Goal: Information Seeking & Learning: Learn about a topic

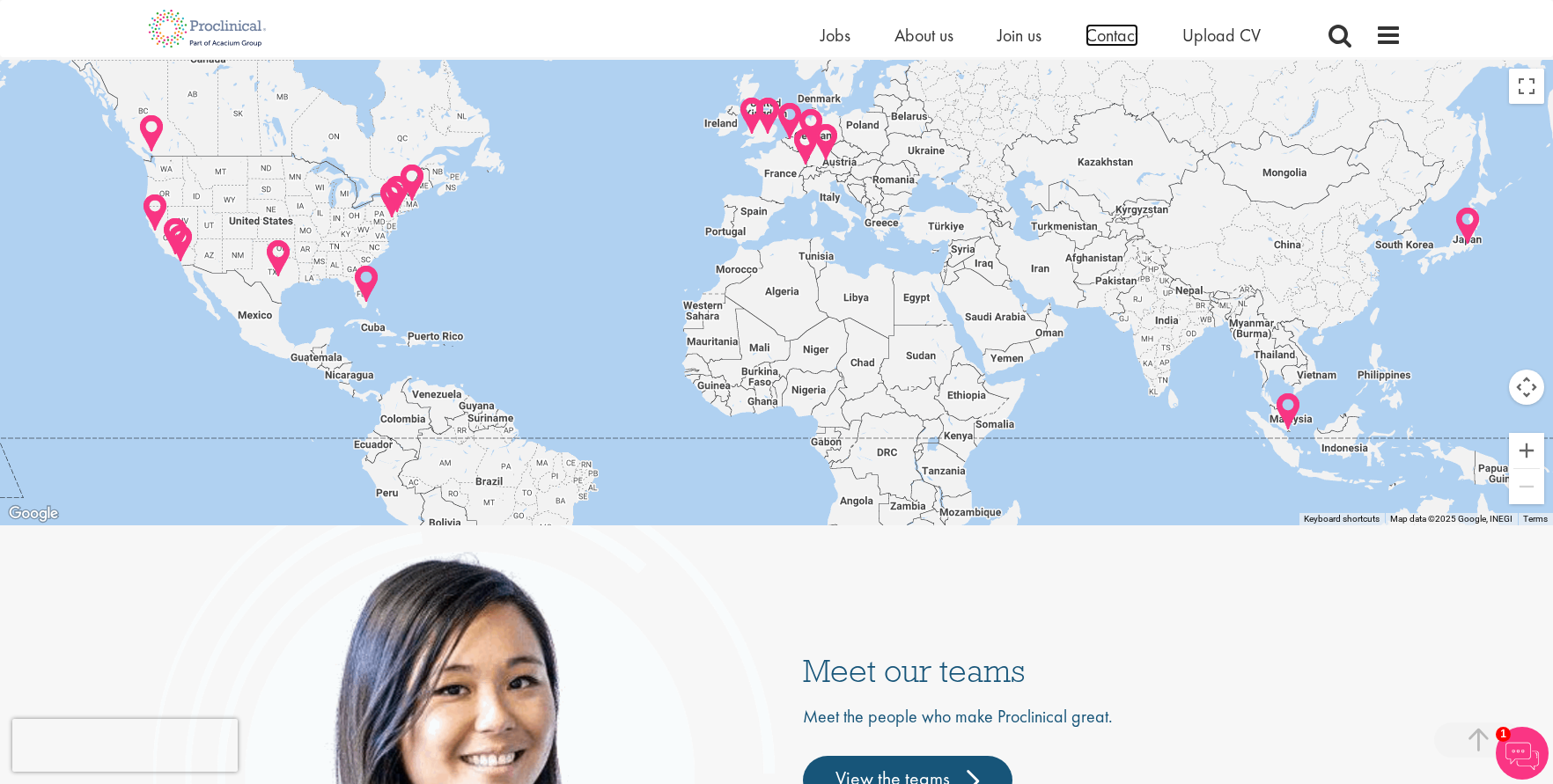
scroll to position [3870, 0]
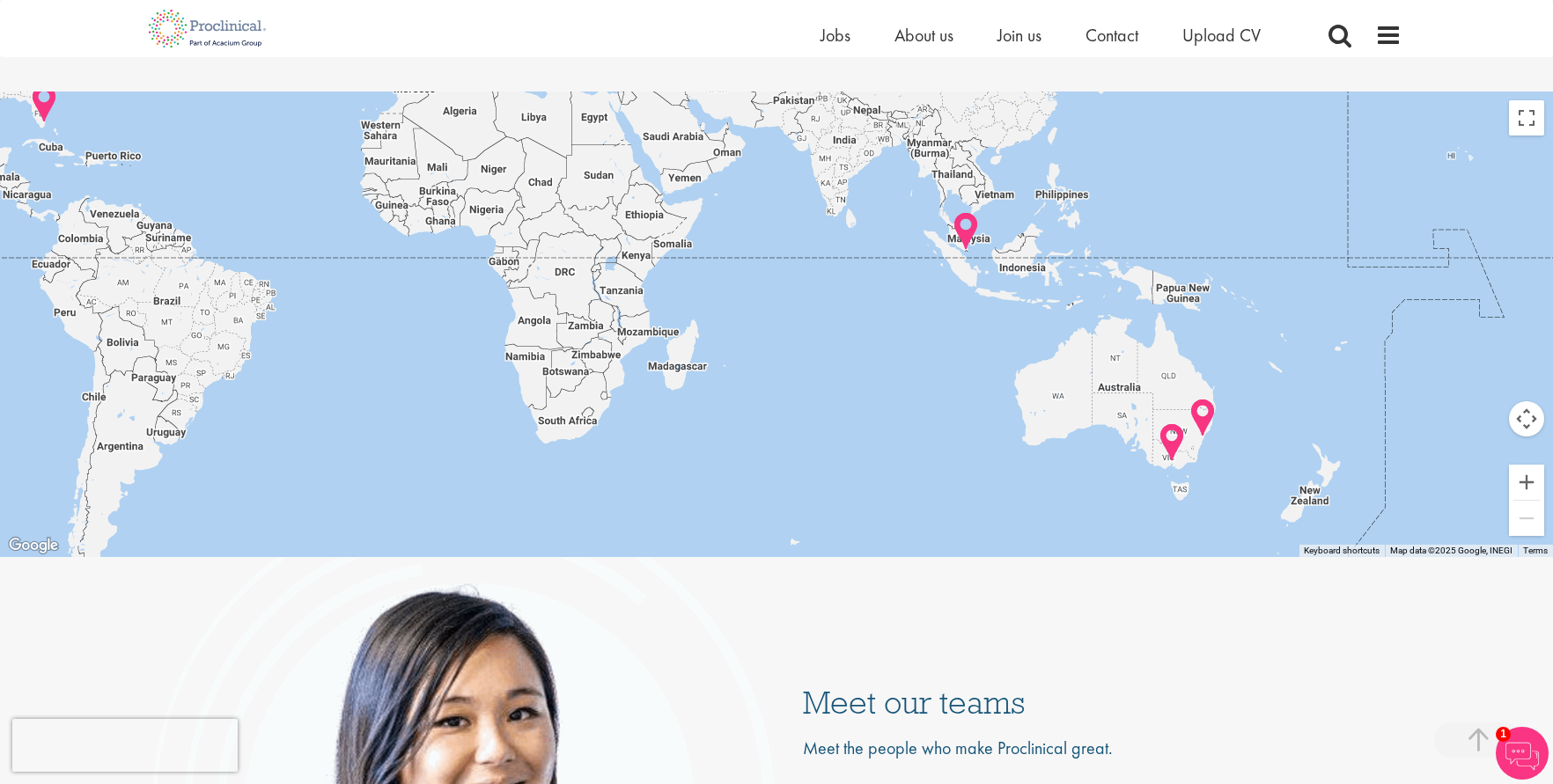
drag, startPoint x: 1388, startPoint y: 481, endPoint x: 1065, endPoint y: 269, distance: 386.4
click at [1065, 269] on div at bounding box center [776, 324] width 1553 height 466
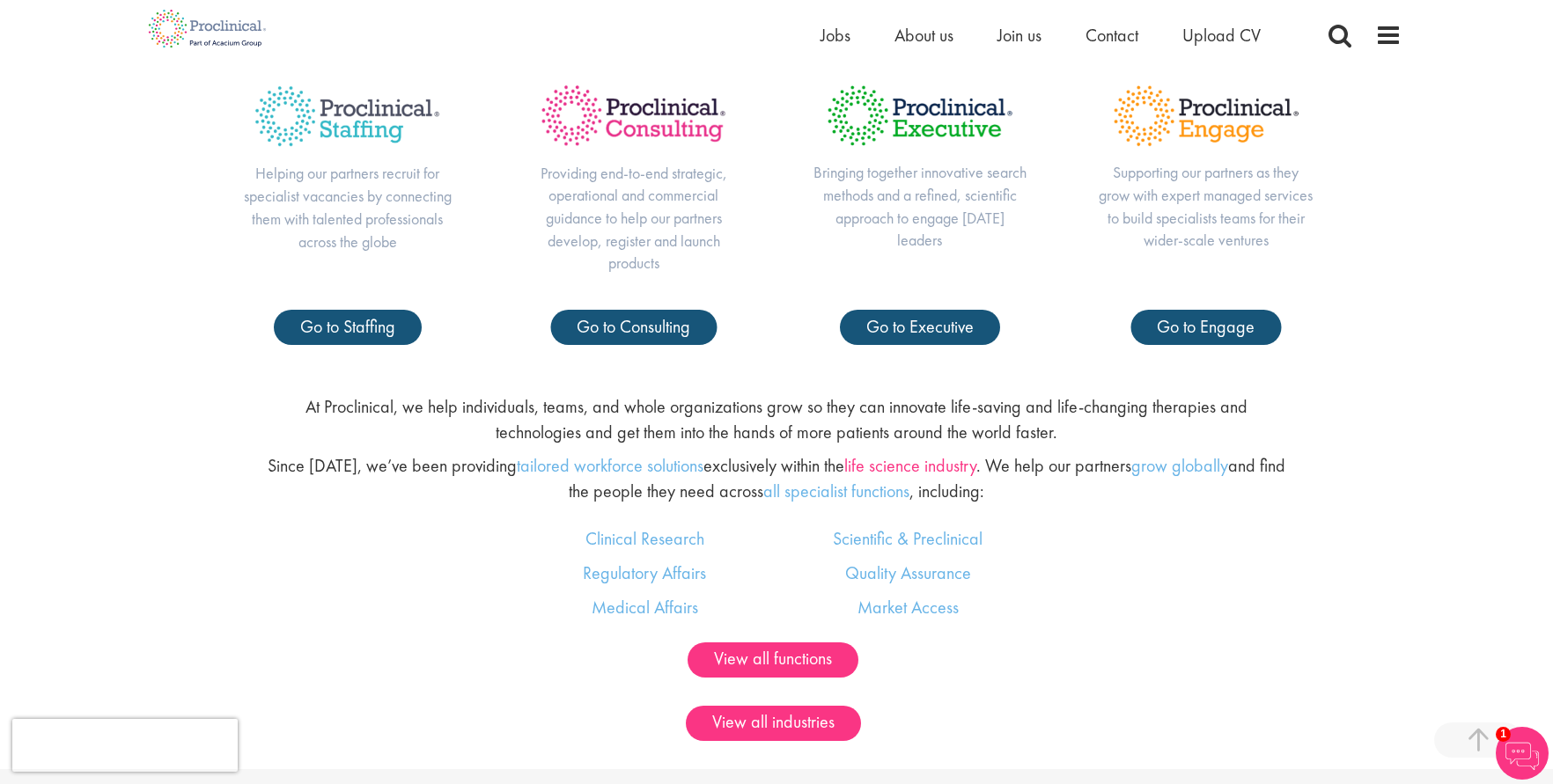
scroll to position [877, 0]
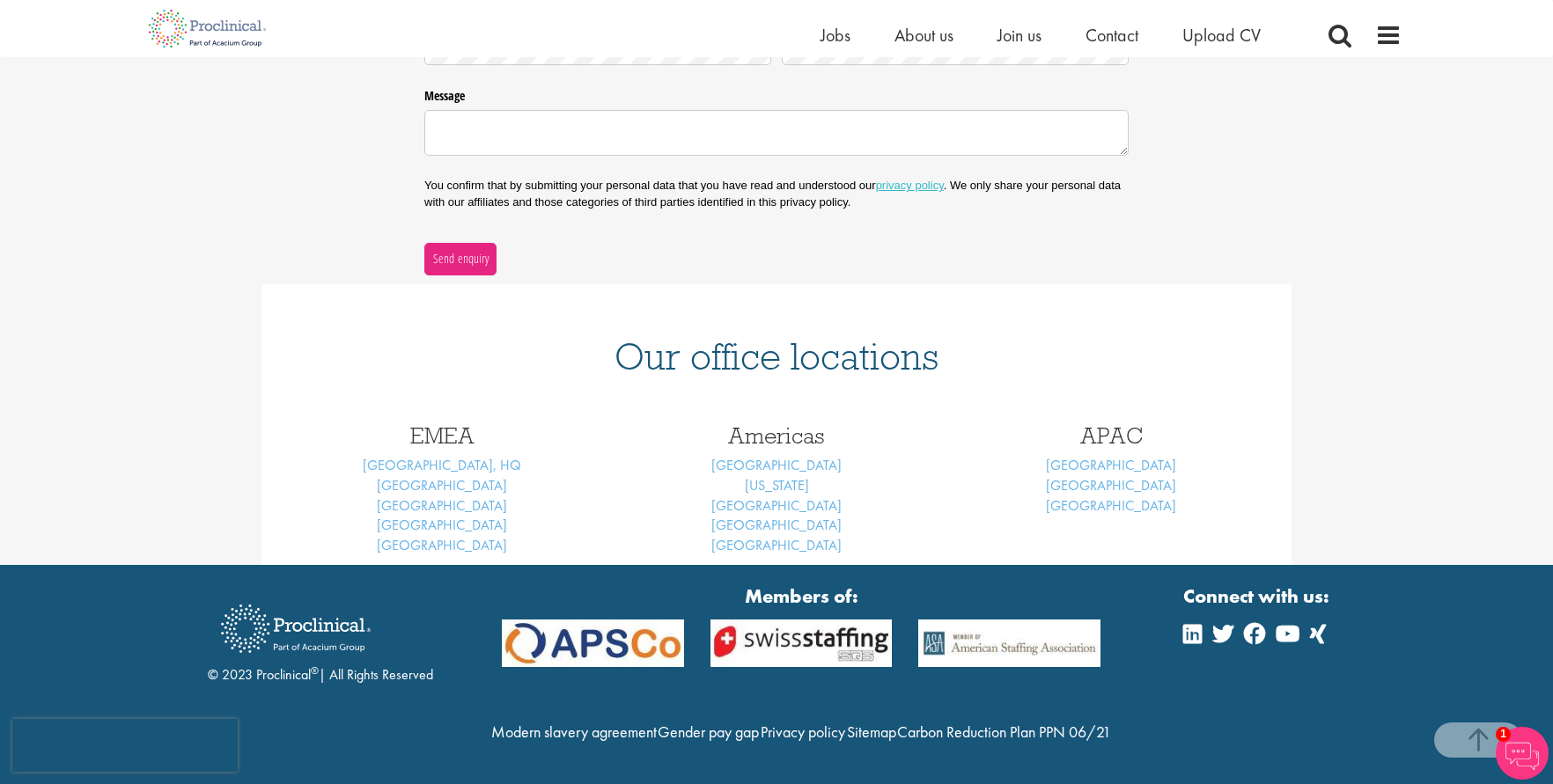
scroll to position [541, 0]
click at [1122, 456] on link "Melbourne" at bounding box center [1111, 465] width 130 height 18
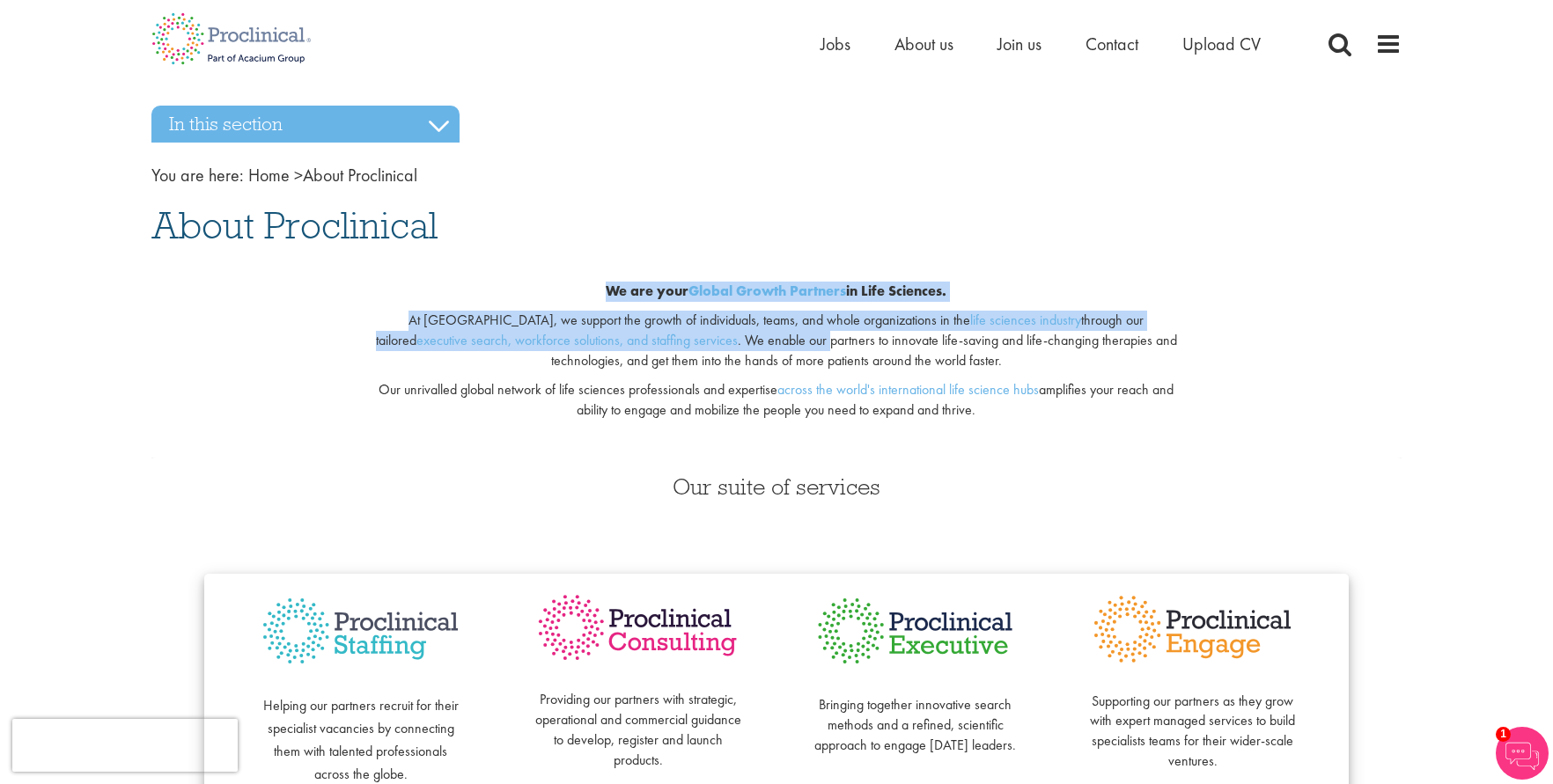
drag, startPoint x: 554, startPoint y: 281, endPoint x: 764, endPoint y: 389, distance: 236.1
click at [692, 339] on div "We are your Global Growth Partners in Life Sciences. At Proclinical, we support…" at bounding box center [776, 355] width 851 height 205
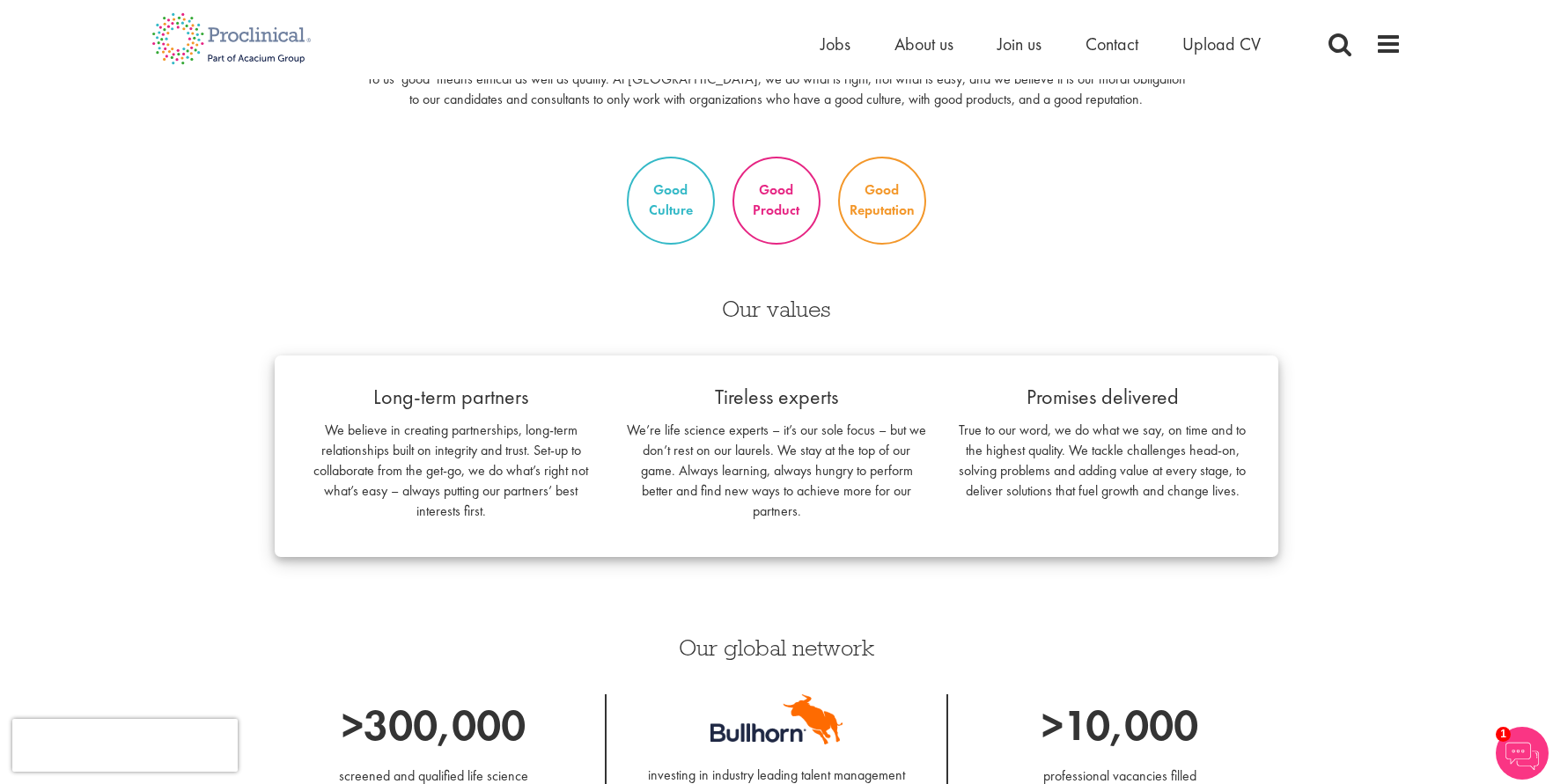
scroll to position [880, 0]
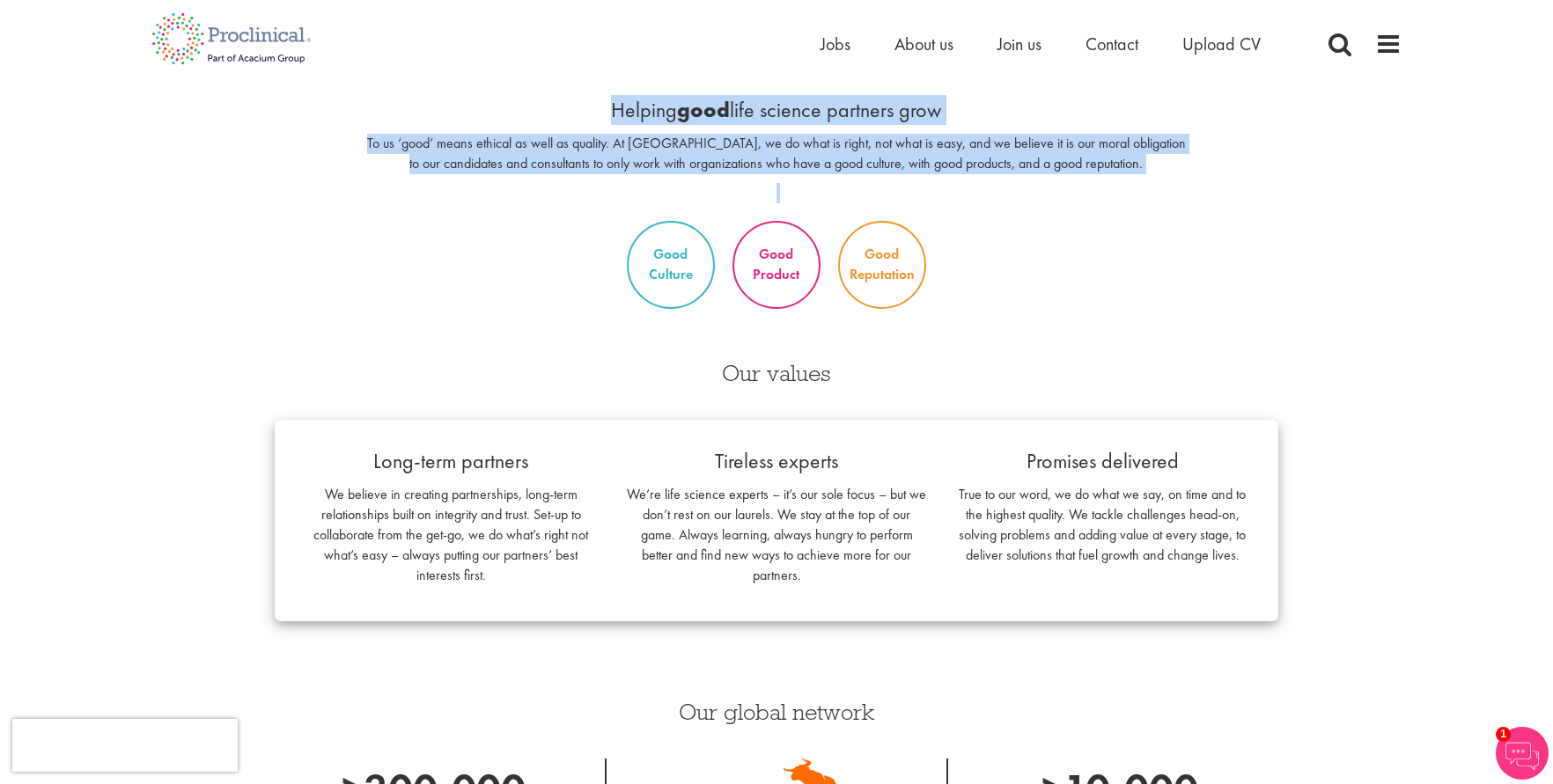
click at [1203, 187] on div "Our purpose Helping good life science partners grow To us ‘good’ means ethical …" at bounding box center [776, 115] width 1276 height 193
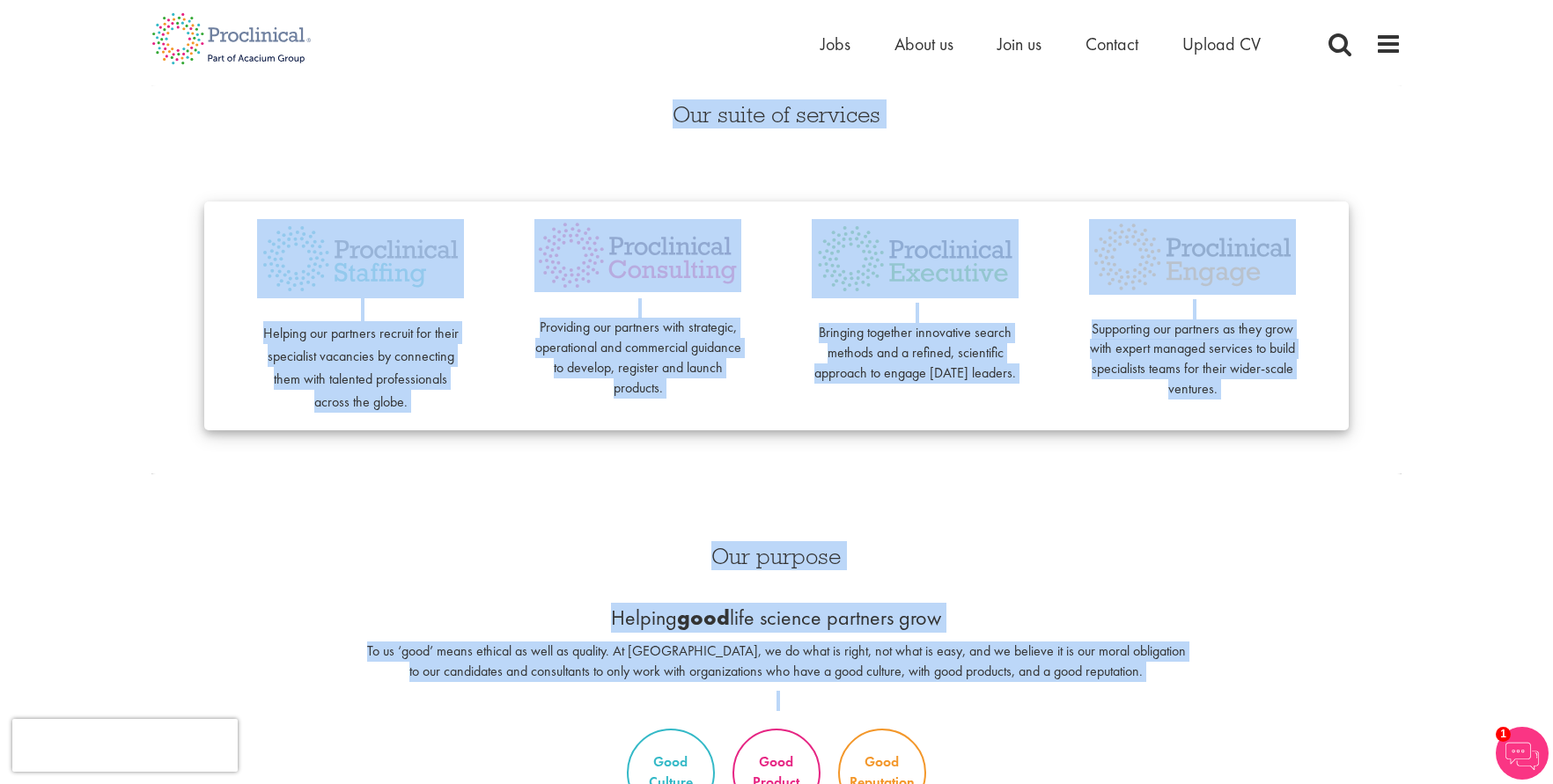
scroll to position [352, 0]
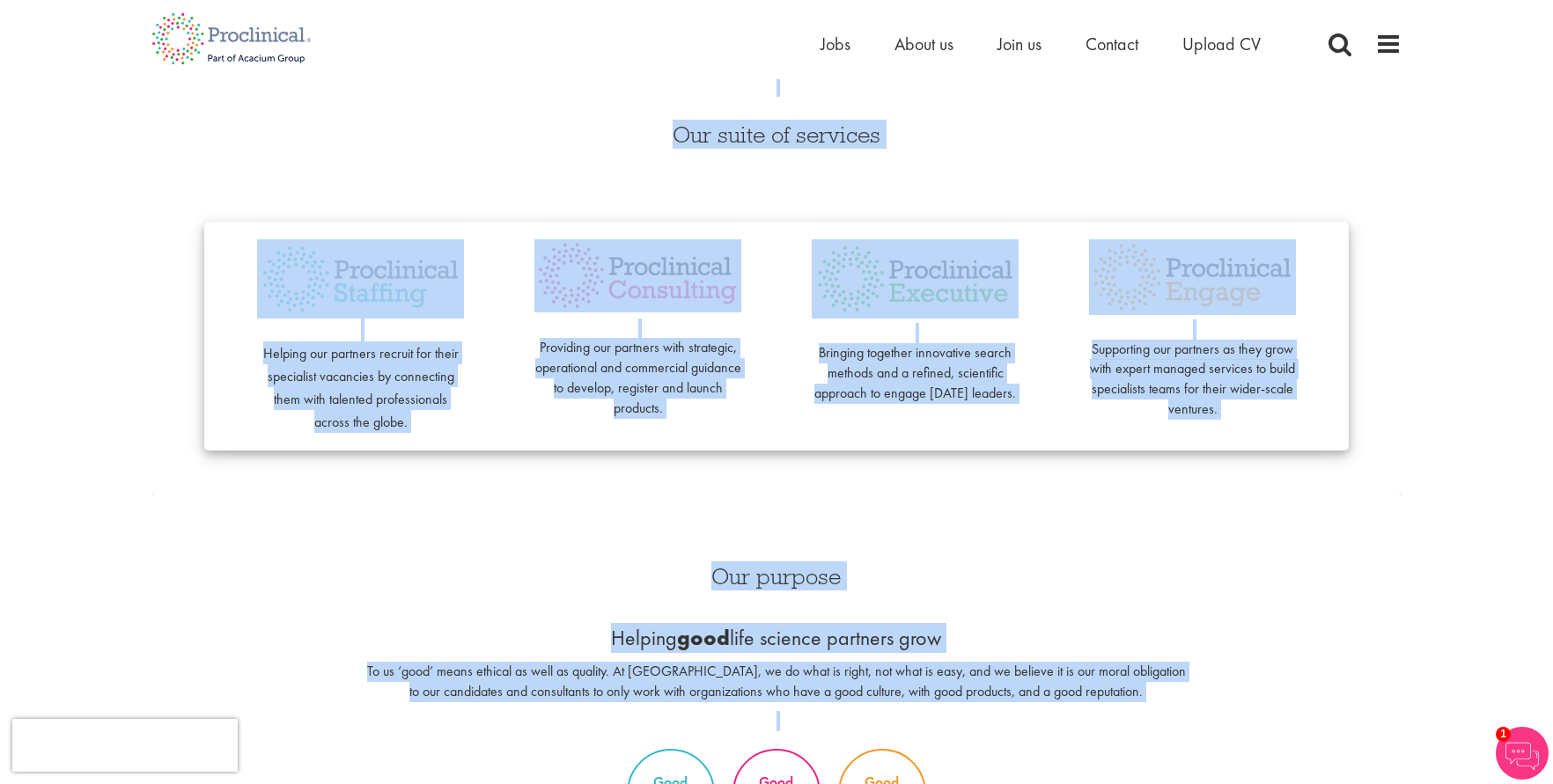
copy div "We are your Global Growth Partners in Life Sciences. At Proclinical, we support…"
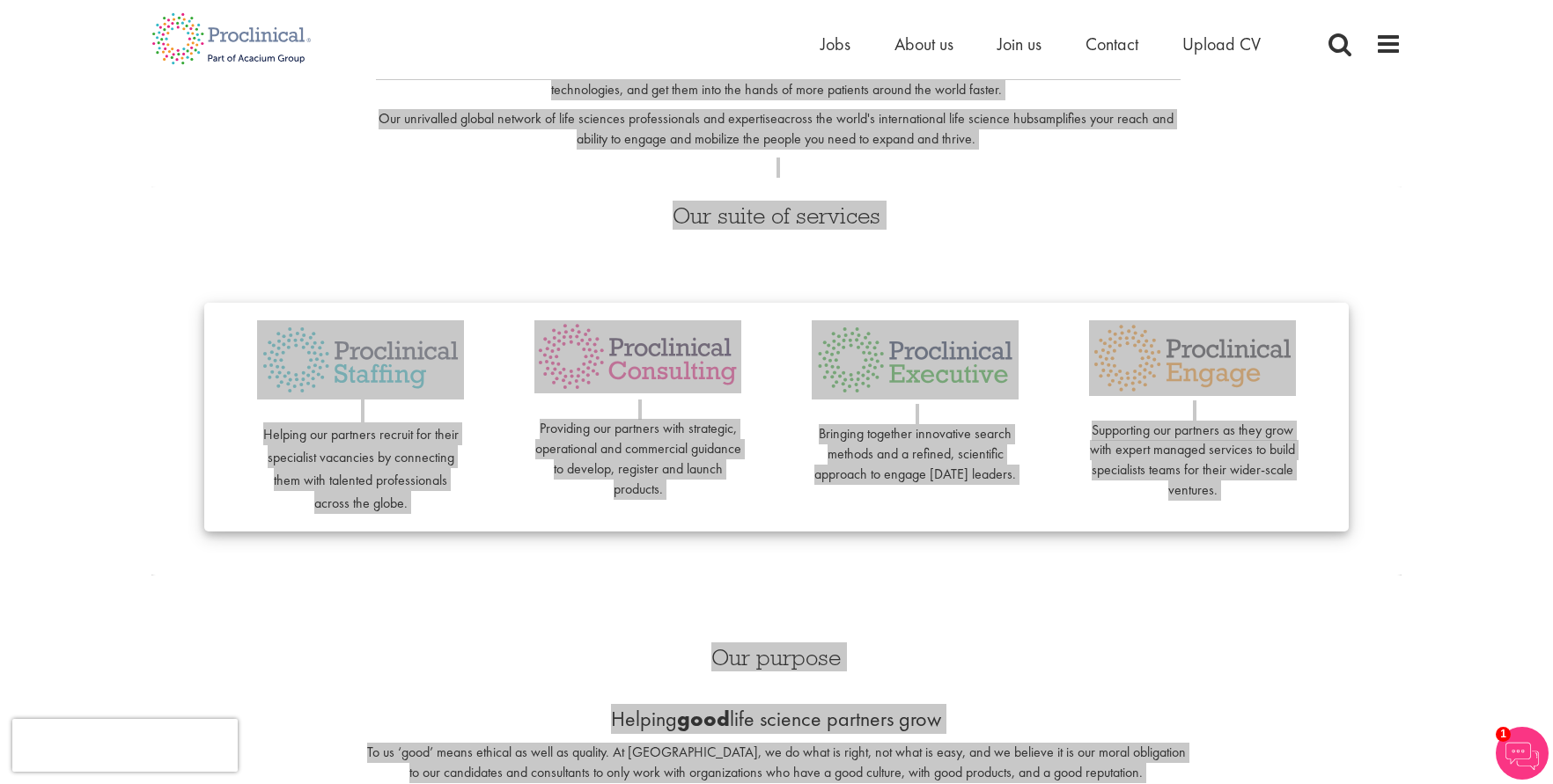
scroll to position [0, 0]
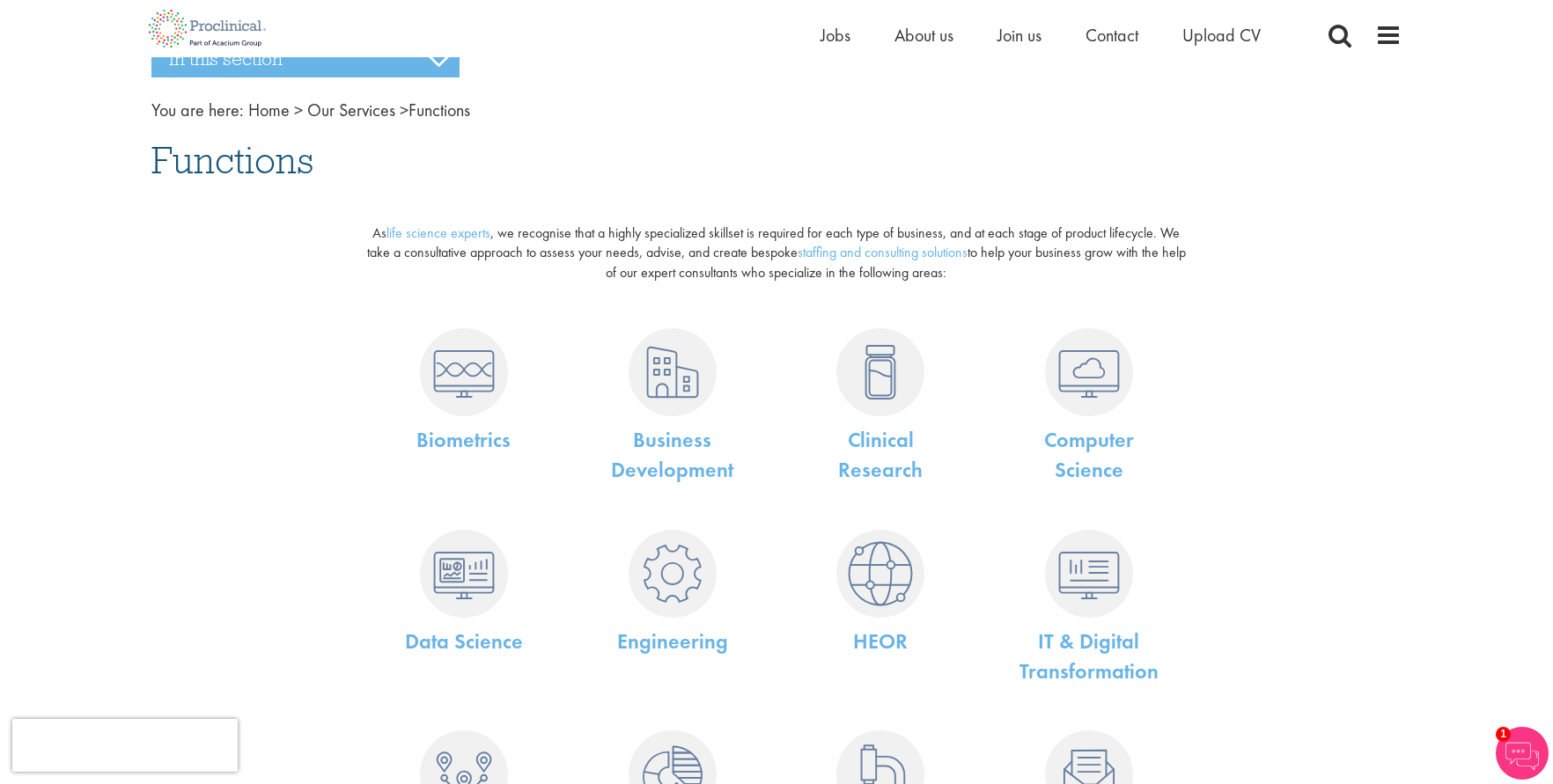
scroll to position [88, 0]
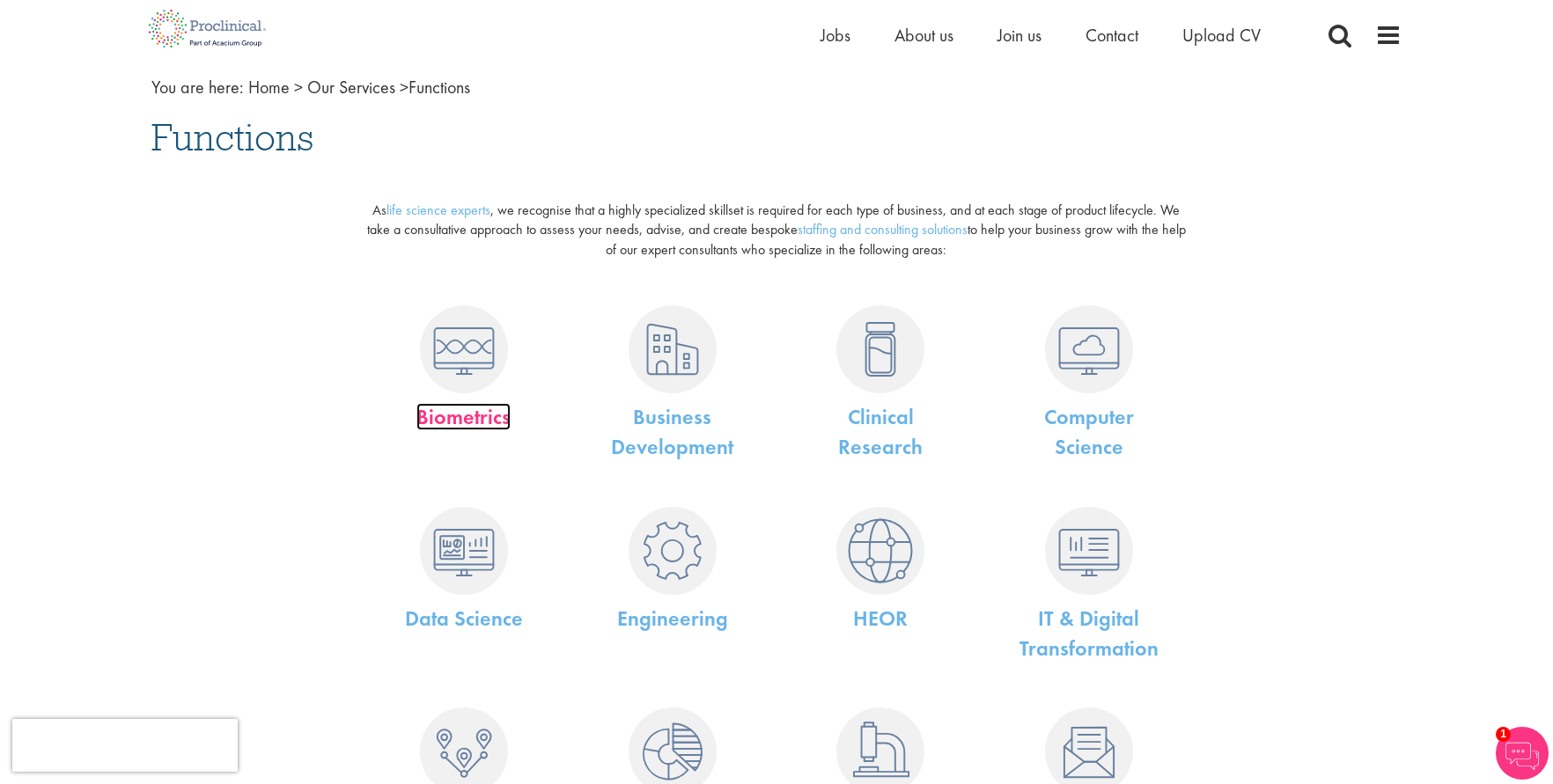
click at [482, 409] on link "Biometrics" at bounding box center [463, 417] width 94 height 27
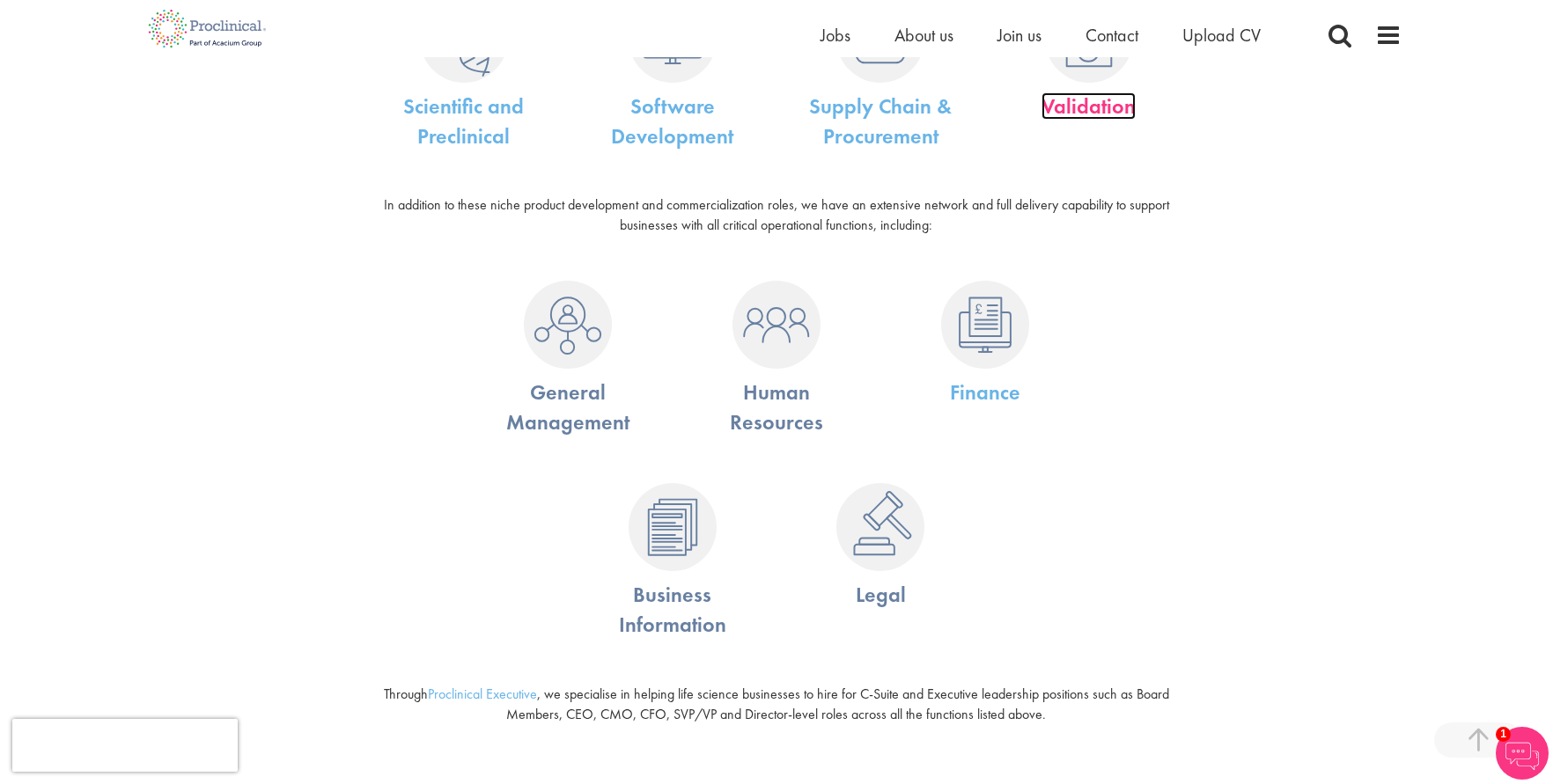
scroll to position [1144, 0]
drag, startPoint x: 883, startPoint y: 604, endPoint x: 881, endPoint y: 588, distance: 16.1
click at [883, 604] on p "Legal" at bounding box center [880, 593] width 182 height 30
click at [800, 407] on p "Human Resources" at bounding box center [776, 407] width 182 height 61
click at [554, 396] on p "General Management" at bounding box center [568, 407] width 182 height 61
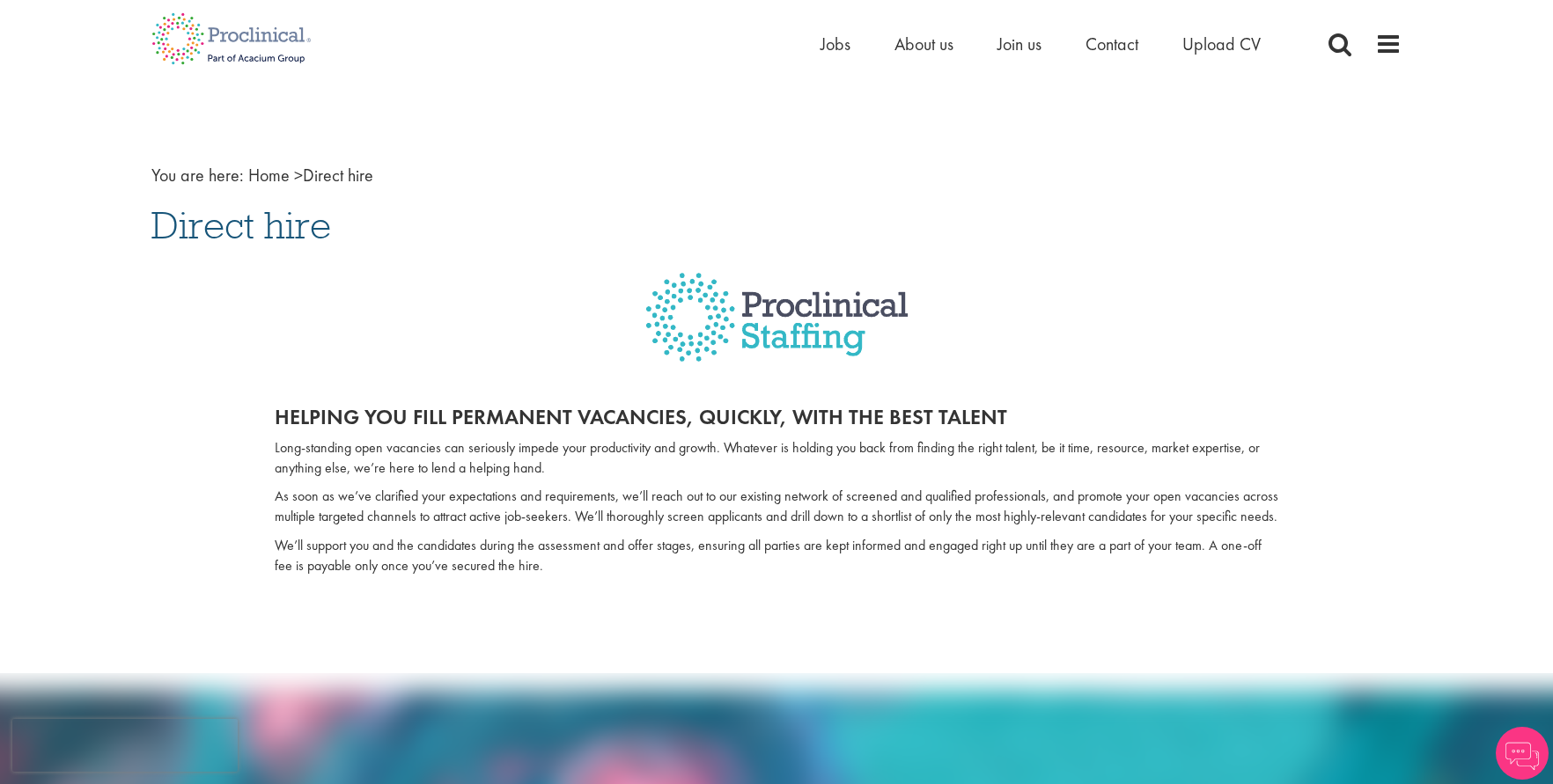
drag, startPoint x: 346, startPoint y: 225, endPoint x: 129, endPoint y: 222, distance: 217.0
copy span "Direct hire"
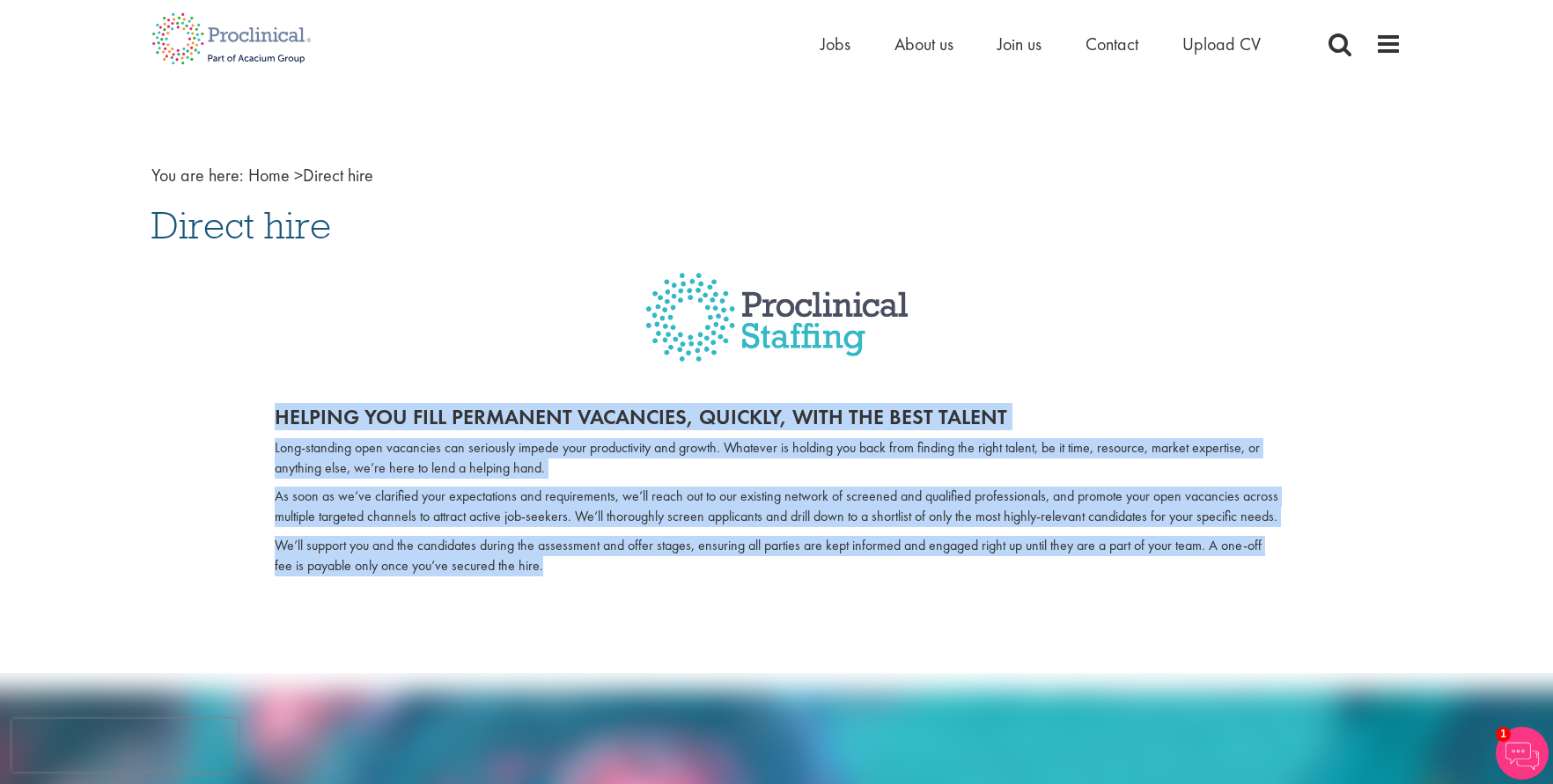
drag, startPoint x: 621, startPoint y: 588, endPoint x: 243, endPoint y: 413, distance: 416.5
click at [243, 413] on div "Helping you fill permanent vacancies, quickly, with the best talent Long-standi…" at bounding box center [776, 500] width 1250 height 225
copy div "Helping you fill permanent vacancies, quickly, with the best talent Long-standi…"
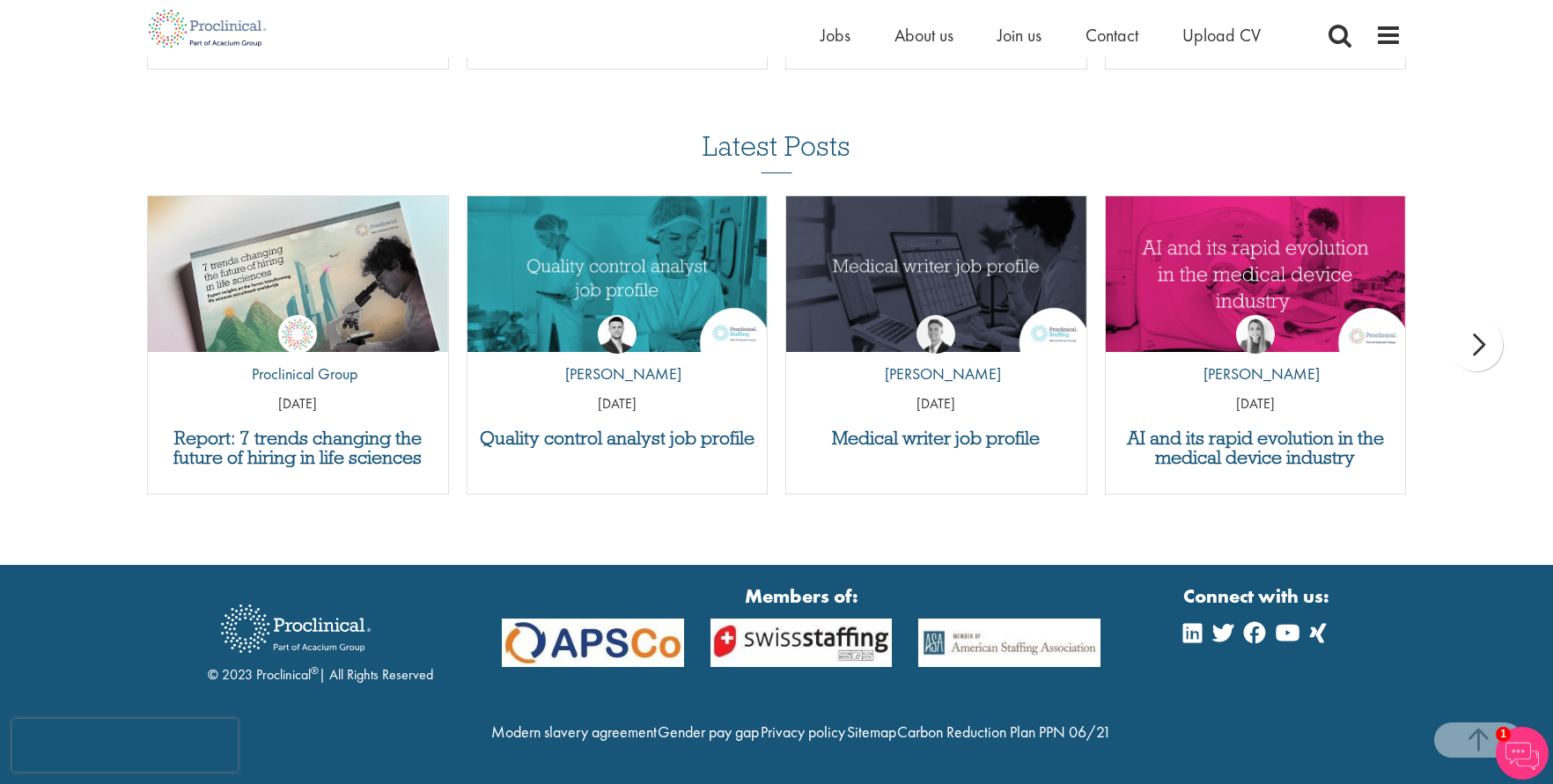
scroll to position [1535, 0]
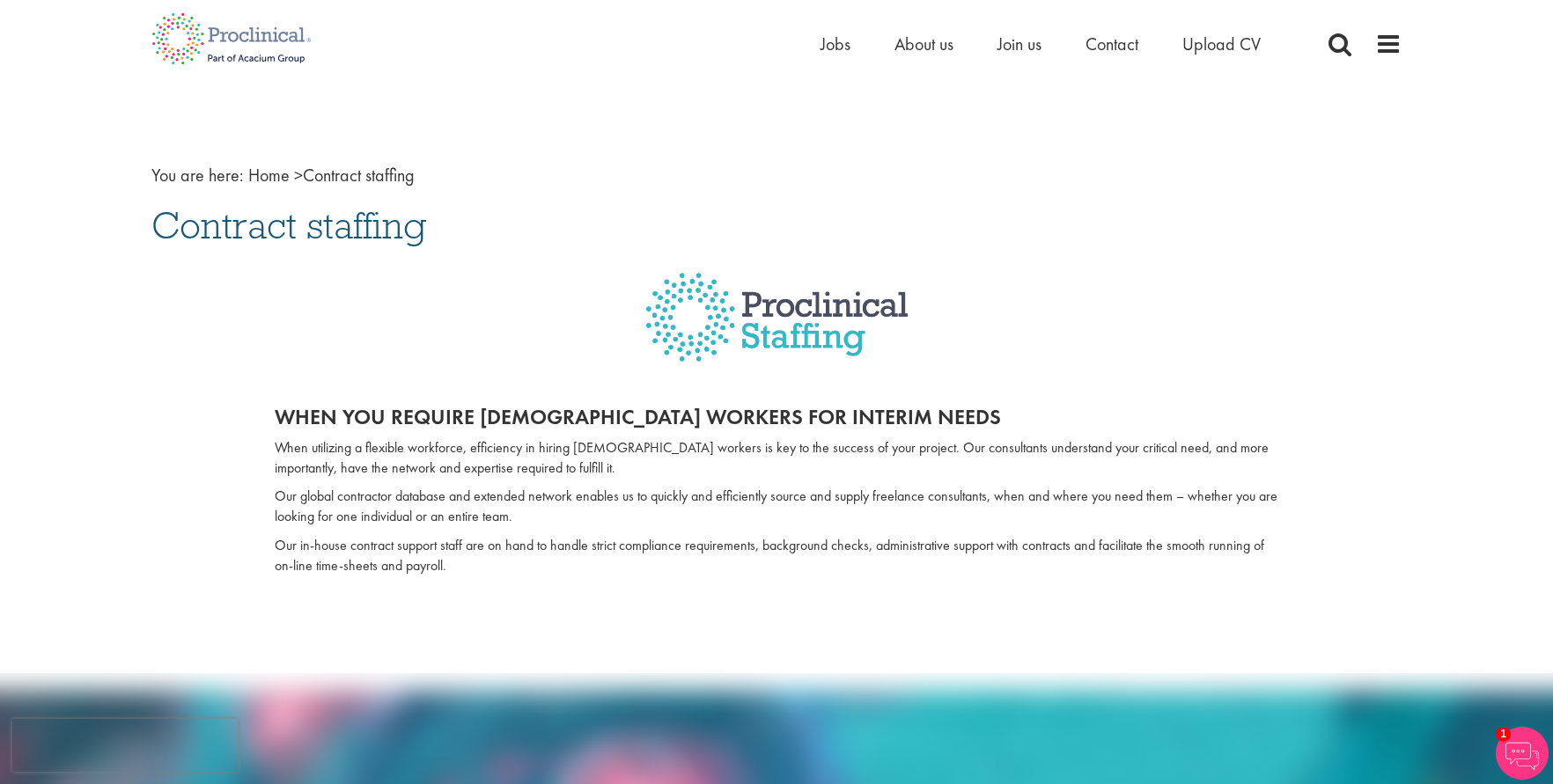
drag, startPoint x: 444, startPoint y: 231, endPoint x: 125, endPoint y: 229, distance: 319.0
copy span "Contract staffing"
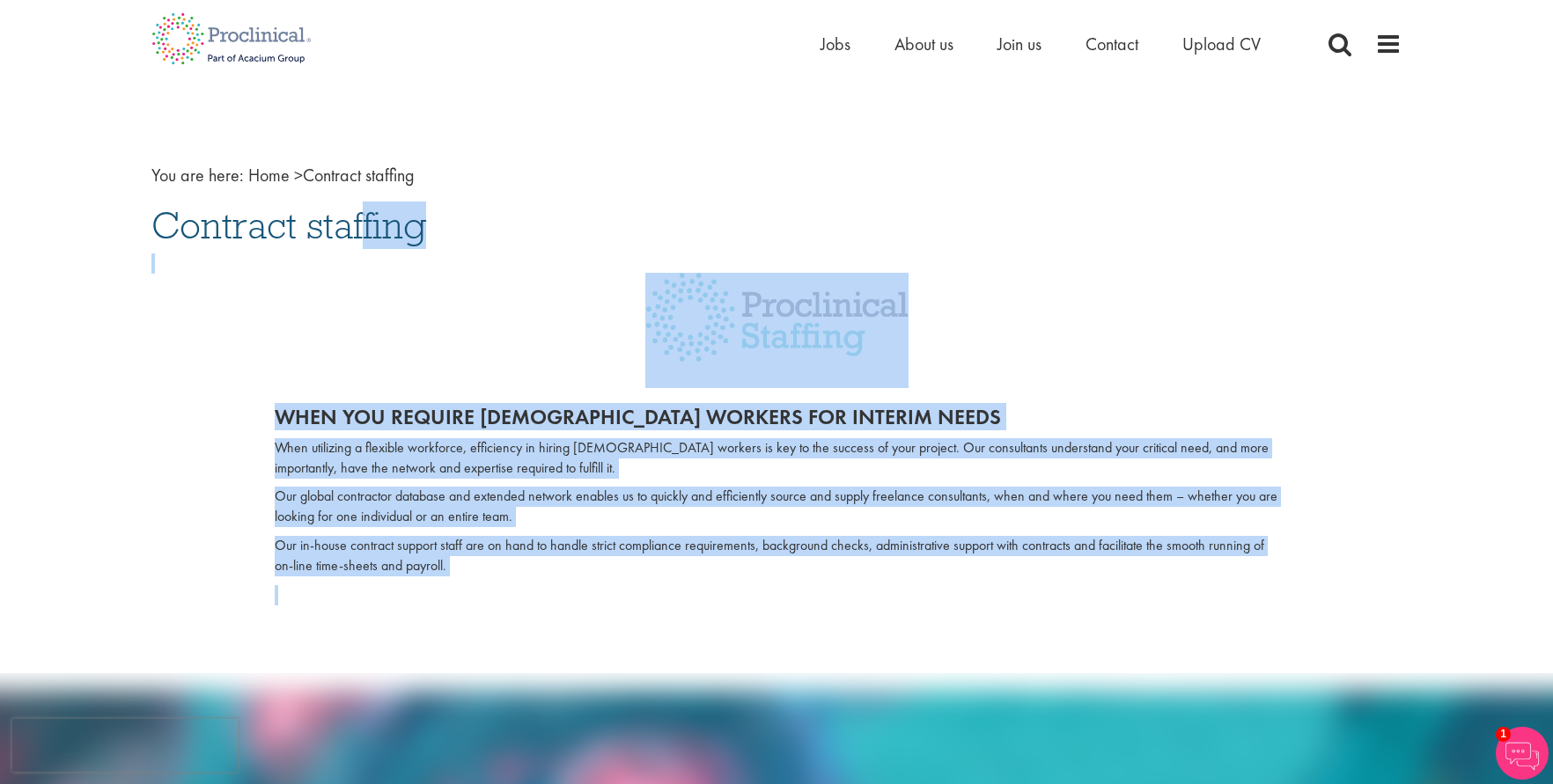
drag, startPoint x: 543, startPoint y: 570, endPoint x: 140, endPoint y: 220, distance: 533.8
click at [156, 221] on div "You are here: Home > Contract staffing Contract staffing When you require [DEMO…" at bounding box center [776, 368] width 1276 height 491
copy div "Contract staffing When you require [DEMOGRAPHIC_DATA] workers for interim needs…"
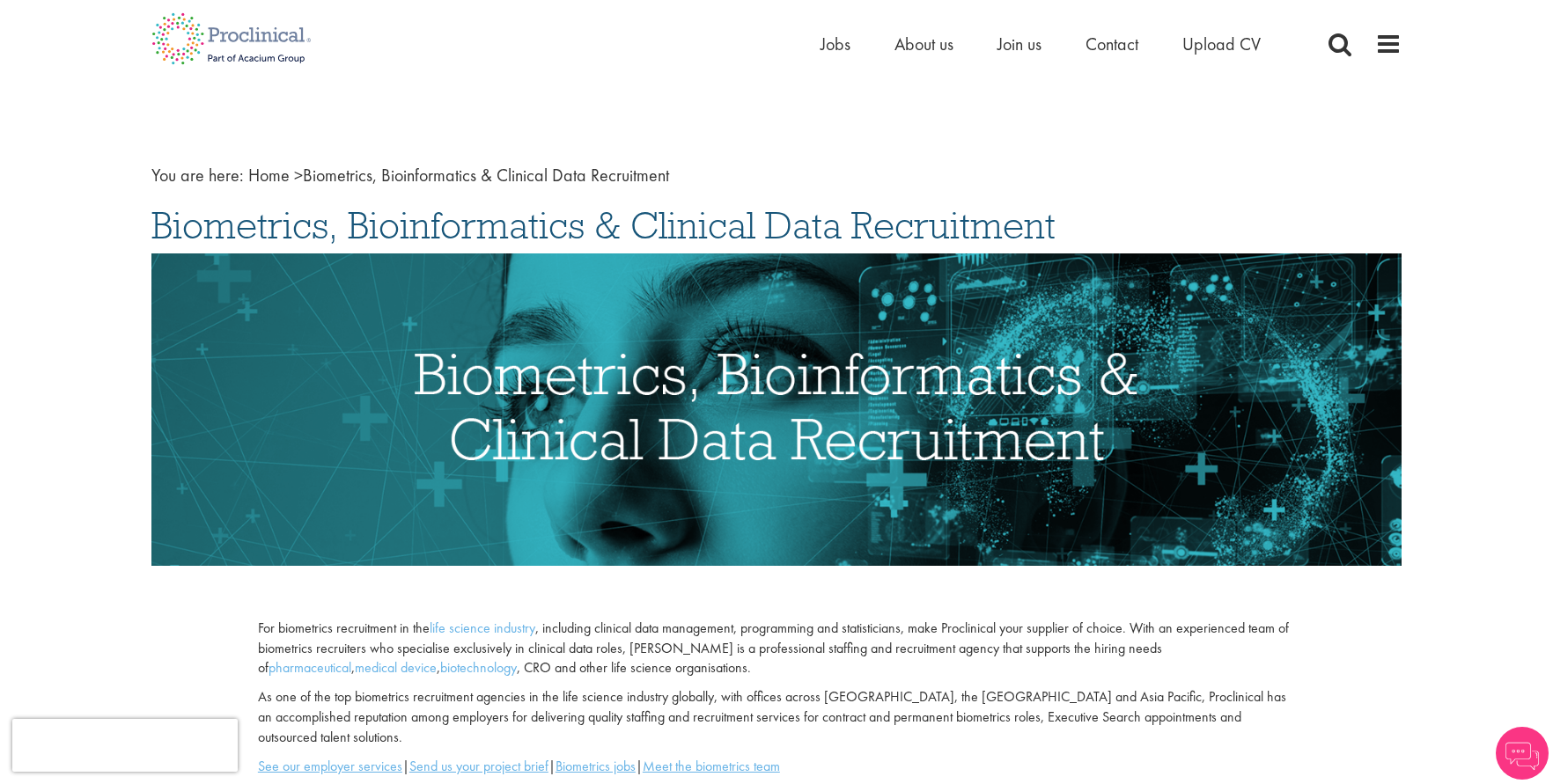
drag, startPoint x: 251, startPoint y: 216, endPoint x: 1099, endPoint y: 198, distance: 848.2
click at [1099, 198] on div "You are here: Home > Biometrics, Bioinformatics & Clinical Data Recruitment Bio…" at bounding box center [776, 732] width 1276 height 1220
copy span "Biometrics, Bioinformatics & Clinical Data Recruitment"
click at [153, 224] on span "Biometrics, Bioinformatics & Clinical Data Recruitment" at bounding box center [603, 225] width 904 height 48
drag, startPoint x: 154, startPoint y: 222, endPoint x: 232, endPoint y: 251, distance: 83.2
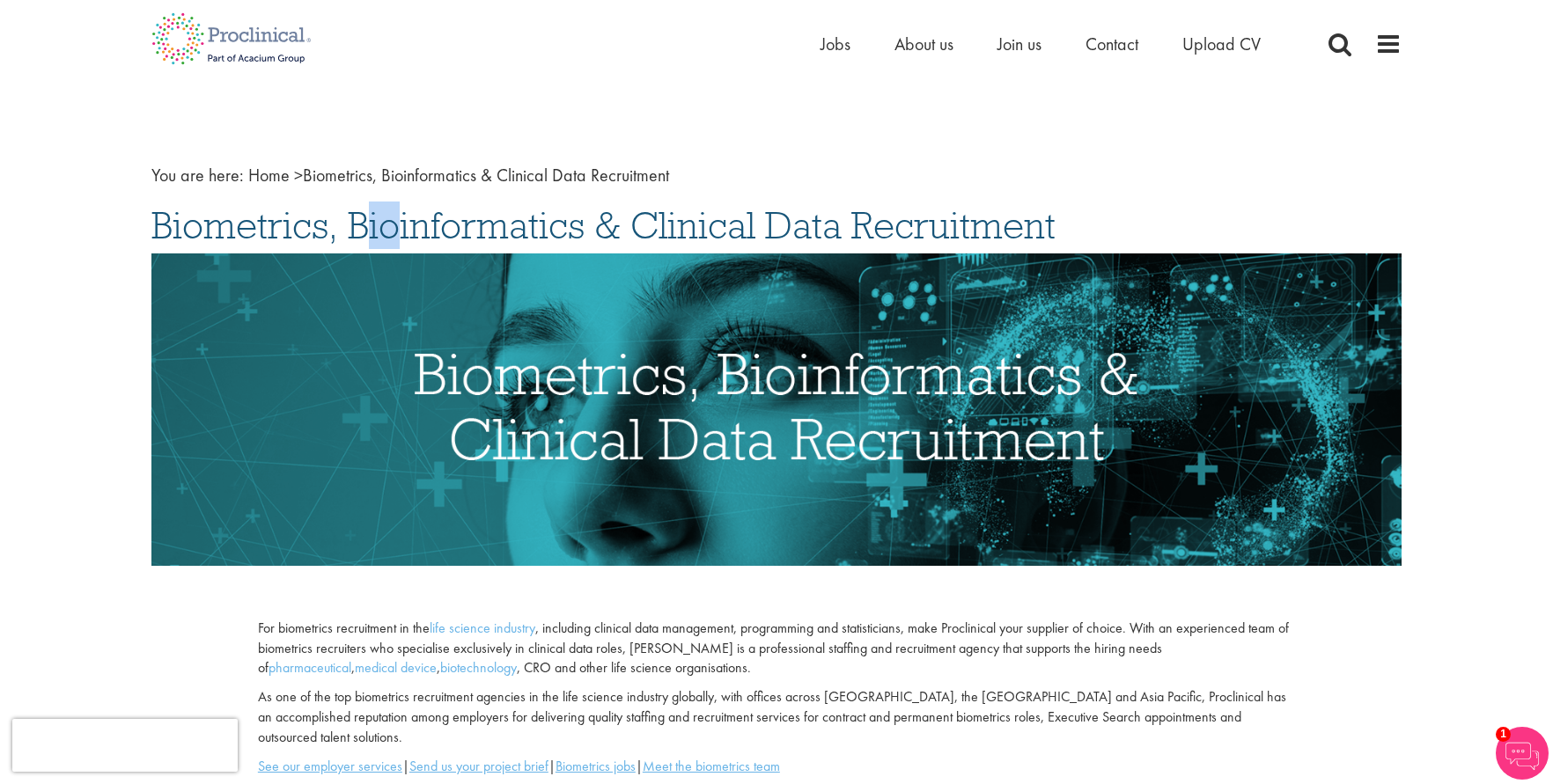
click at [213, 241] on span "Biometrics, Bioinformatics & Clinical Data Recruitment" at bounding box center [603, 225] width 904 height 48
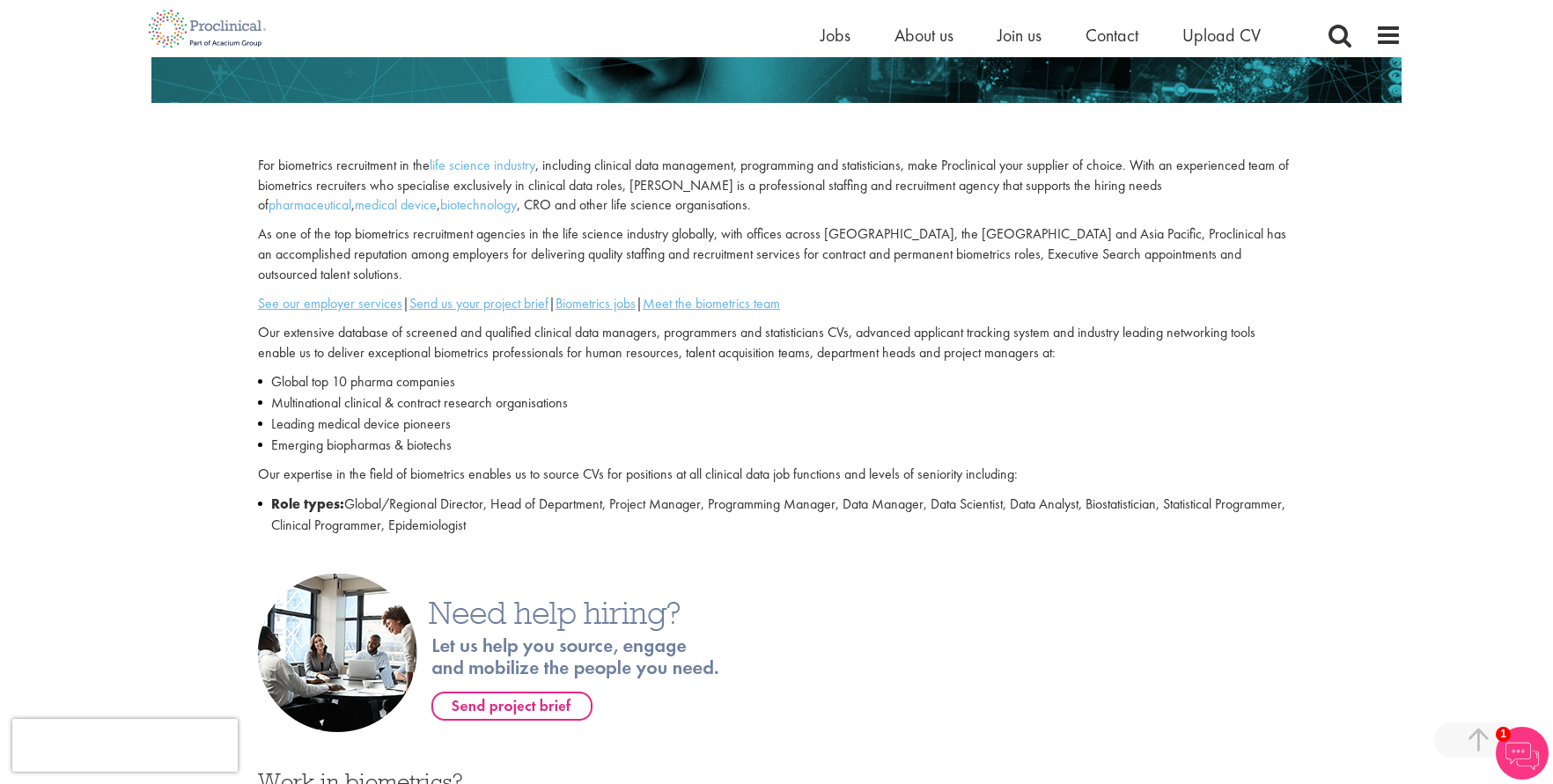
scroll to position [440, 0]
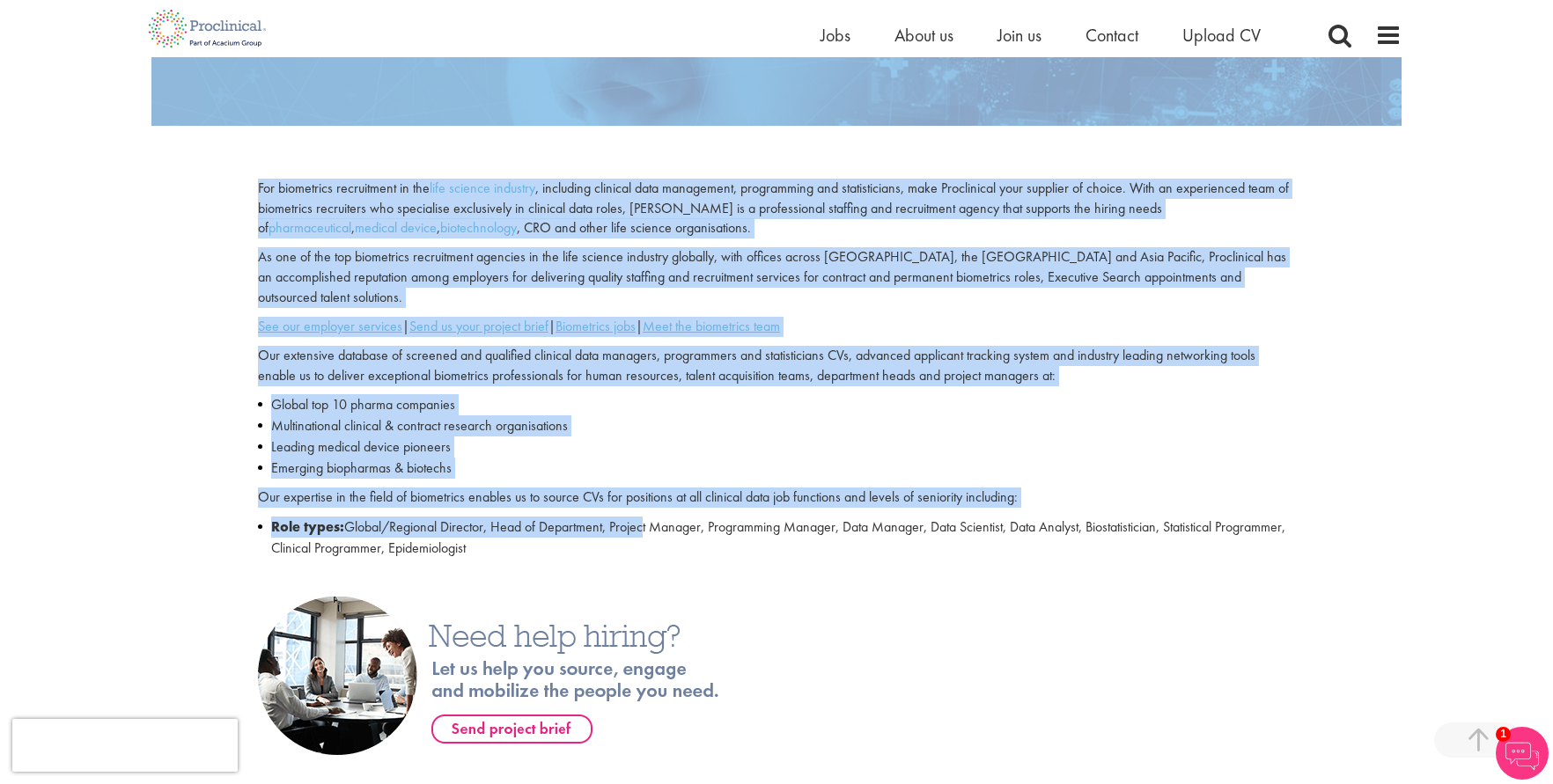
click at [642, 516] on li "Role types: Global/Regional Director, Head of Department, Project Manager, Prog…" at bounding box center [776, 537] width 1037 height 43
click at [668, 539] on li "Role types: Global/Regional Director, Head of Department, Project Manager, Prog…" at bounding box center [776, 537] width 1037 height 43
copy div "Biometrics, Bioinformatics & Clinical Data Recruitment For biometrics recruitme…"
click at [847, 516] on li "Role types: Global/Regional Director, Head of Department, Project Manager, Prog…" at bounding box center [776, 537] width 1037 height 43
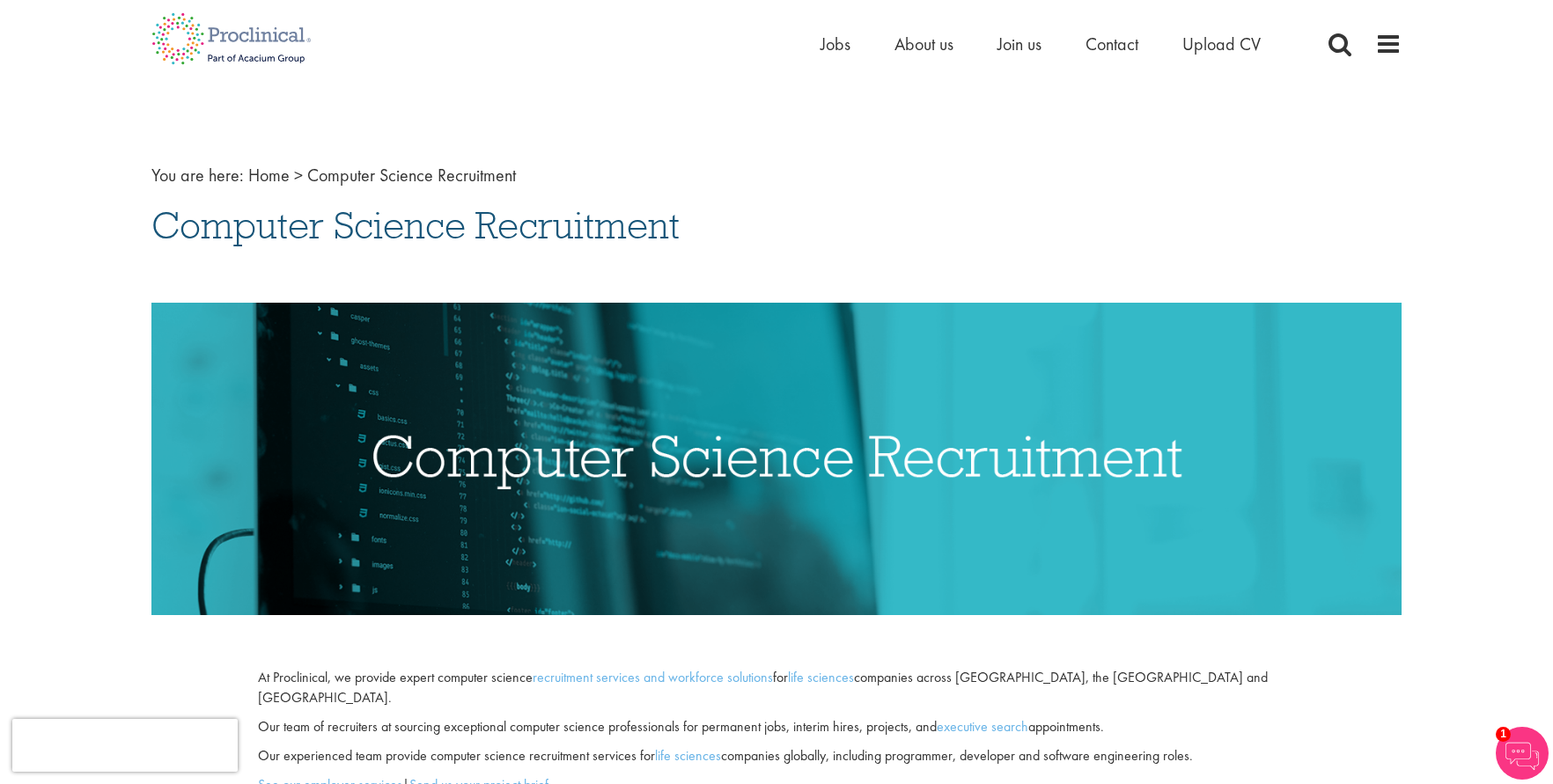
drag, startPoint x: 160, startPoint y: 235, endPoint x: 682, endPoint y: 222, distance: 522.2
click at [685, 219] on h1 "Computer Science Recruitment" at bounding box center [776, 225] width 1250 height 39
copy span "Computer Science Recruitment"
click at [377, 165] on span "Computer Science Recruitment" at bounding box center [412, 175] width 209 height 23
drag, startPoint x: 212, startPoint y: 234, endPoint x: 241, endPoint y: 243, distance: 30.4
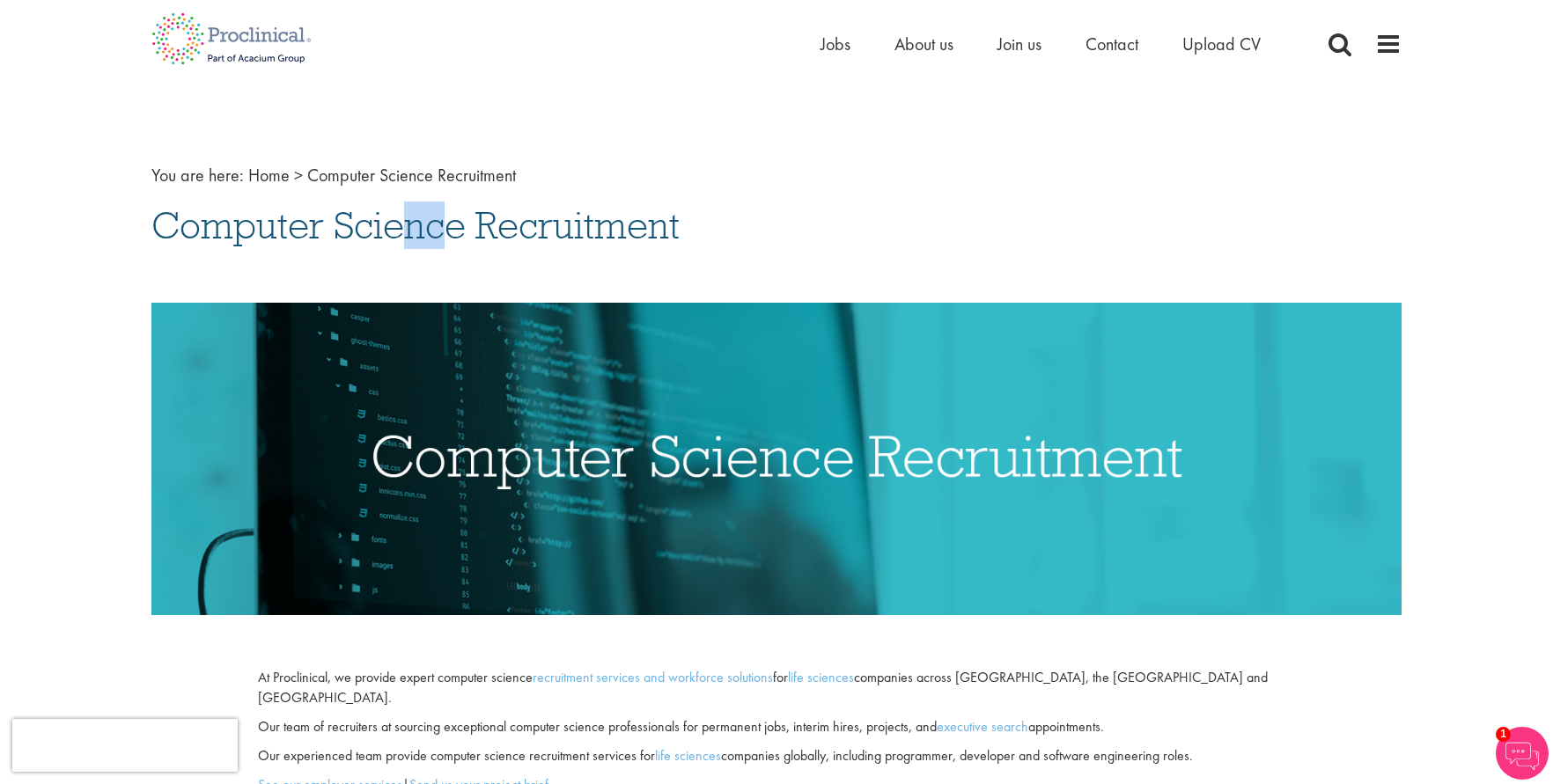
click at [220, 236] on div "You are here: Home > Computer Science Recruitment Computer Science Recruitment …" at bounding box center [776, 638] width 1276 height 1032
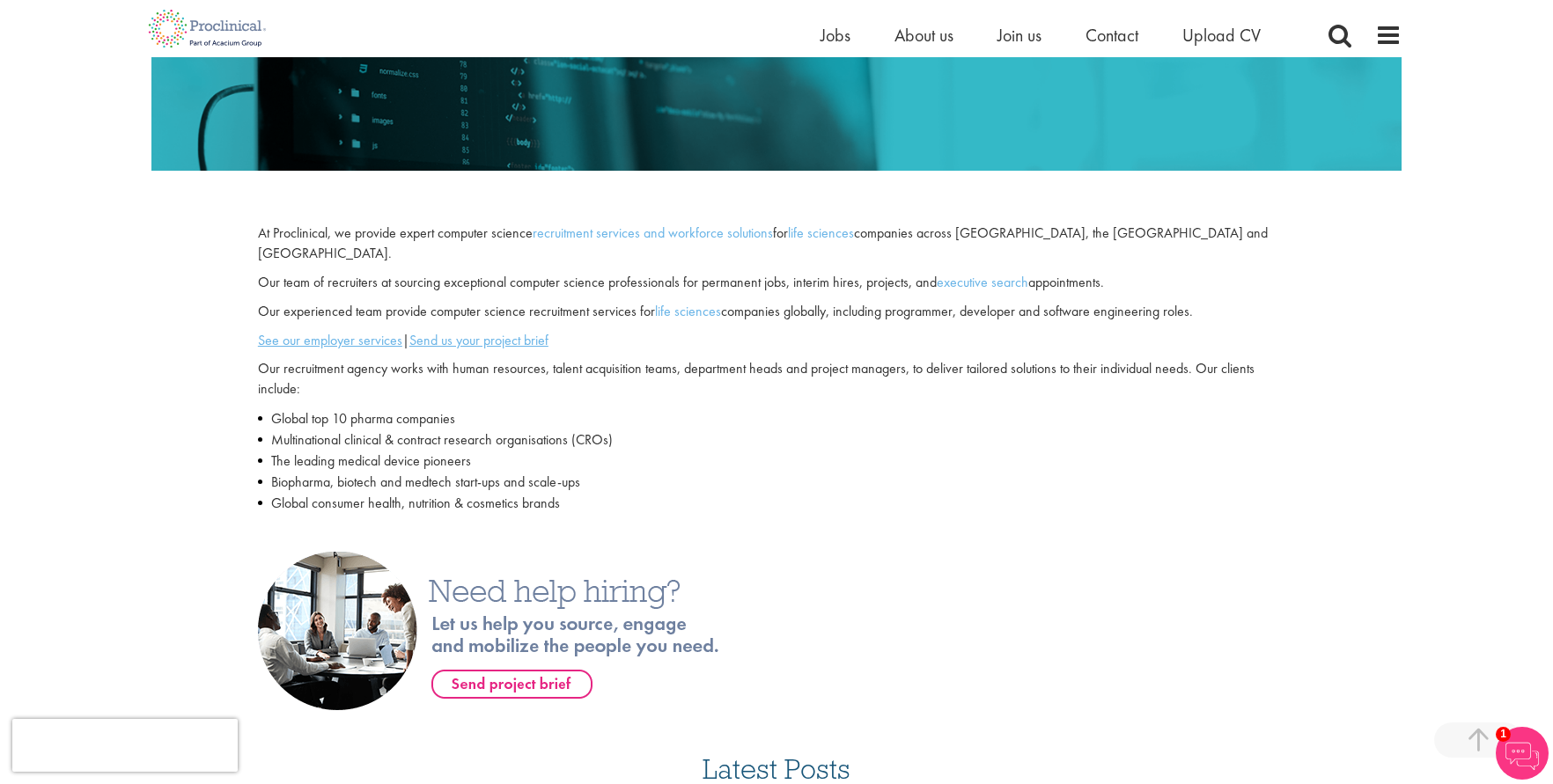
scroll to position [440, 0]
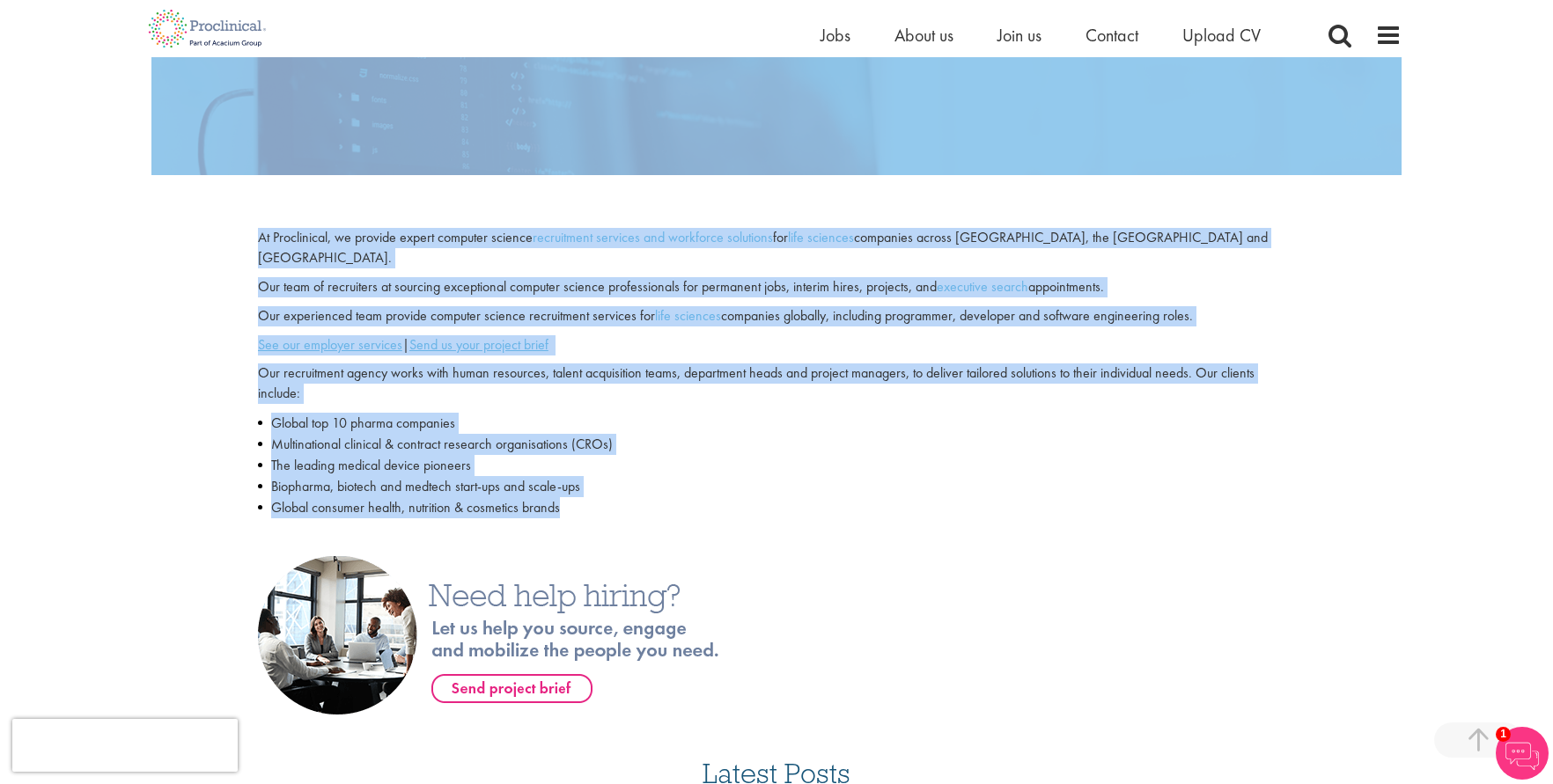
click at [597, 497] on li "Global consumer health, nutrition & cosmetics brands" at bounding box center [776, 507] width 1037 height 21
copy div "Loremips Dolorsi Ametconsect Ad Elitseddoei, te incidid utlabo etdolore magnaal…"
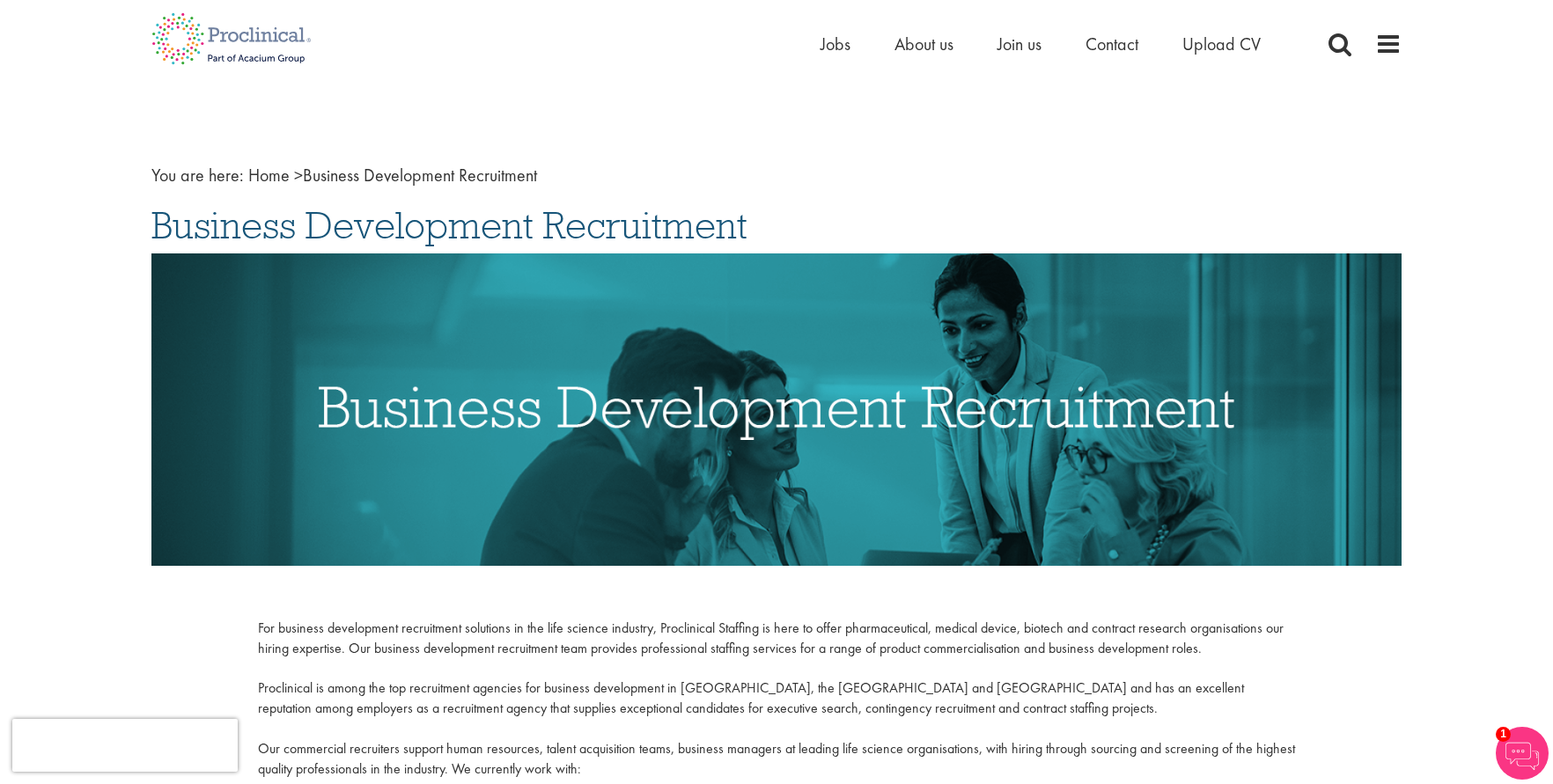
drag, startPoint x: 147, startPoint y: 232, endPoint x: 741, endPoint y: 229, distance: 594.0
click at [748, 225] on div "You are here: Home > Business Development Recruitment Business Development Recr…" at bounding box center [776, 608] width 1276 height 970
copy span "Business Development Recruitment"
drag, startPoint x: 149, startPoint y: 224, endPoint x: 192, endPoint y: 239, distance: 45.5
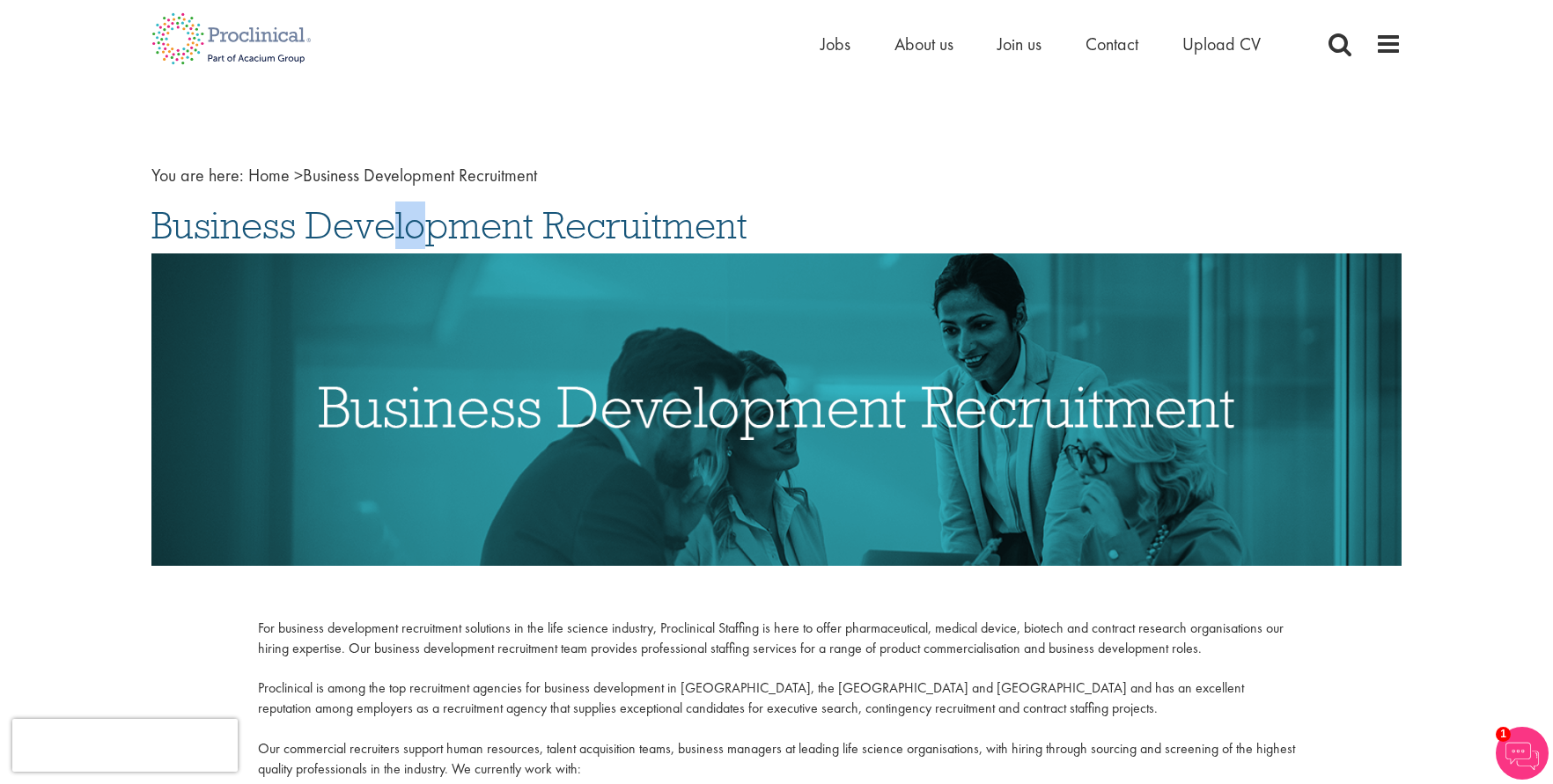
click at [192, 239] on div "You are here: Home > Business Development Recruitment Business Development Recr…" at bounding box center [776, 608] width 1276 height 970
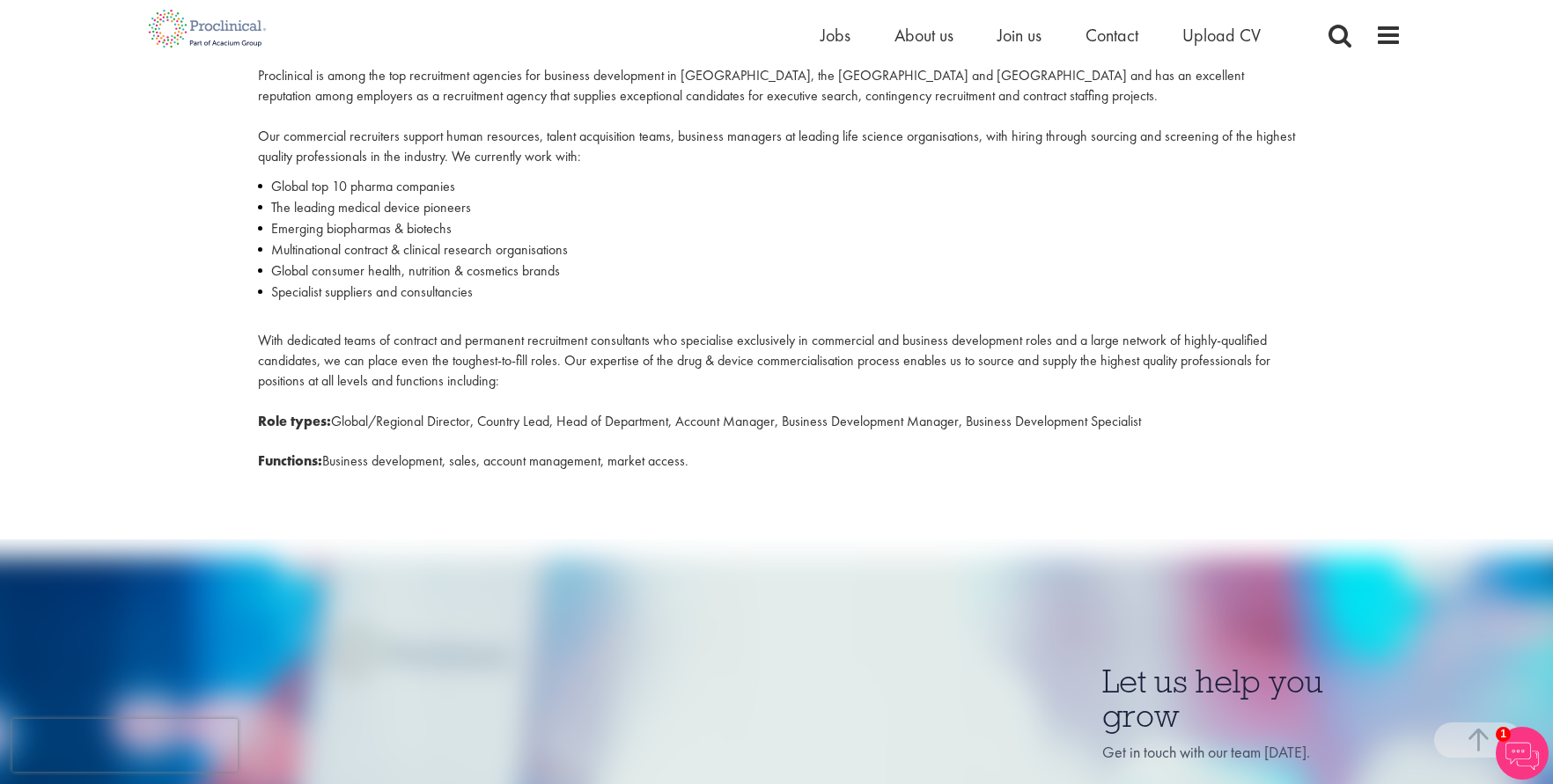
scroll to position [704, 0]
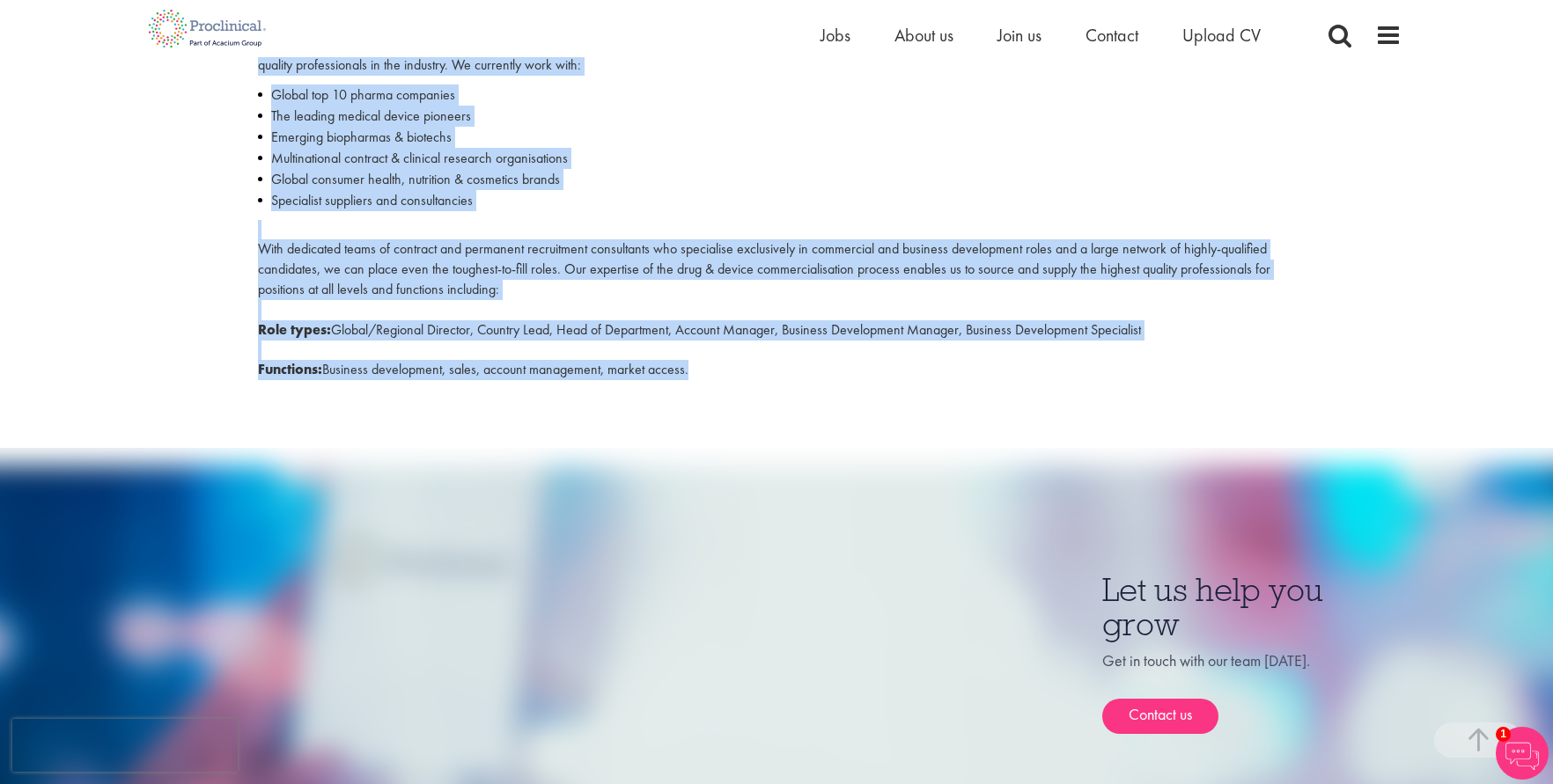
click at [759, 370] on div "For business development recruitment solutions in the life science industry, Pr…" at bounding box center [777, 153] width 1064 height 476
copy div "Business Development Recruitment For business development recruitment solutions…"
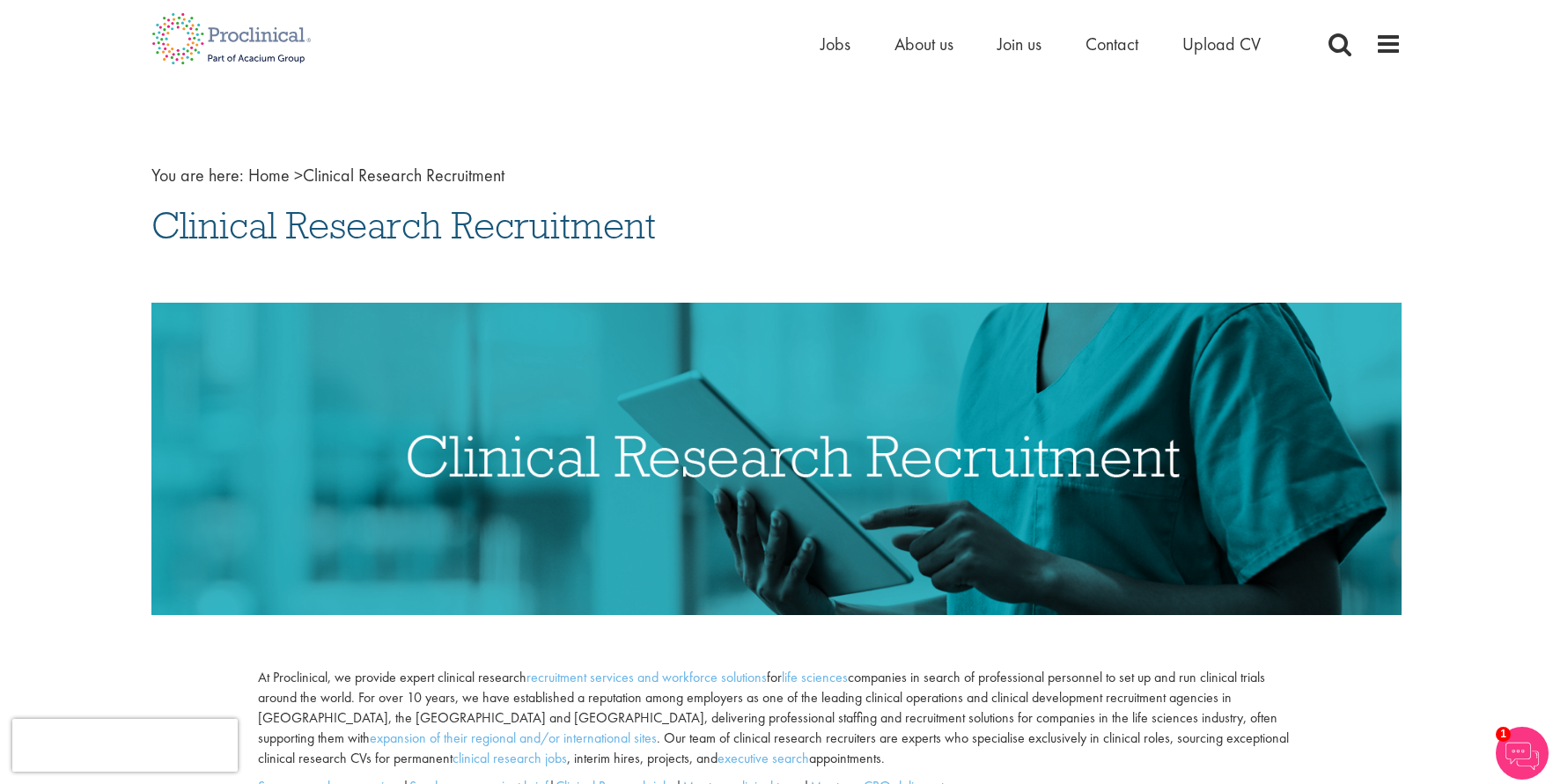
drag, startPoint x: 273, startPoint y: 222, endPoint x: 704, endPoint y: 237, distance: 431.3
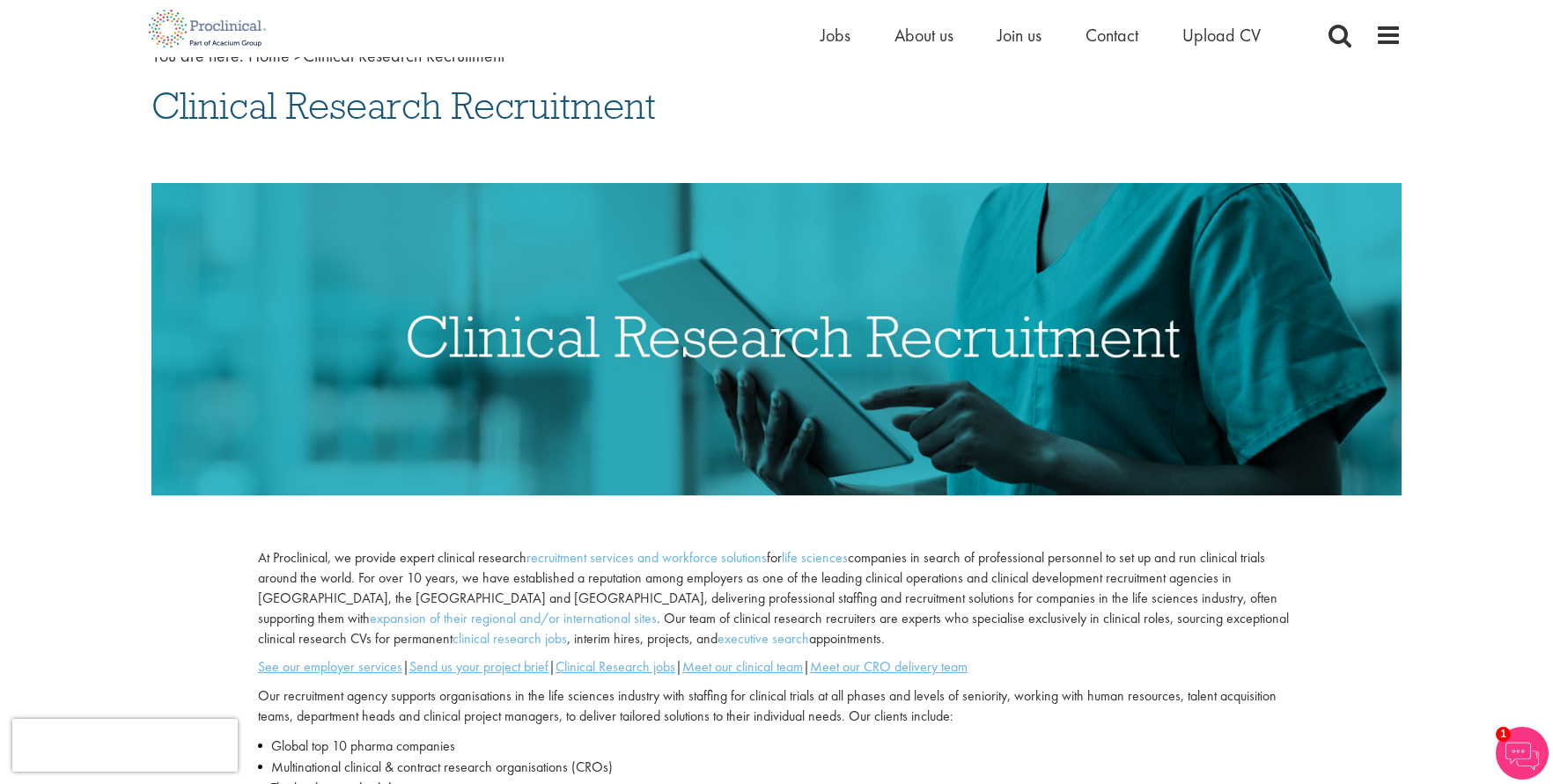
scroll to position [176, 0]
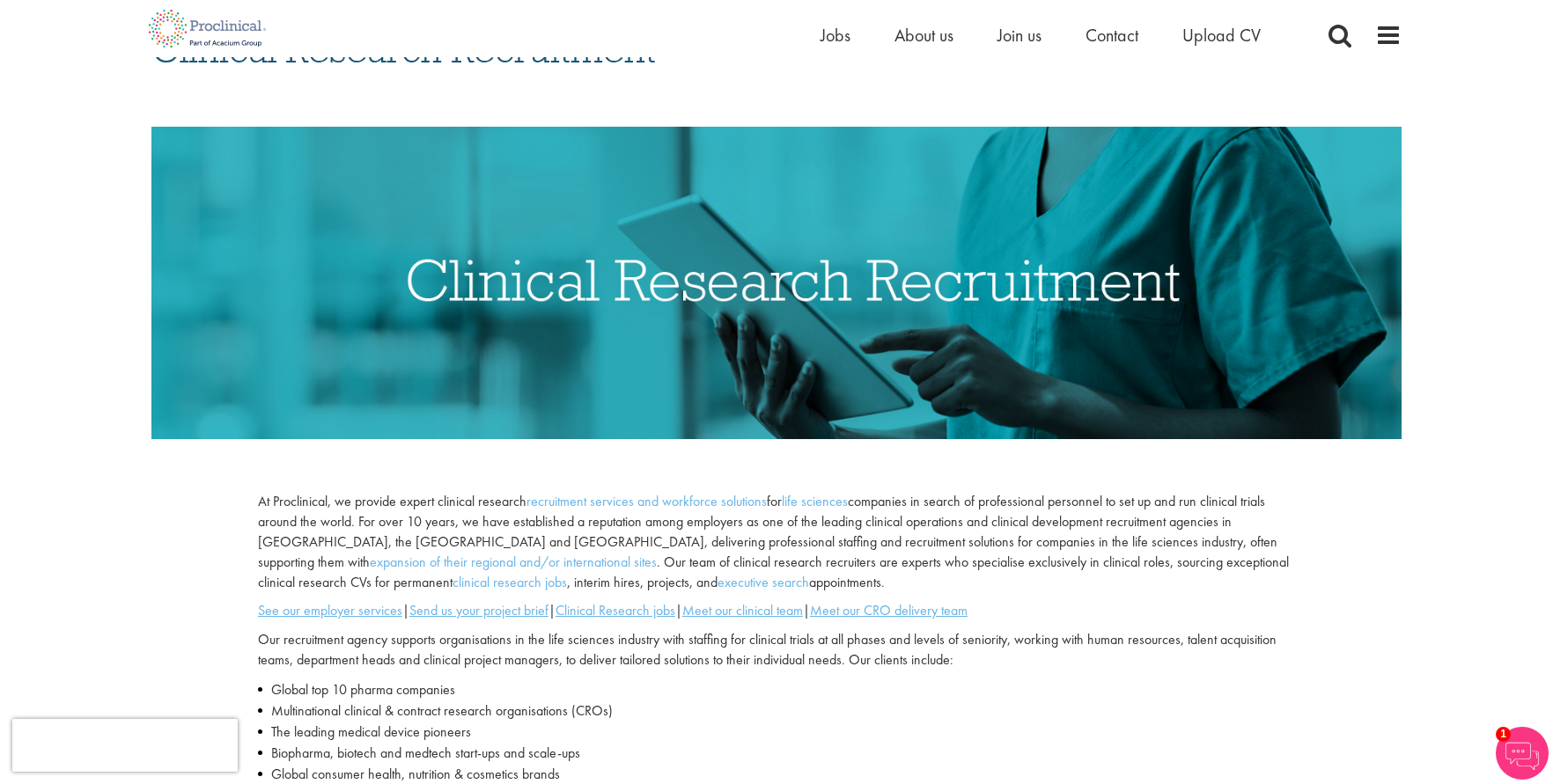
click at [199, 100] on h2 at bounding box center [776, 106] width 1276 height 23
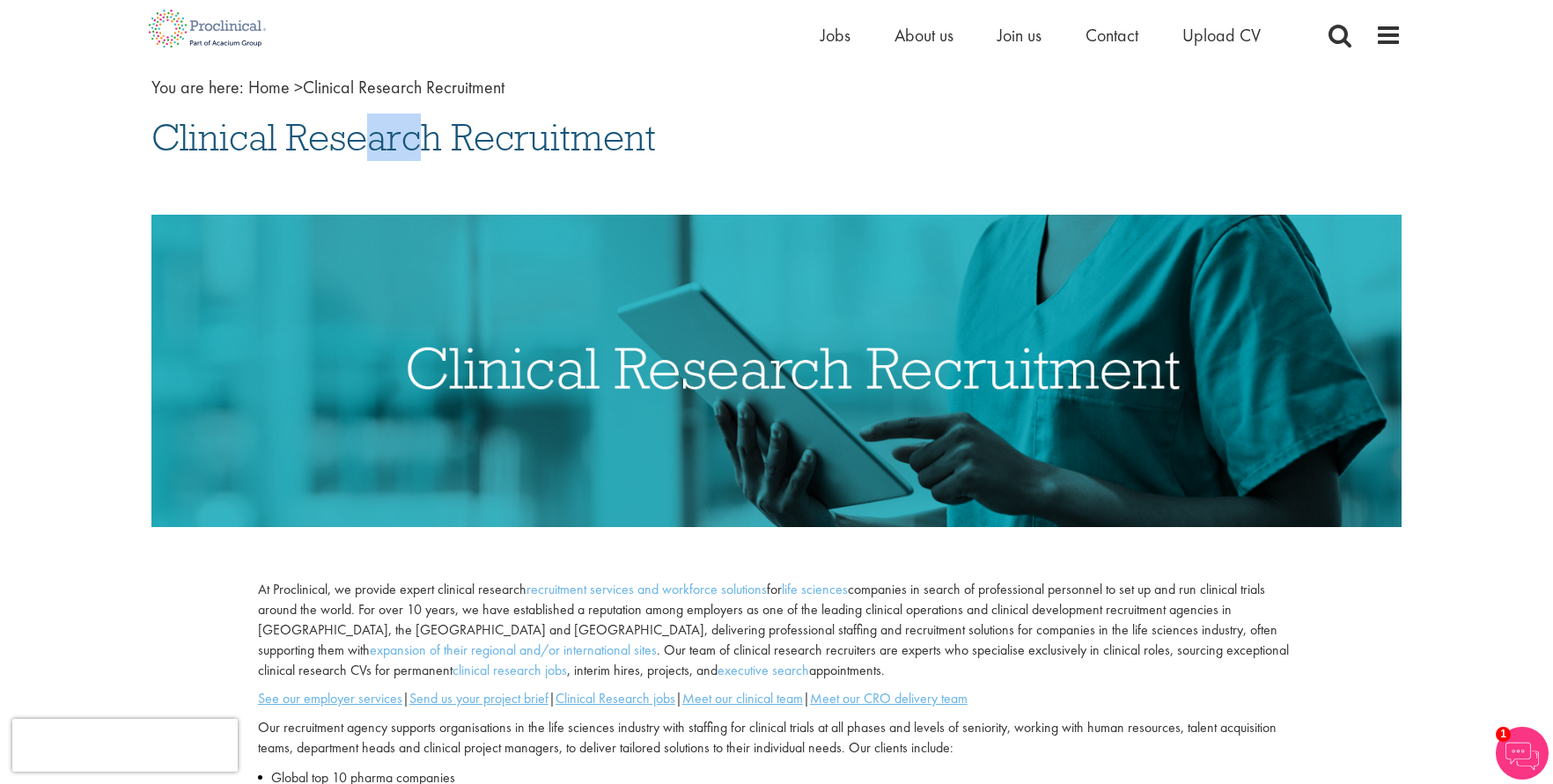
drag, startPoint x: 136, startPoint y: 146, endPoint x: 226, endPoint y: 157, distance: 90.7
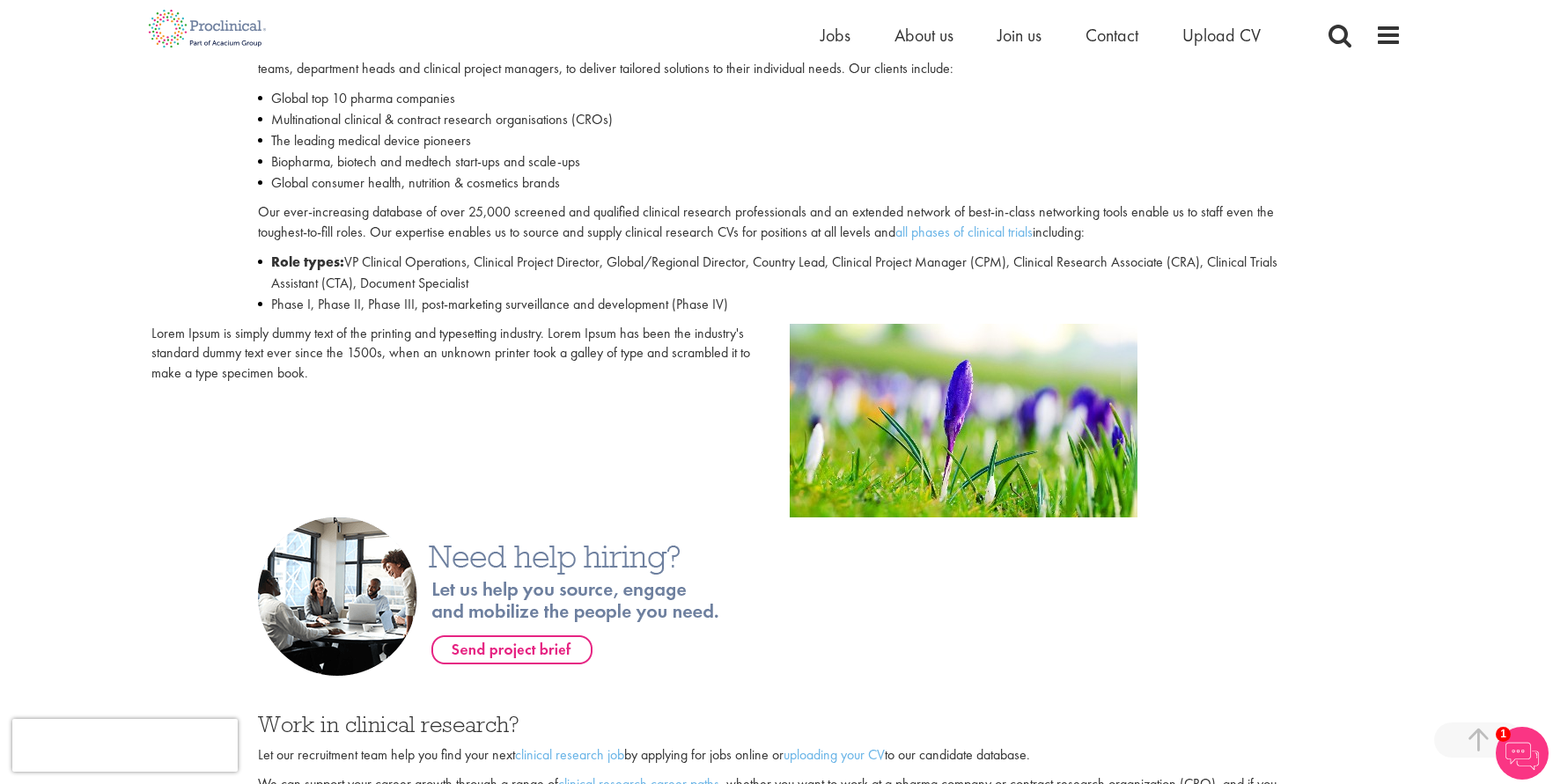
scroll to position [704, 0]
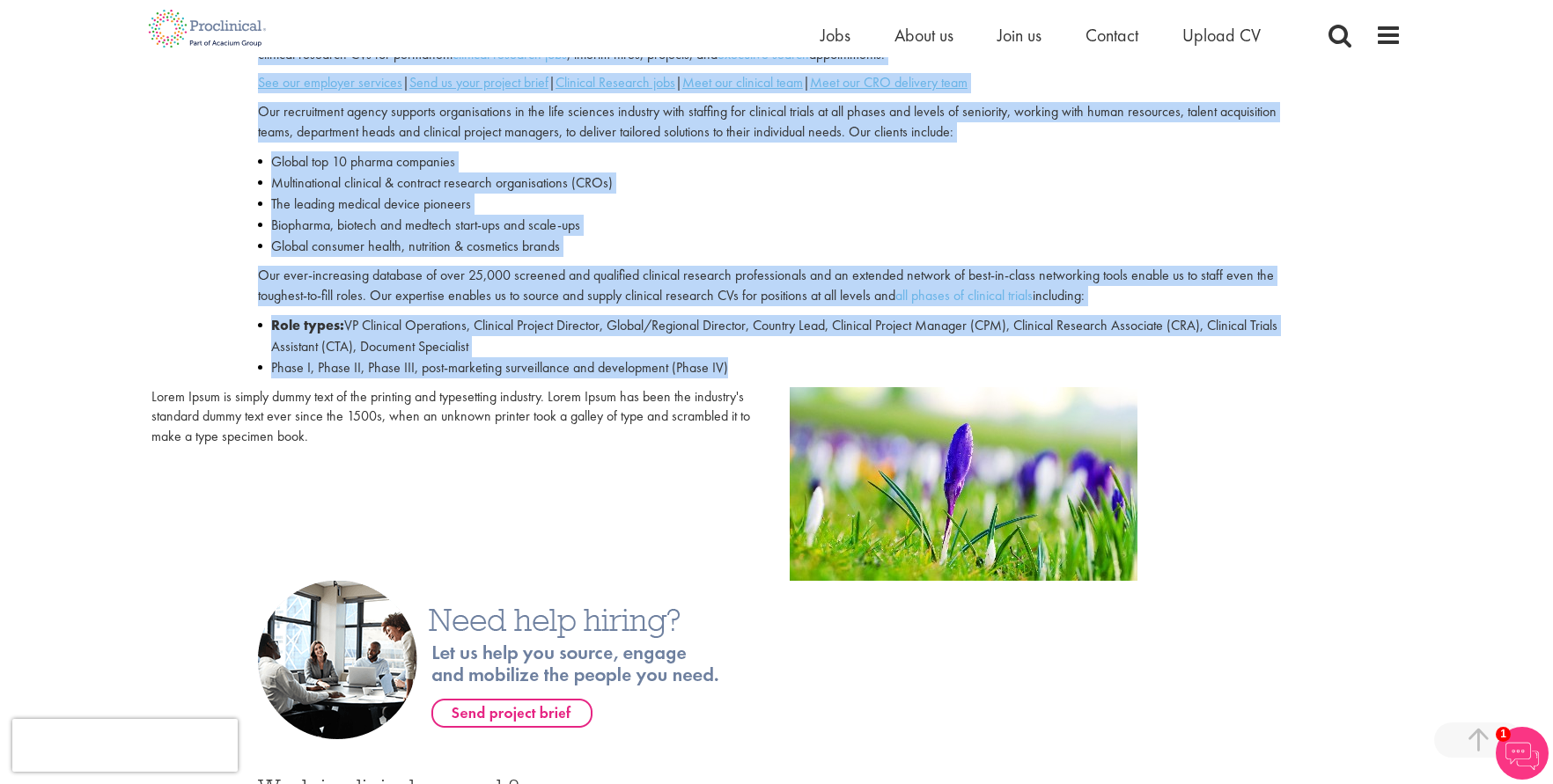
click at [744, 370] on li "Phase I, Phase II, Phase III, post-marketing surveillance and development (Phas…" at bounding box center [776, 367] width 1037 height 21
copy div "Loremips Dolorsit Ametconsect Ad Elitseddoei, te incidid utlabo etdolore magnaa…"
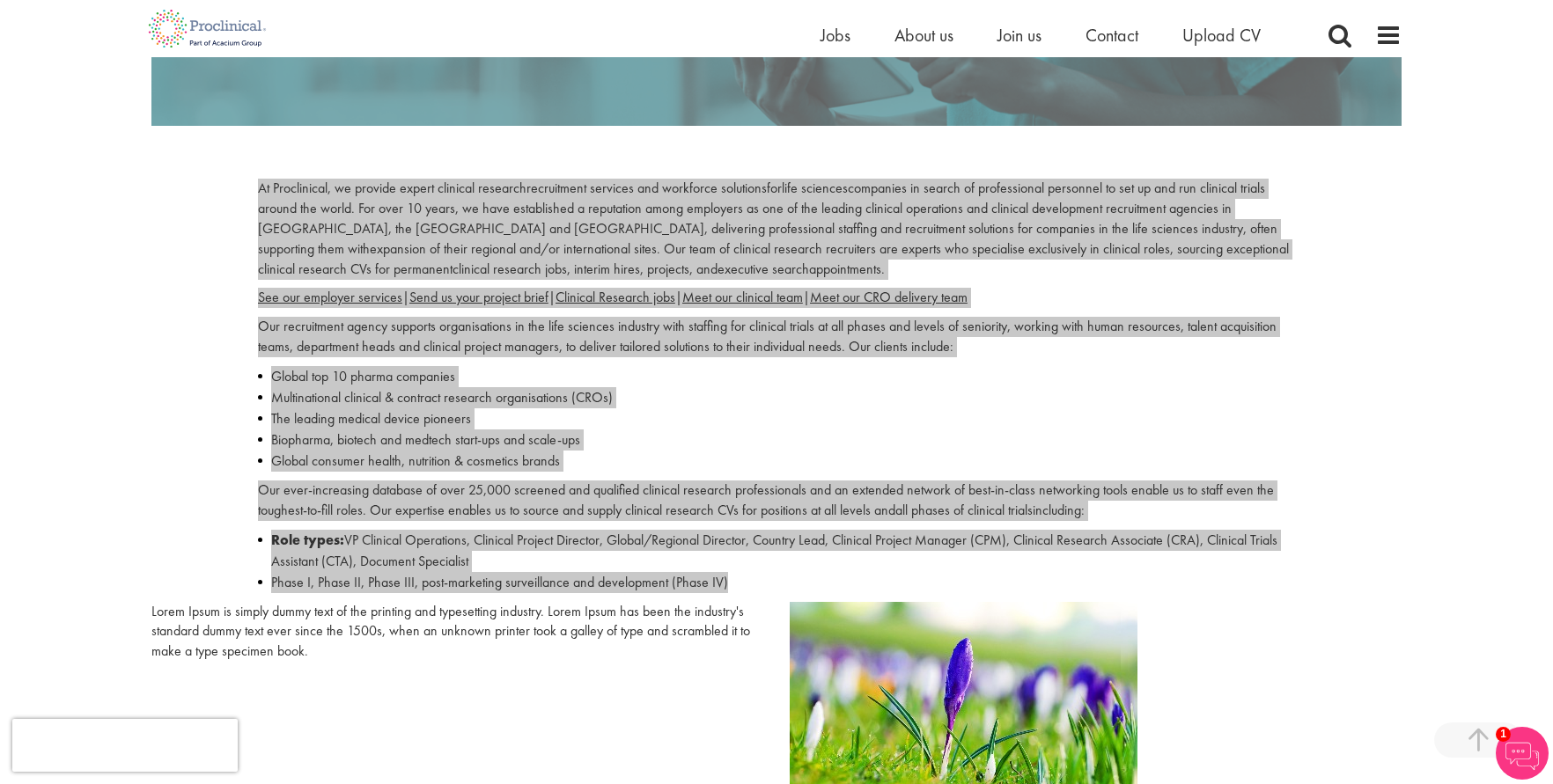
scroll to position [440, 0]
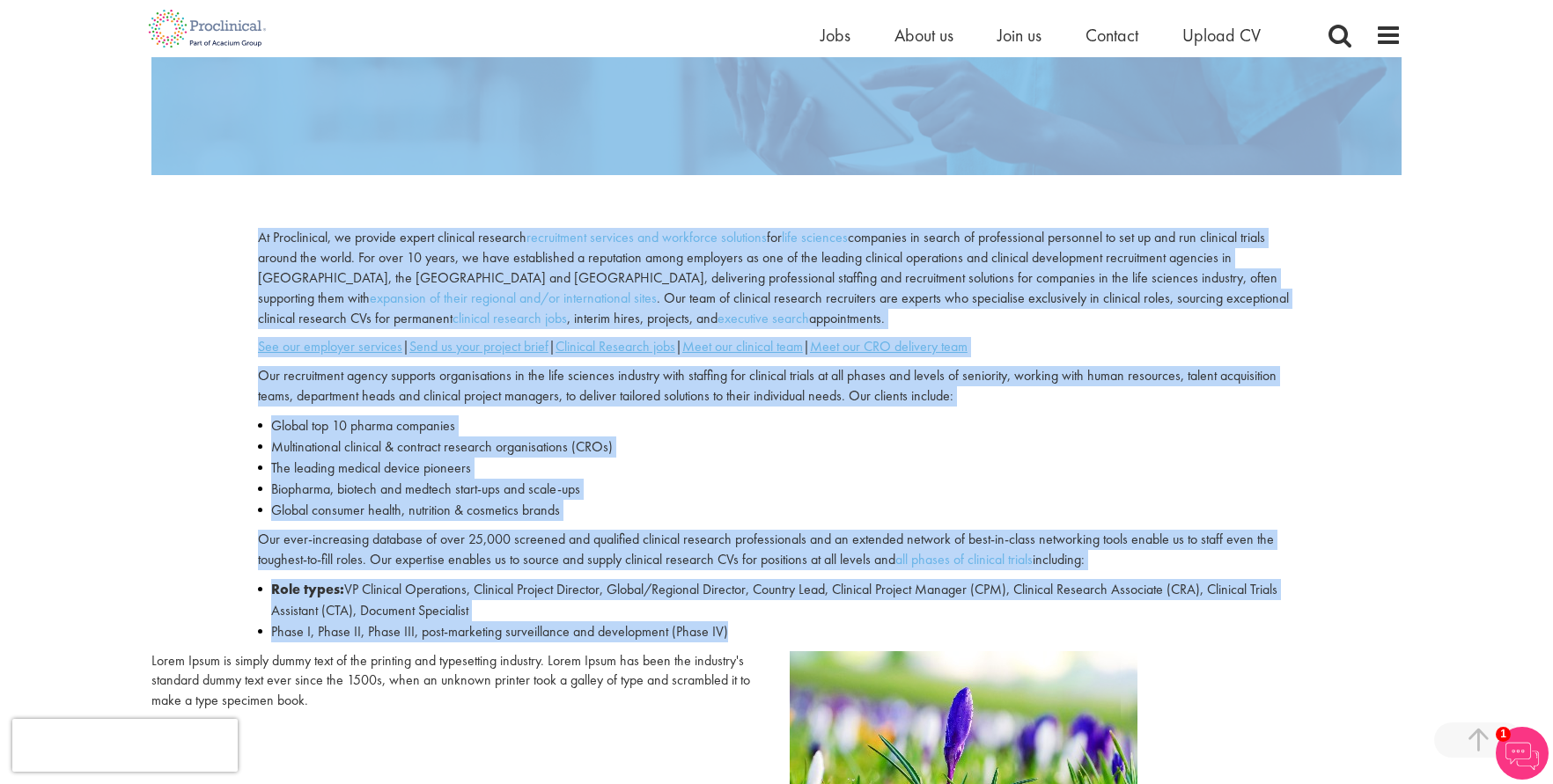
click at [582, 477] on li "The leading medical device pioneers" at bounding box center [776, 468] width 1037 height 21
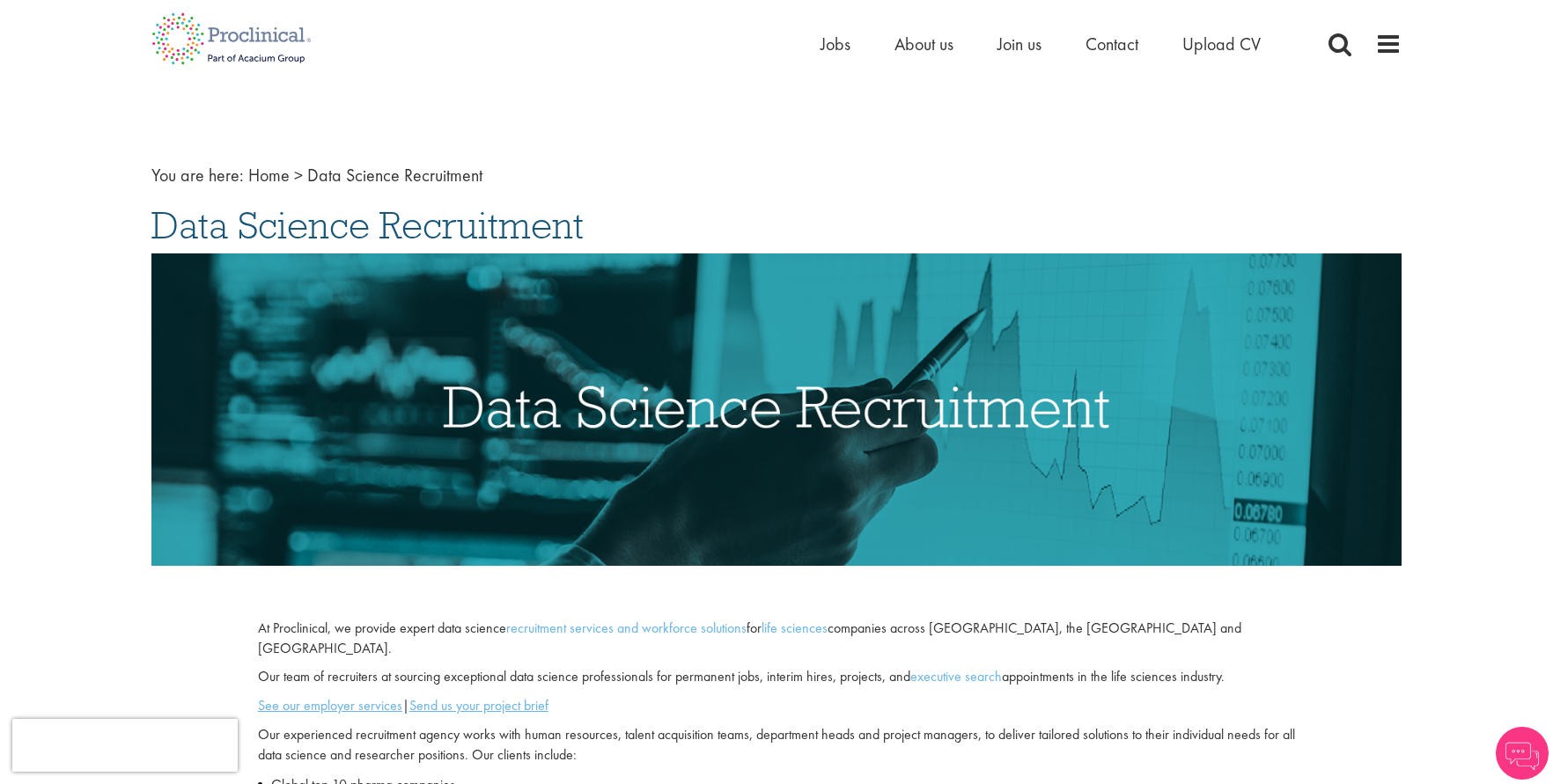
drag, startPoint x: 134, startPoint y: 231, endPoint x: 587, endPoint y: 231, distance: 453.0
click at [587, 231] on div "You are here: Home > Data Science Recruitment Data Science Recruitment At Procl…" at bounding box center [776, 777] width 1553 height 1554
copy span "Data Science Recruitment"
click at [192, 204] on span "Data Science Recruitment" at bounding box center [367, 225] width 432 height 48
click at [155, 222] on span "Data Science Recruitment" at bounding box center [367, 225] width 432 height 48
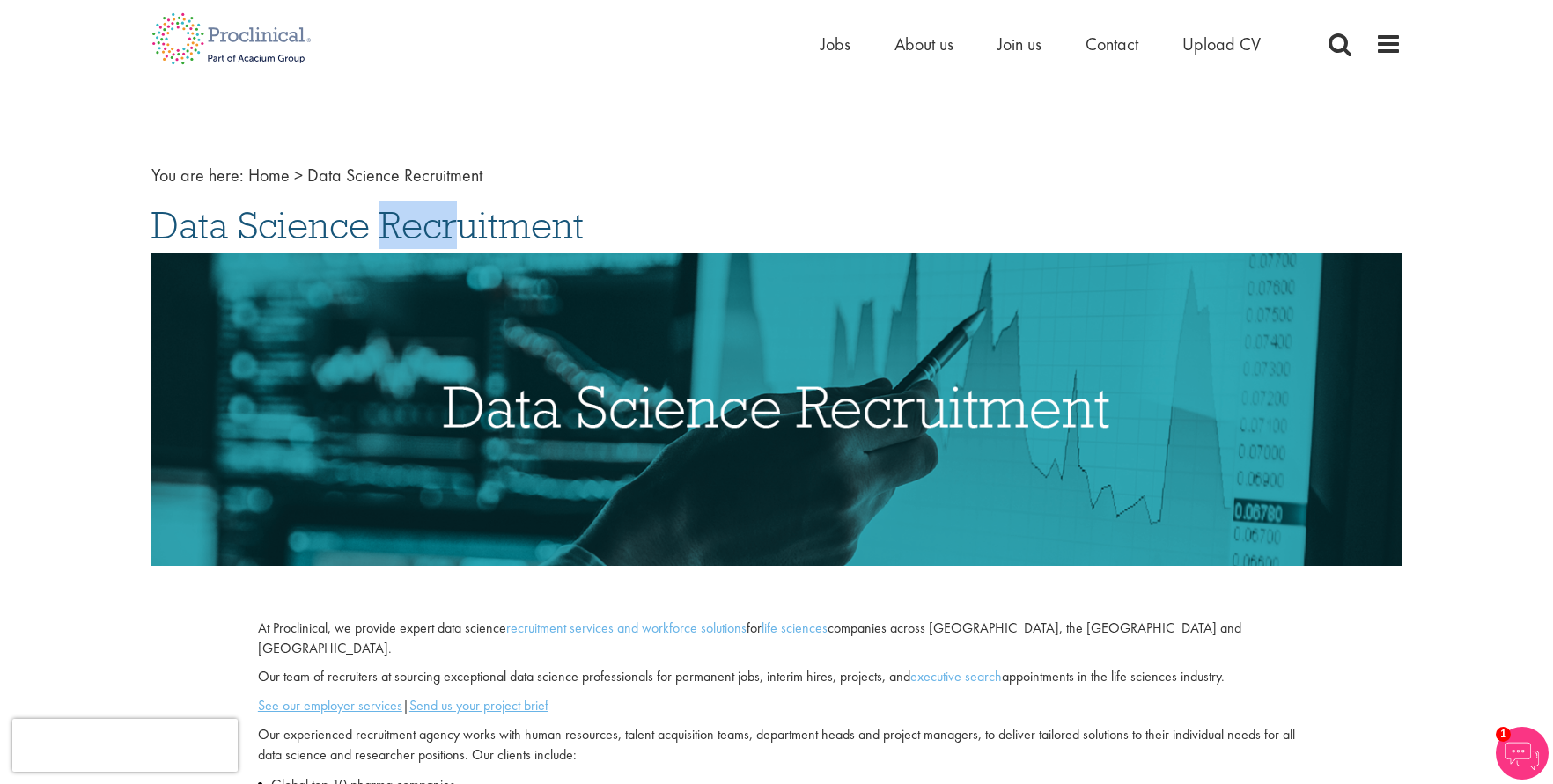
drag, startPoint x: 147, startPoint y: 223, endPoint x: 259, endPoint y: 260, distance: 118.0
click at [235, 235] on div "You are here: Home > Data Science Recruitment Data Science Recruitment At Procl…" at bounding box center [776, 600] width 1276 height 953
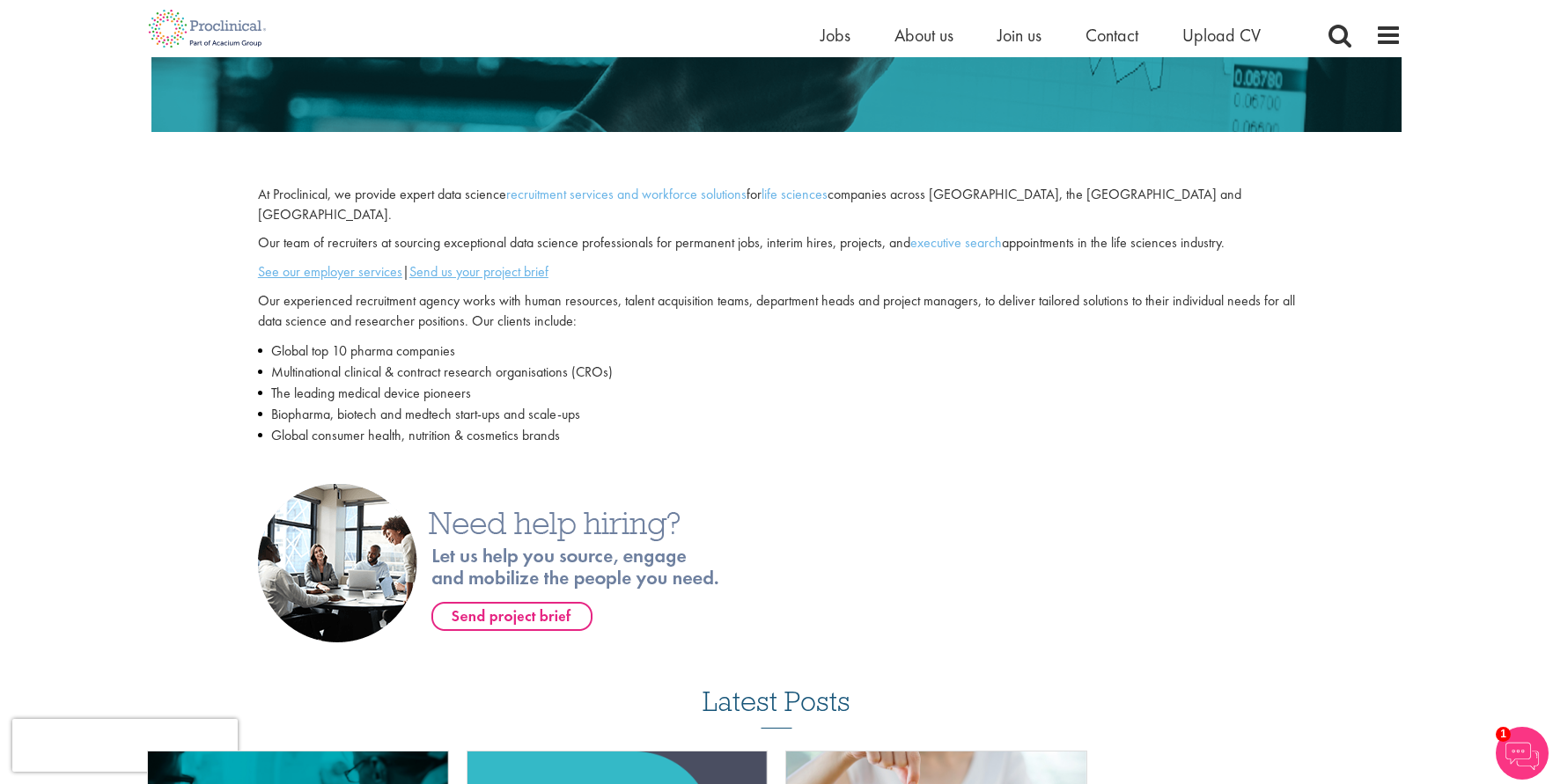
scroll to position [440, 0]
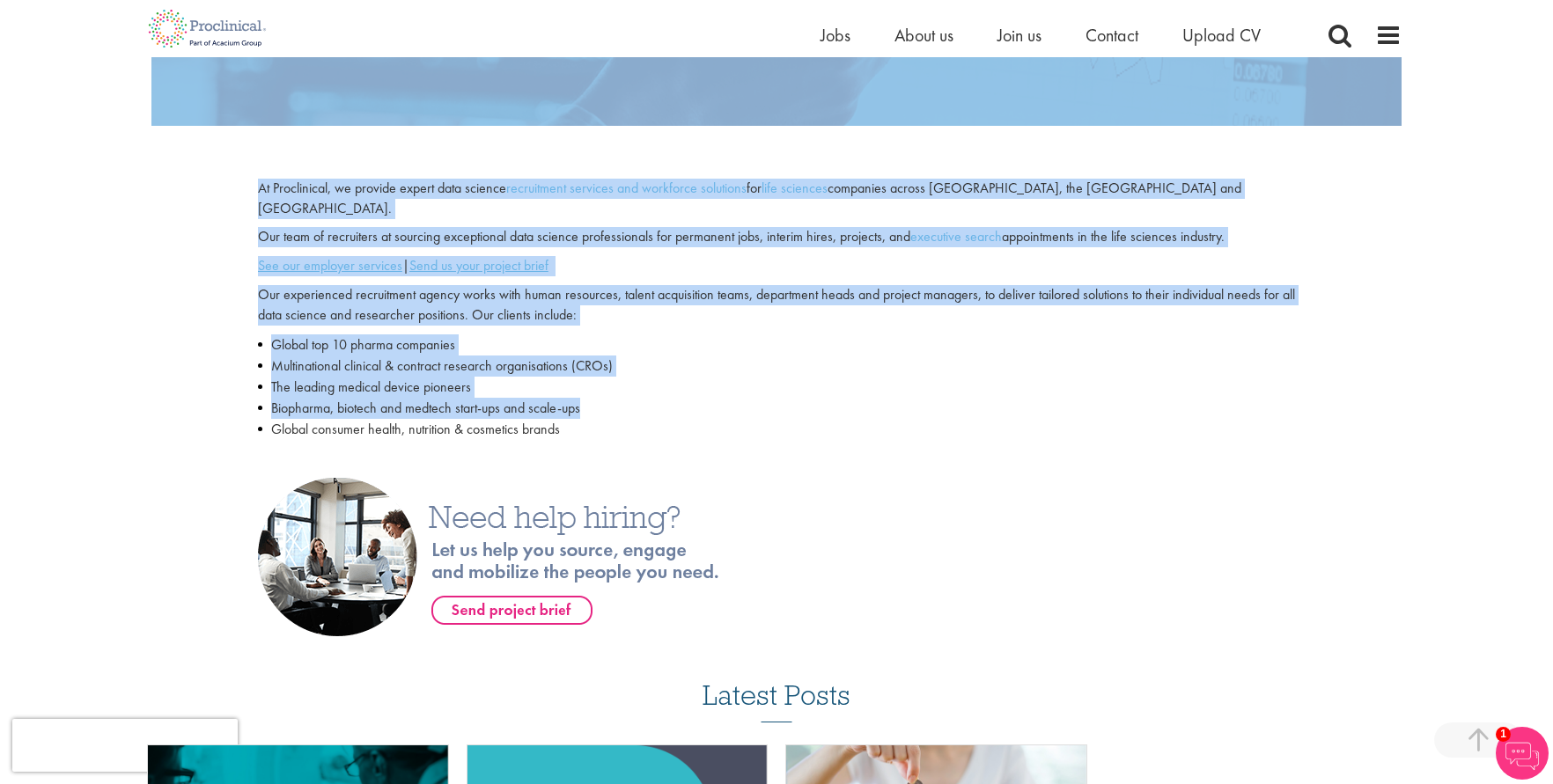
click at [617, 398] on li "Biopharma, biotech and medtech start-ups and scale-ups" at bounding box center [776, 408] width 1037 height 21
click at [599, 422] on div "At Proclinical, we provide expert data science recruitment services and workfor…" at bounding box center [777, 328] width 1064 height 299
copy div "Data Science Recruitment At Proclinical, we provide expert data science recruit…"
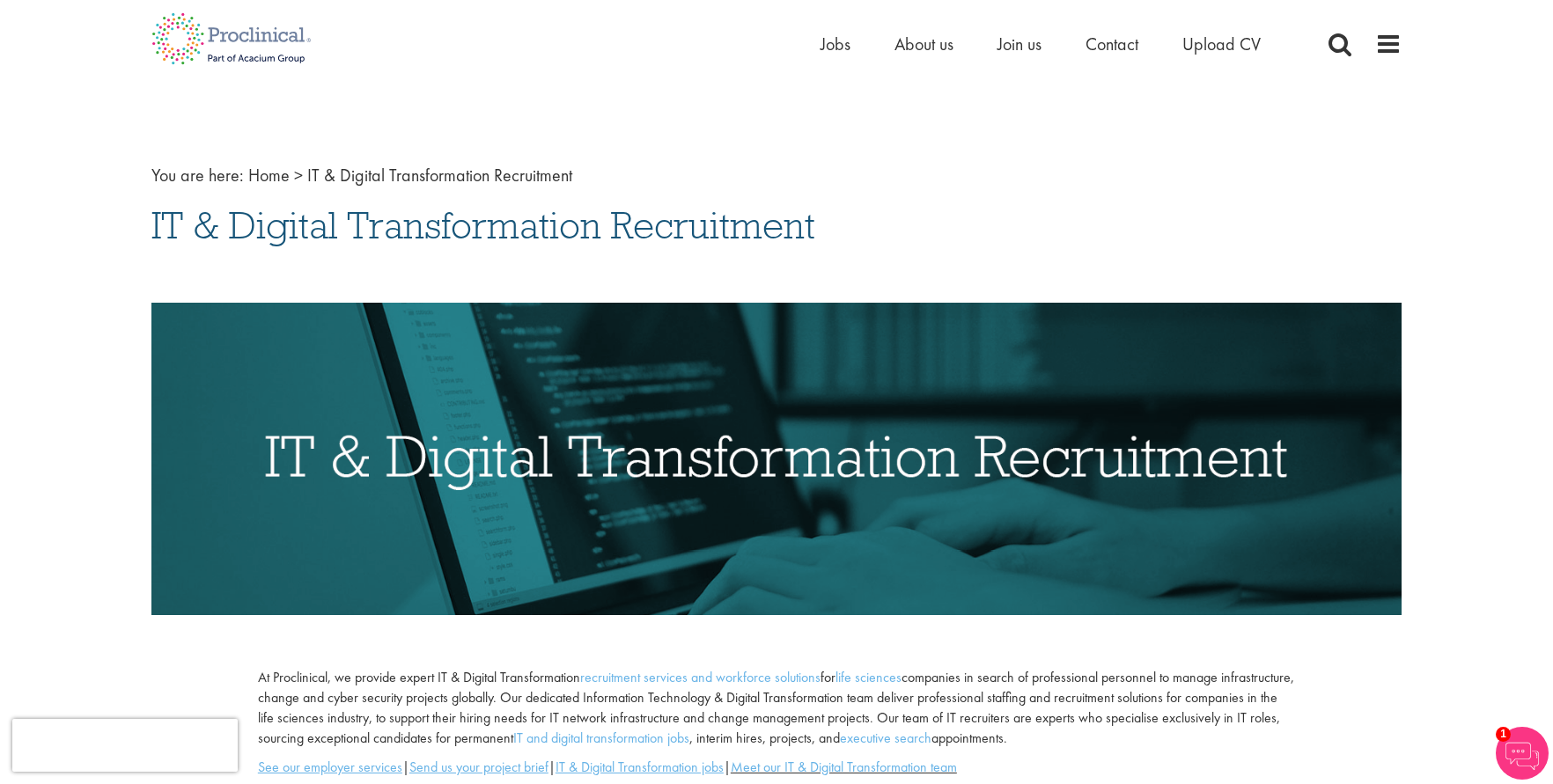
drag, startPoint x: 166, startPoint y: 226, endPoint x: 836, endPoint y: 210, distance: 670.2
click at [836, 210] on div "You are here: Home > IT & Digital Transformation Recruitment IT & Digital Trans…" at bounding box center [776, 719] width 1276 height 1193
copy span "IT & Digital Transformation Recruitment"
drag, startPoint x: 350, startPoint y: 222, endPoint x: 246, endPoint y: 228, distance: 104.2
click at [348, 222] on span "IT & Digital Transformation Recruitment" at bounding box center [483, 225] width 664 height 48
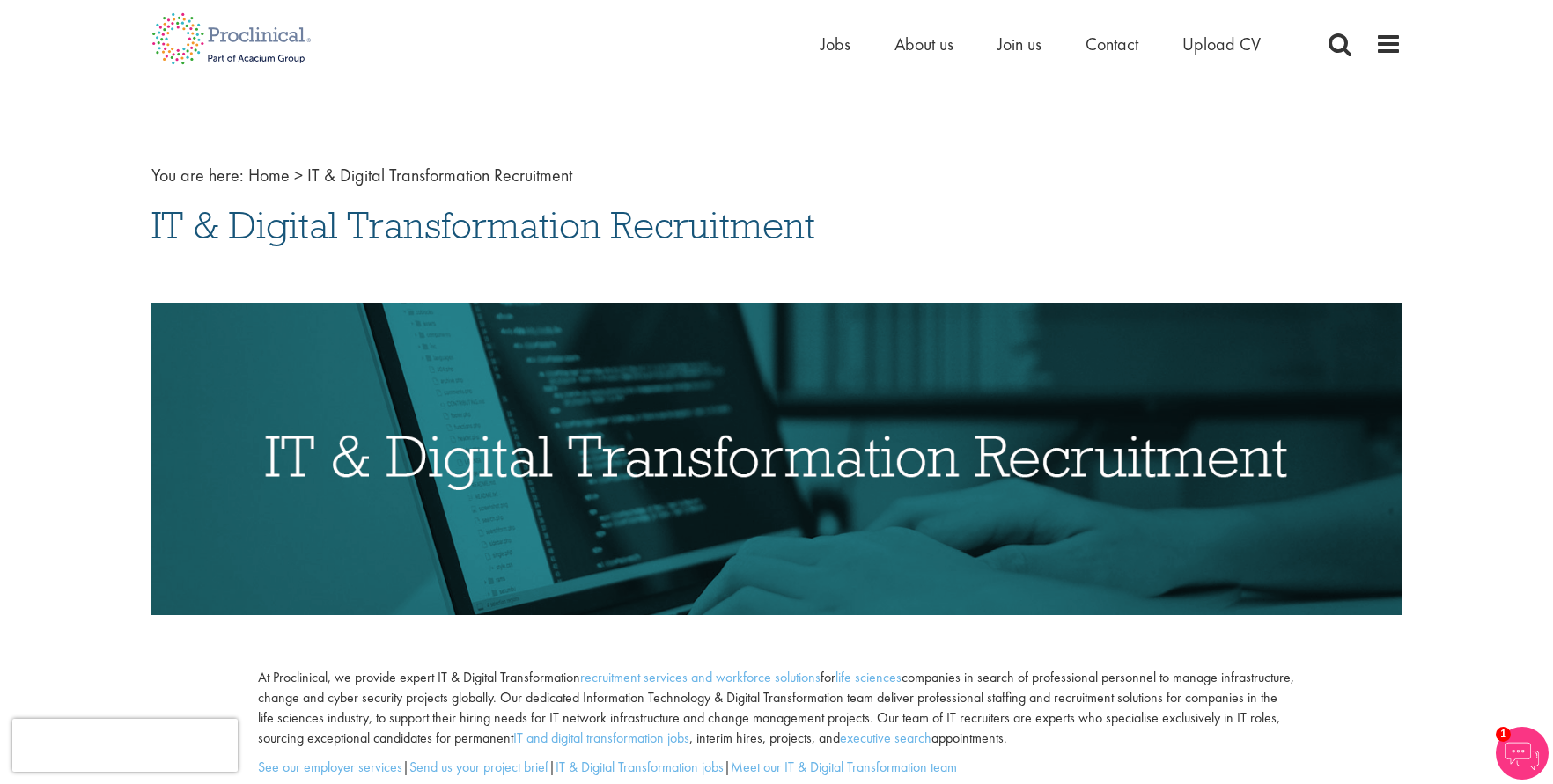
click at [146, 234] on div "You are here: Home > IT & Digital Transformation Recruitment IT & Digital Trans…" at bounding box center [776, 719] width 1276 height 1193
drag, startPoint x: 155, startPoint y: 230, endPoint x: 222, endPoint y: 247, distance: 69.1
click at [216, 247] on span "IT & Digital Transformation Recruitment" at bounding box center [483, 225] width 664 height 48
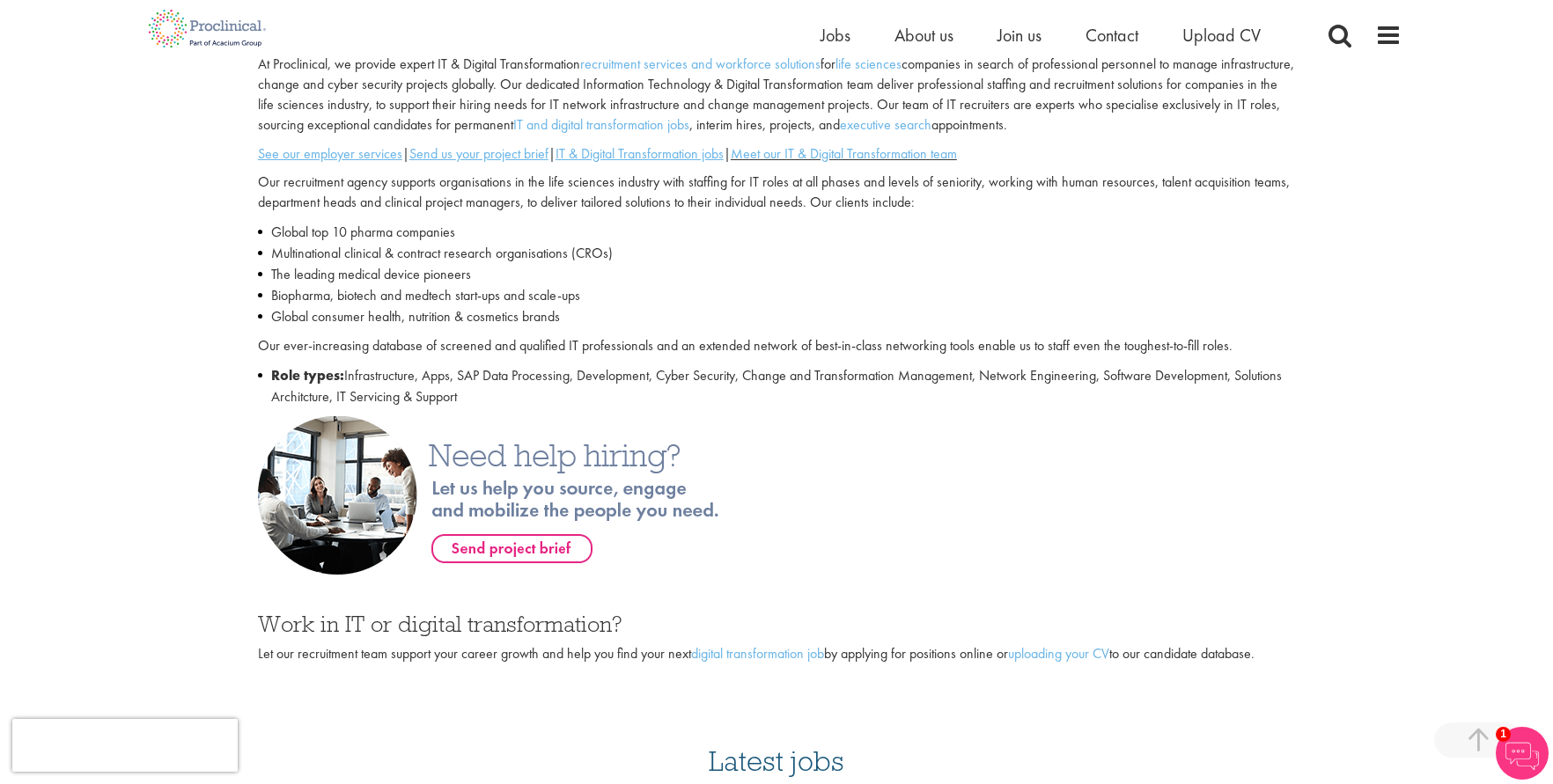
scroll to position [616, 0]
click at [516, 409] on div "At Proclinical, we provide expert IT & Digital Transformation recruitment servi…" at bounding box center [777, 232] width 1064 height 362
copy div "IT & Digital Transformation Recruitment At Proclinical, we provide expert IT & …"
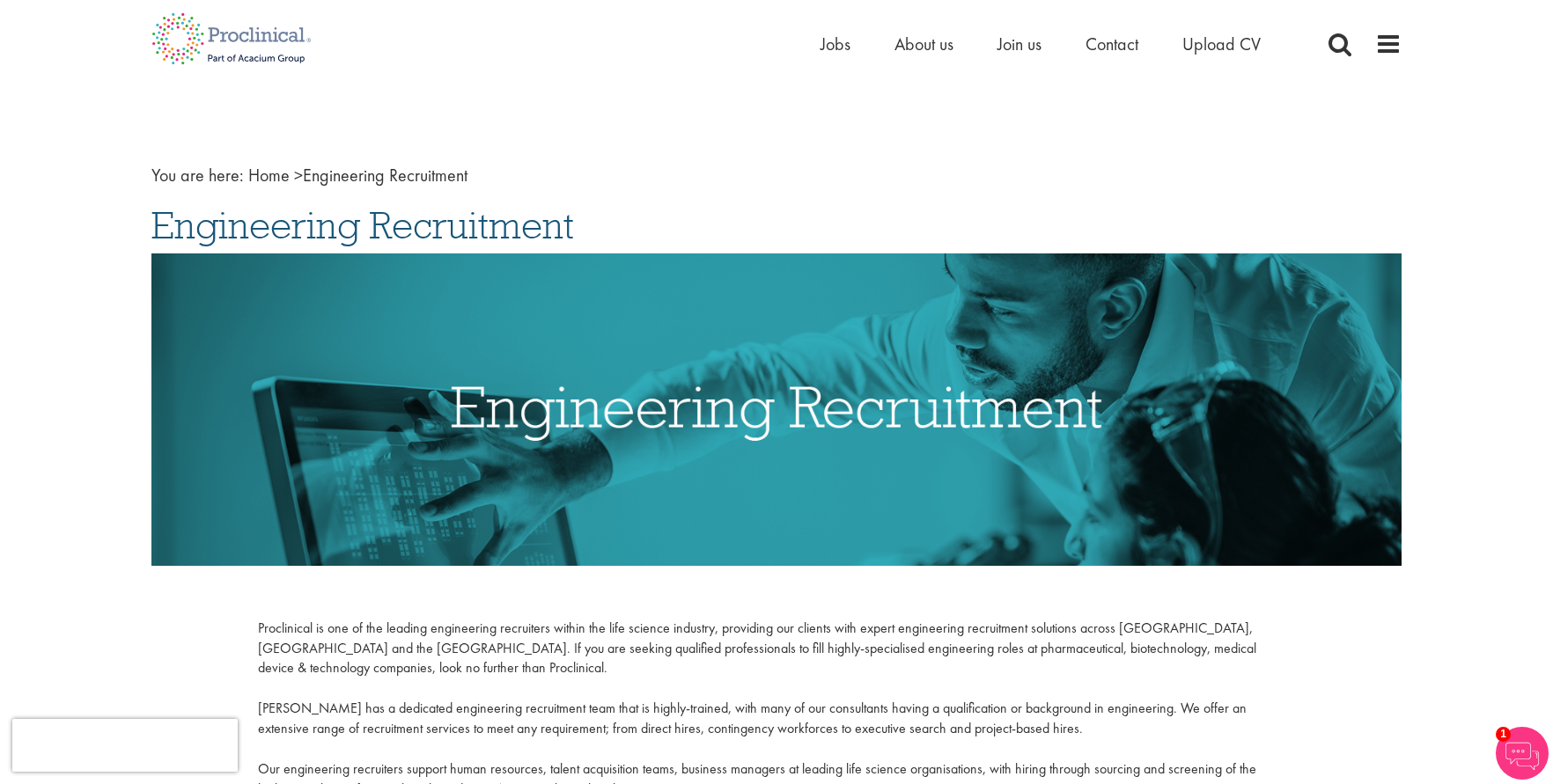
drag, startPoint x: 166, startPoint y: 230, endPoint x: 638, endPoint y: 224, distance: 472.0
click at [638, 224] on div "You are here: Home > Engineering Recruitment Engineering Recruitment Proclinica…" at bounding box center [776, 568] width 1276 height 890
copy span "Engineering Recruitment"
drag, startPoint x: 240, startPoint y: 236, endPoint x: 174, endPoint y: 235, distance: 66.0
click at [240, 236] on span "Engineering Recruitment" at bounding box center [362, 225] width 422 height 48
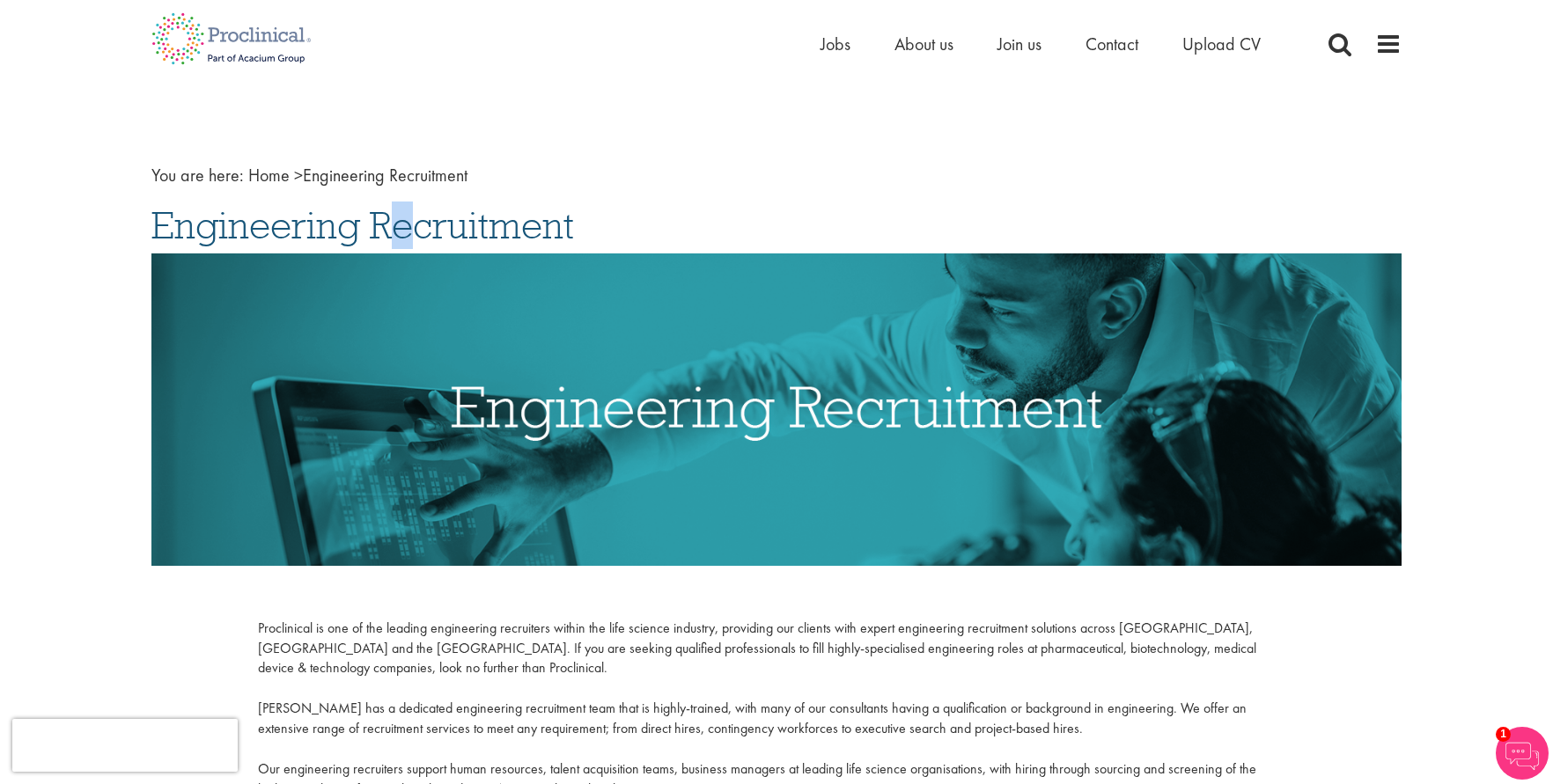
drag, startPoint x: 156, startPoint y: 234, endPoint x: 227, endPoint y: 242, distance: 71.4
click at [212, 241] on span "Engineering Recruitment" at bounding box center [362, 225] width 422 height 48
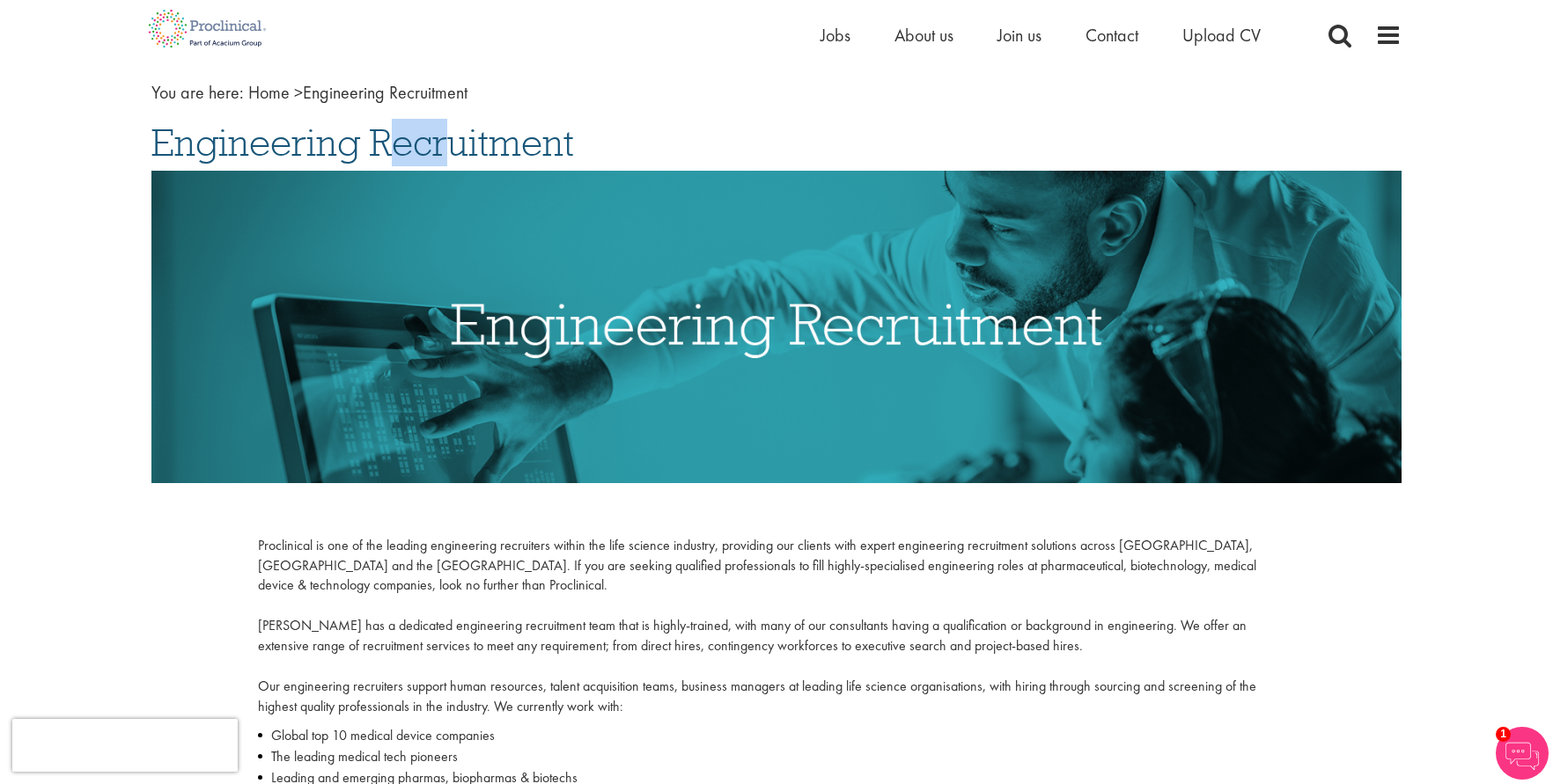
scroll to position [440, 0]
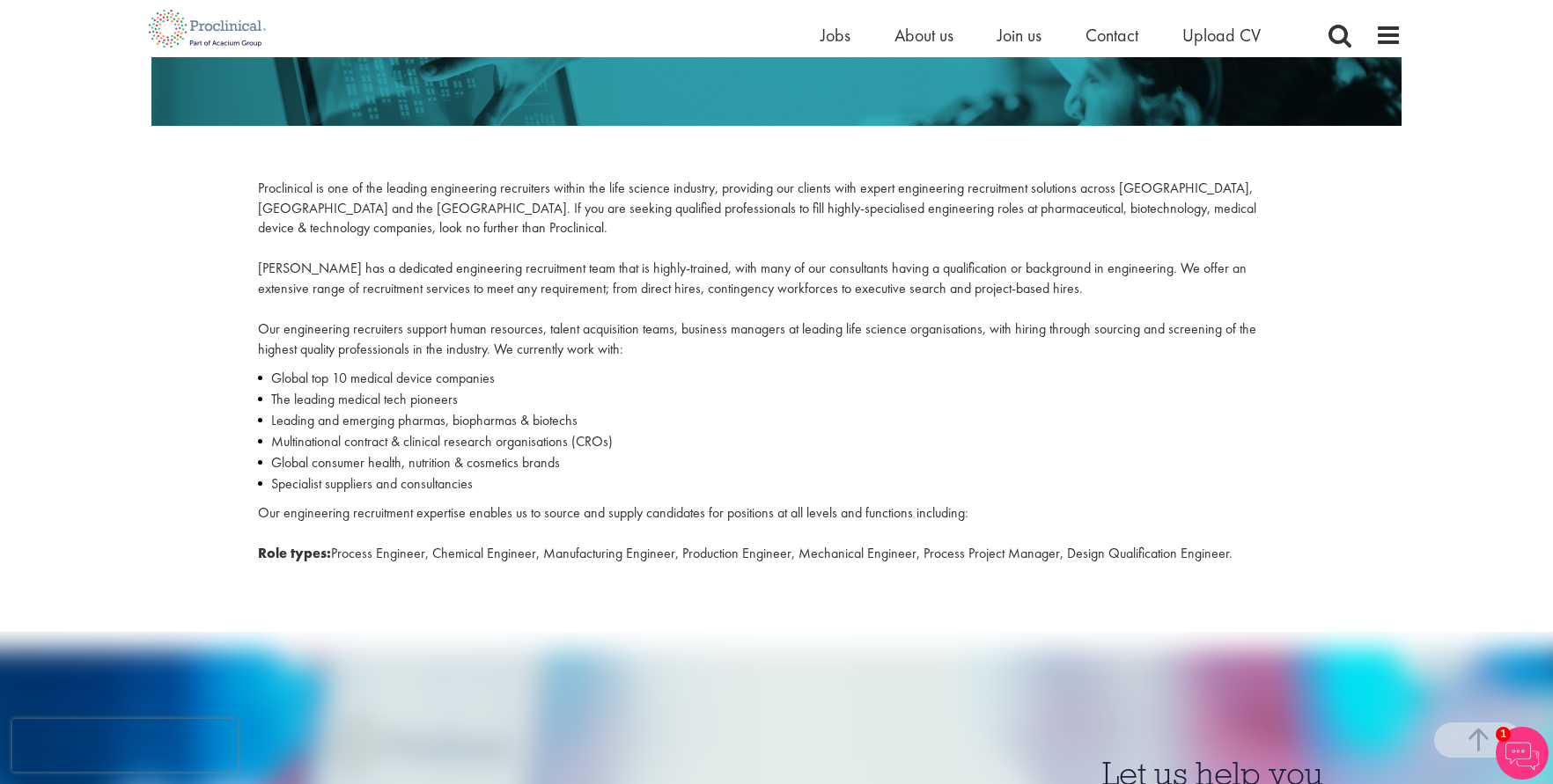
click at [1255, 547] on div "Proclinical is one of the leading engineering recruiters within the life scienc…" at bounding box center [777, 376] width 1064 height 394
copy div "Engineering Recruitment Proclinical is one of the leading engineering recruiter…"
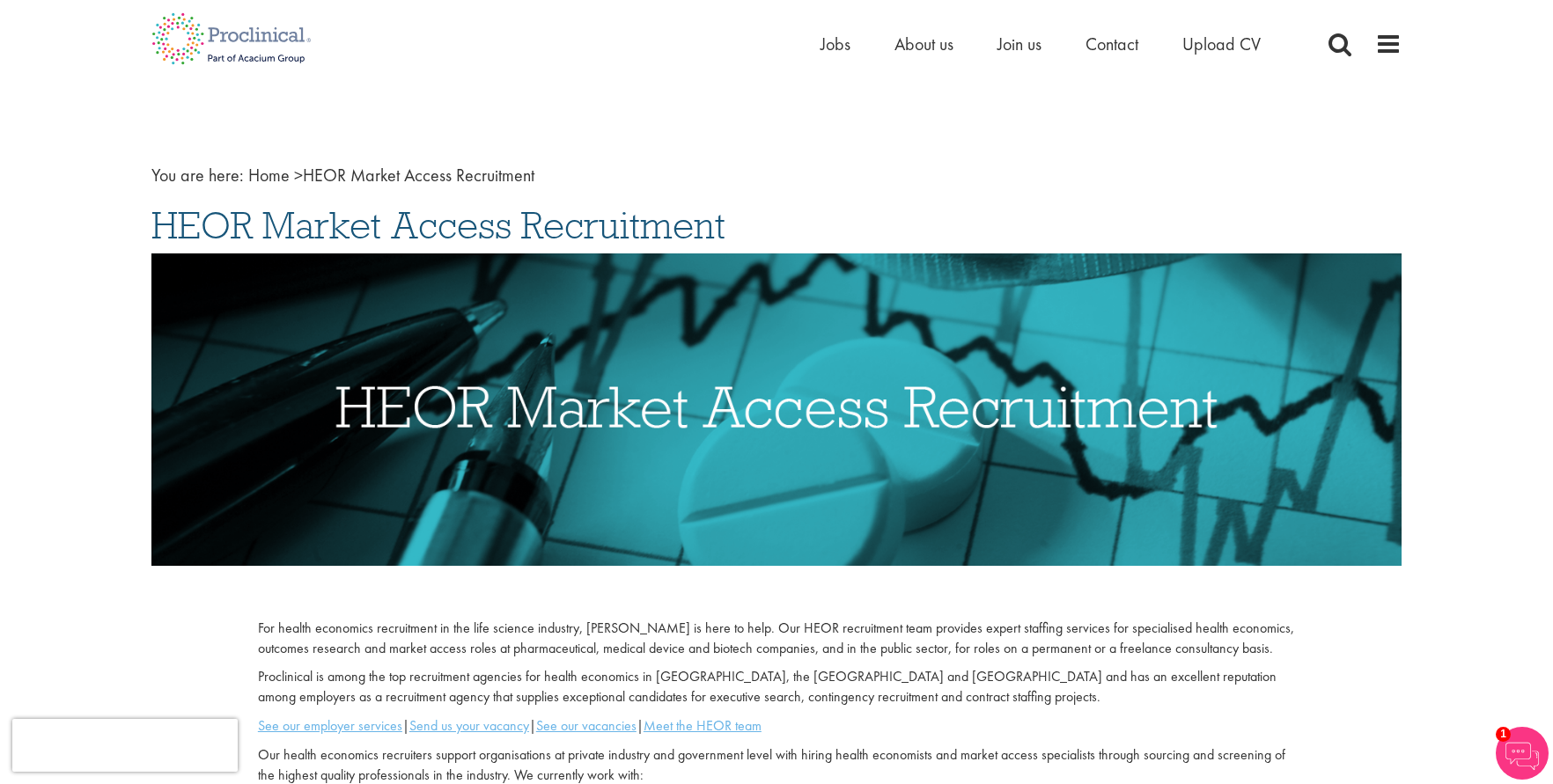
drag, startPoint x: 148, startPoint y: 218, endPoint x: 640, endPoint y: 235, distance: 492.3
click at [791, 207] on div "You are here: Home > HEOR Market Access Recruitment HEOR Market Access Recruitm…" at bounding box center [776, 723] width 1276 height 1200
copy span "HEOR Market Access Recruitment"
click at [308, 225] on span "HEOR Market Access Recruitment" at bounding box center [438, 225] width 574 height 48
drag, startPoint x: 152, startPoint y: 227, endPoint x: 221, endPoint y: 243, distance: 70.8
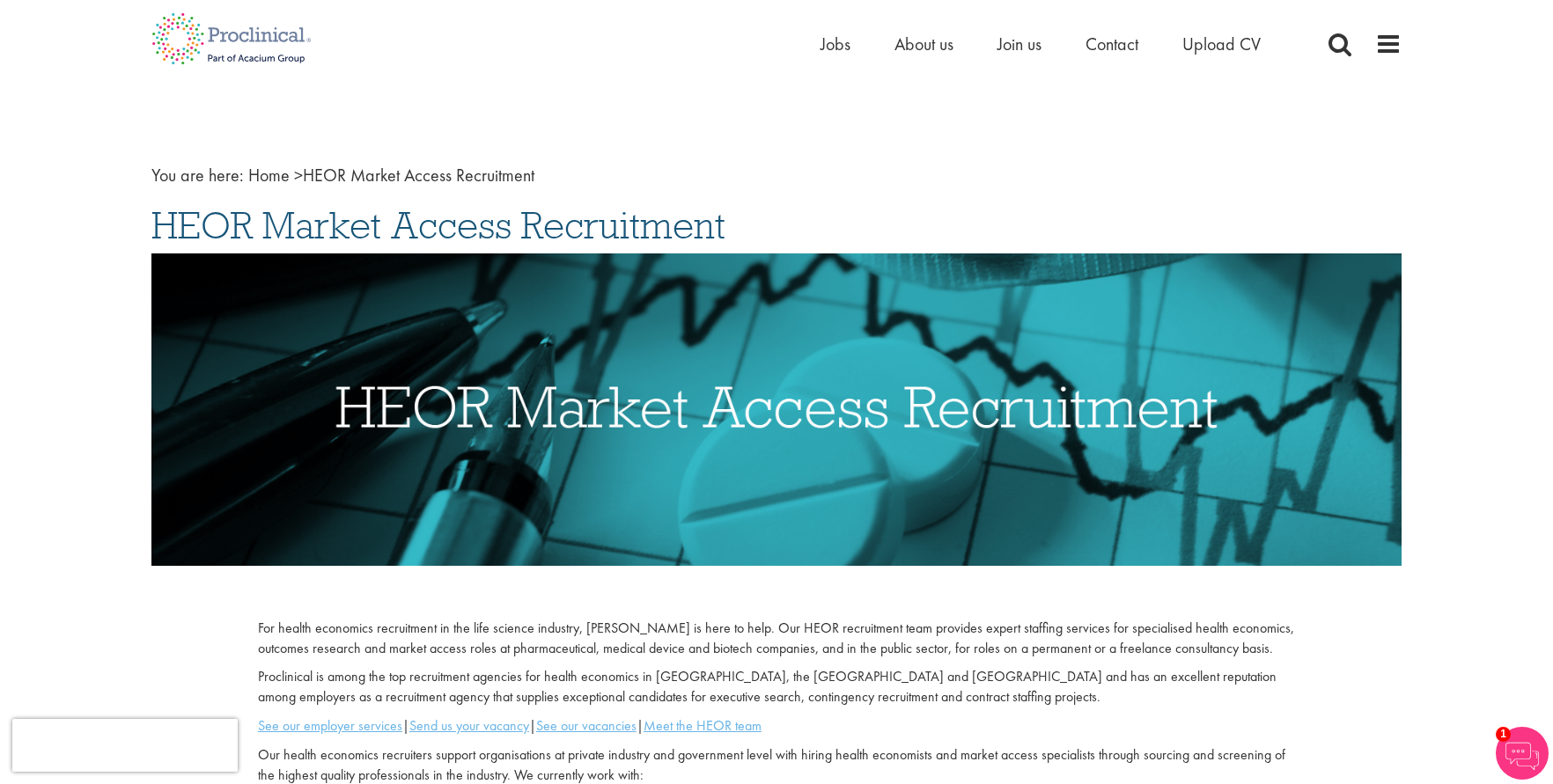
click at [215, 233] on span "HEOR Market Access Recruitment" at bounding box center [438, 225] width 574 height 48
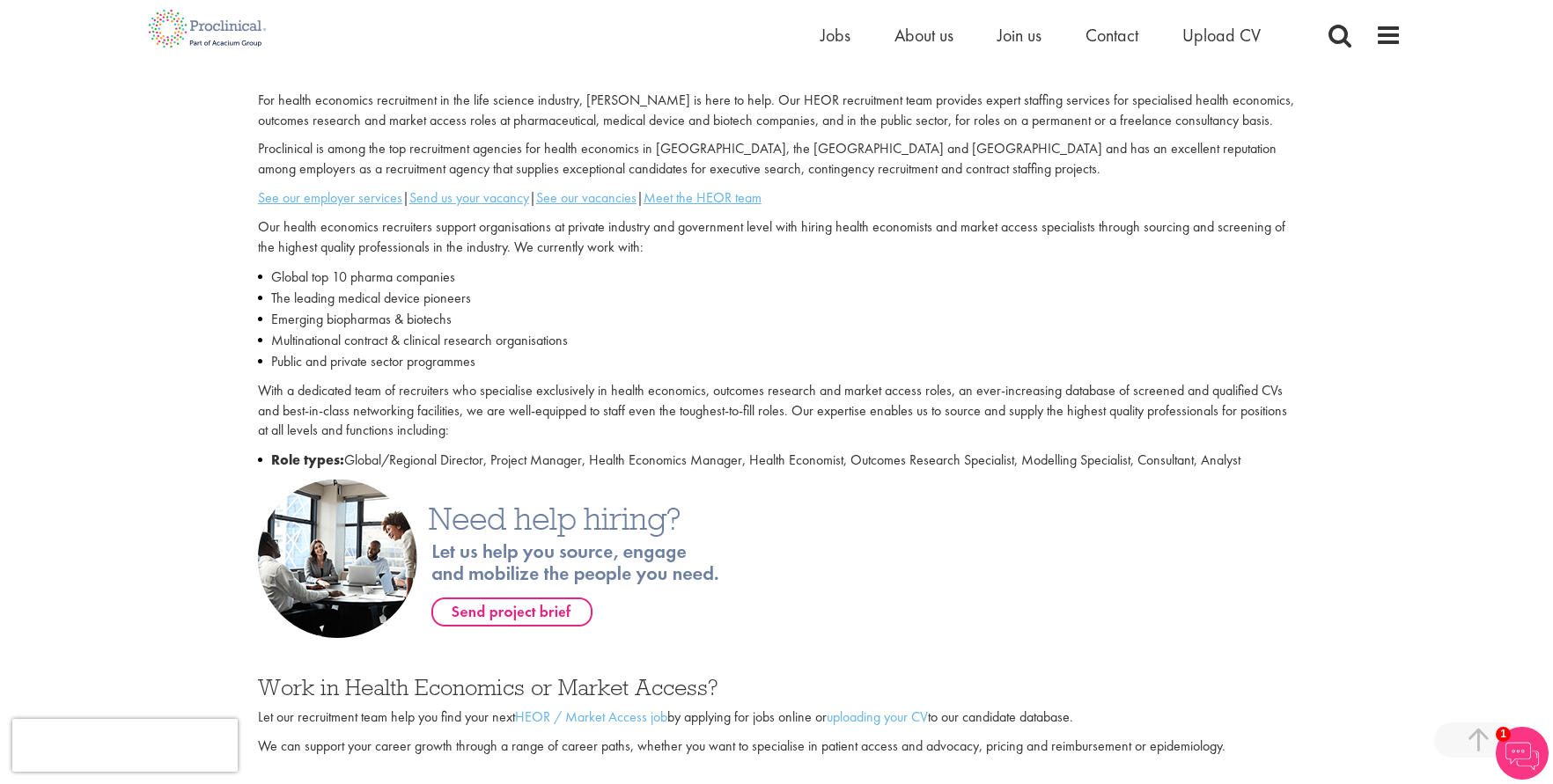
scroll to position [616, 0]
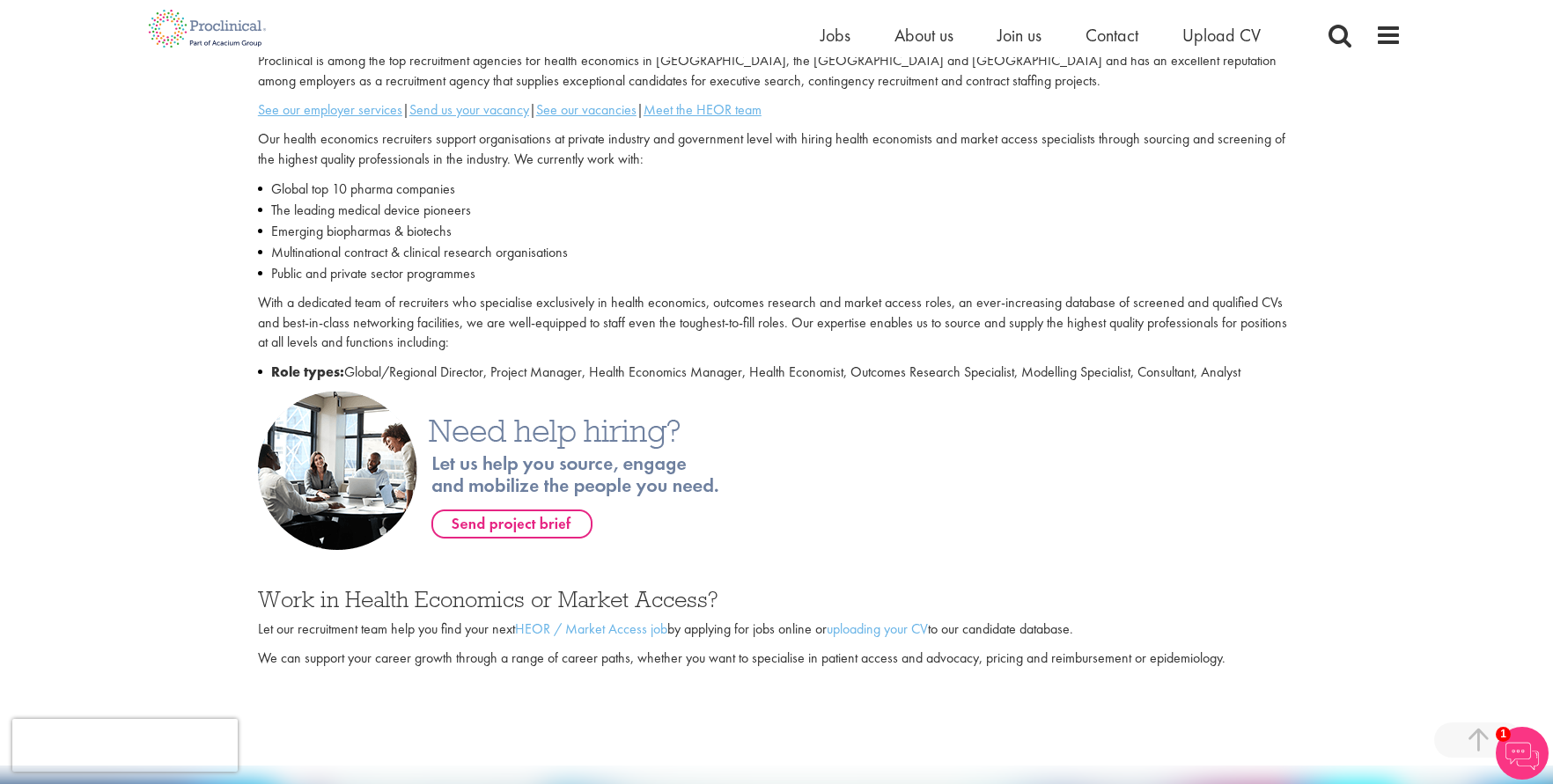
click at [1298, 377] on div "For health economics recruitment in the life science industry, Proclinical is h…" at bounding box center [777, 197] width 1064 height 389
copy div "HEOR Market Access Recruitment For health economics recruitment in the life sci…"
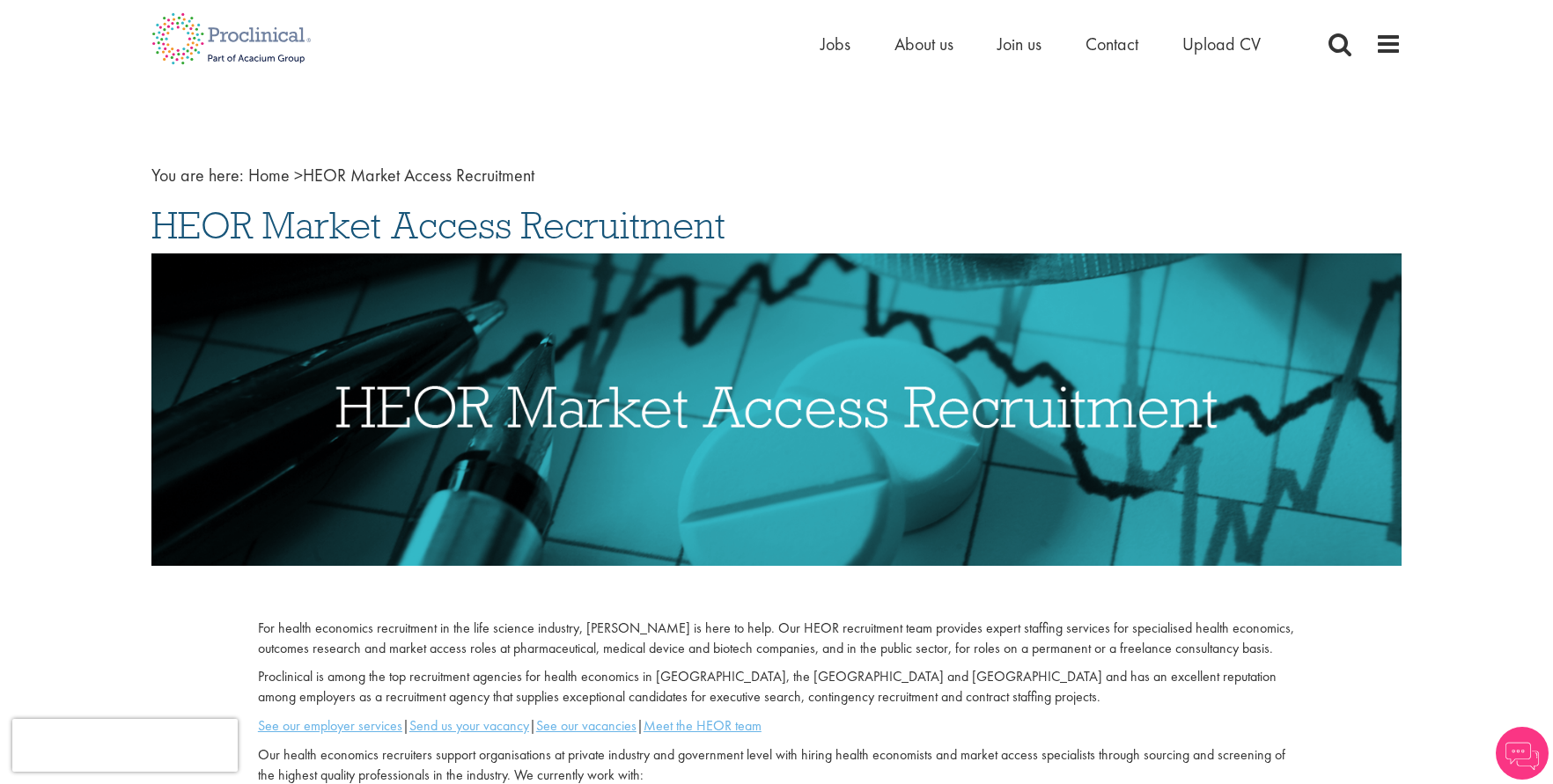
drag, startPoint x: 142, startPoint y: 214, endPoint x: 758, endPoint y: 241, distance: 616.6
click at [758, 241] on div "You are here: Home > HEOR Market Access Recruitment HEOR Market Access Recruitm…" at bounding box center [776, 723] width 1276 height 1200
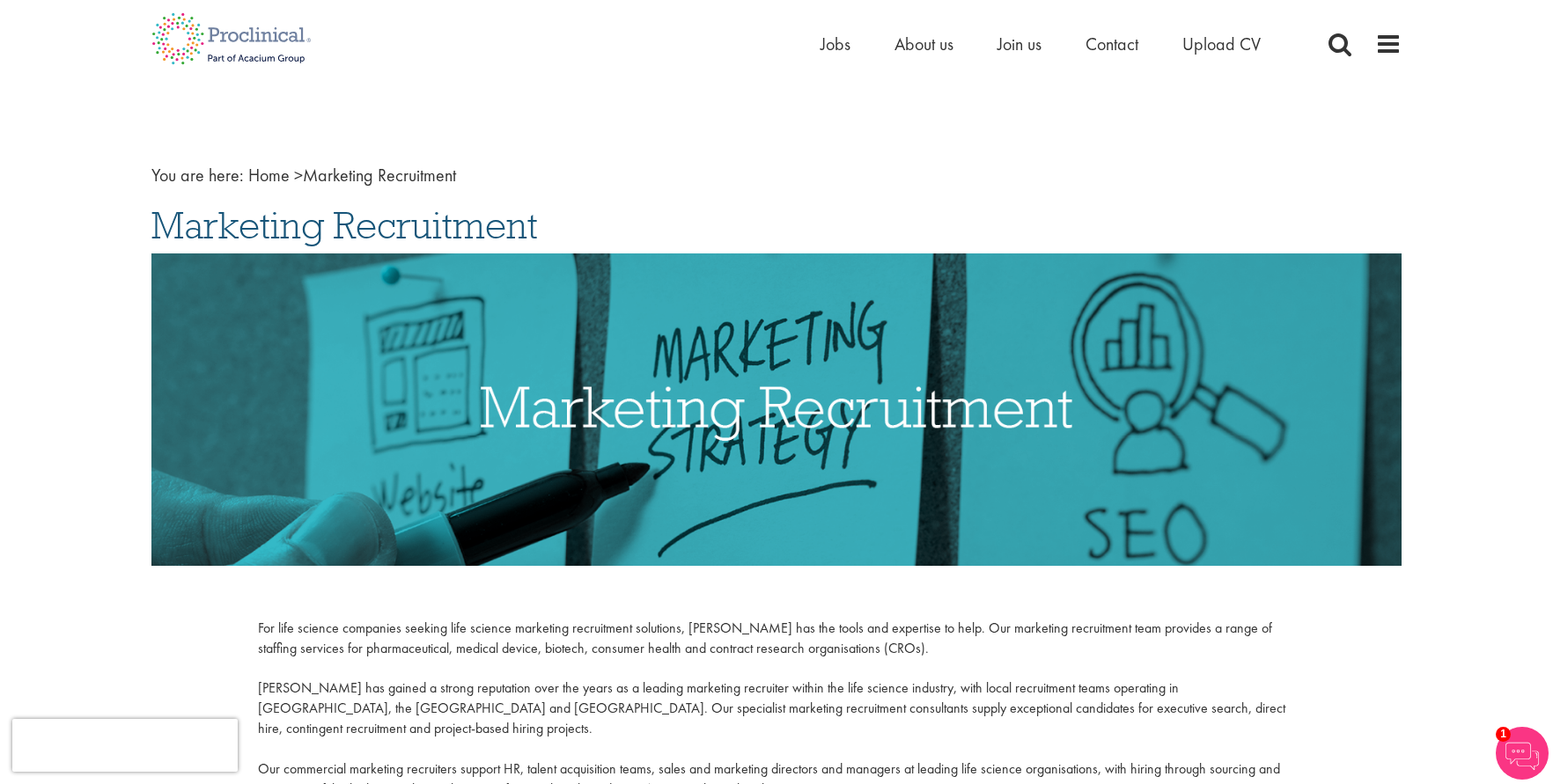
drag, startPoint x: 134, startPoint y: 222, endPoint x: 553, endPoint y: 229, distance: 419.1
copy span "Marketing Recruitment"
click at [226, 228] on span "Marketing Recruitment" at bounding box center [344, 225] width 386 height 48
drag, startPoint x: 149, startPoint y: 223, endPoint x: 197, endPoint y: 250, distance: 55.1
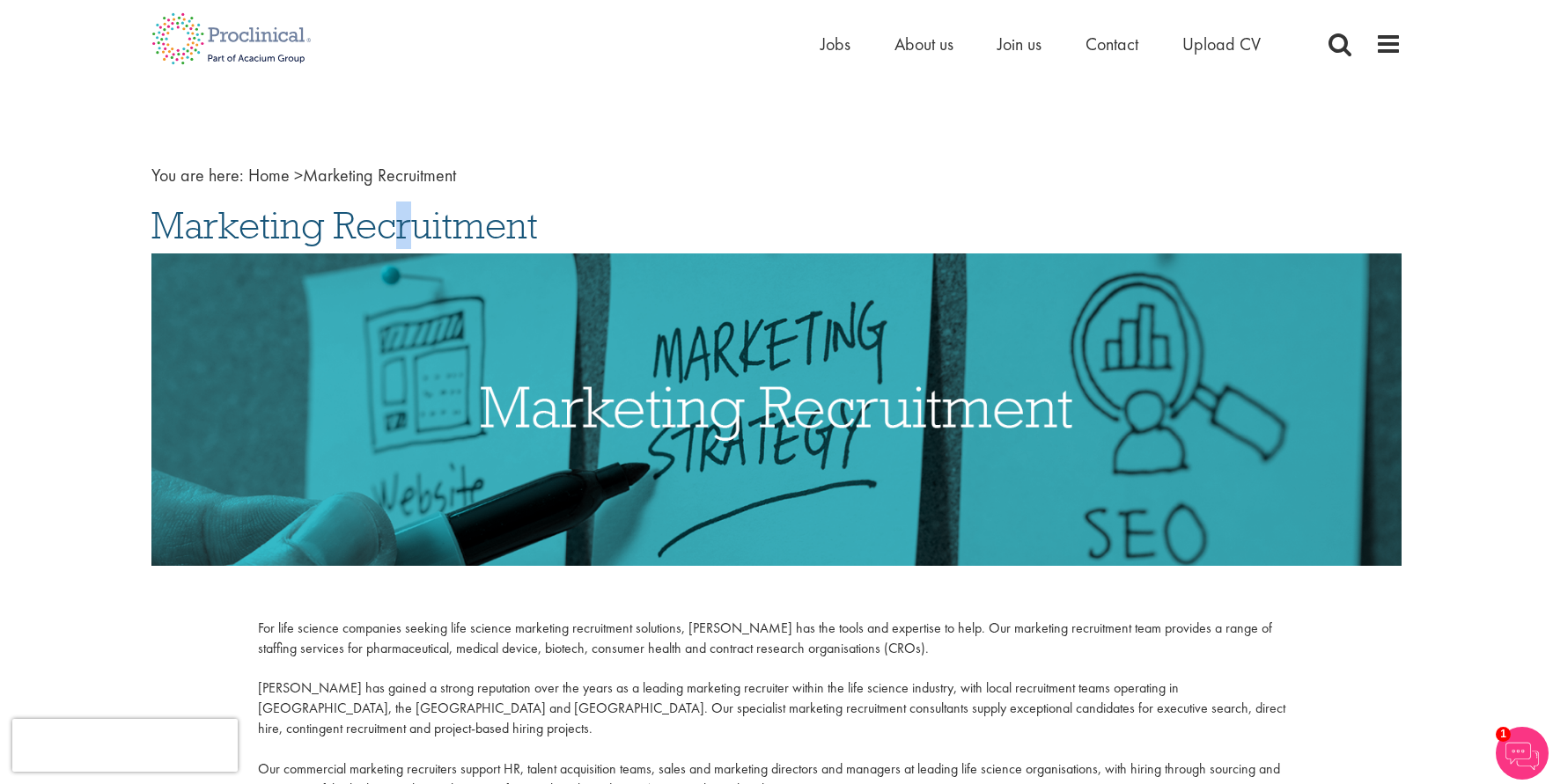
click at [195, 230] on div "You are here: Home > Marketing Recruitment Marketing Recruitment For life scien…" at bounding box center [776, 598] width 1276 height 949
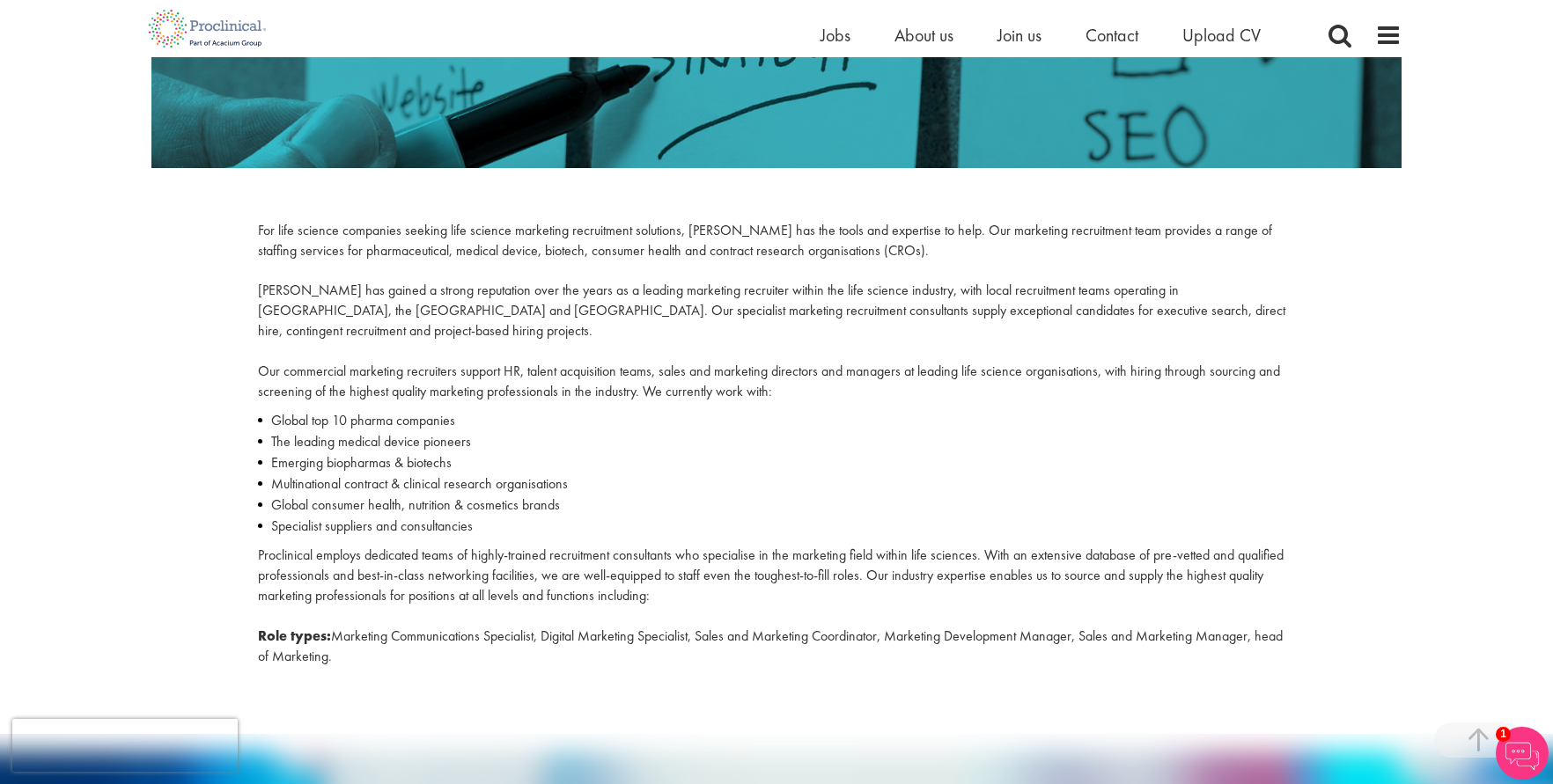
scroll to position [440, 0]
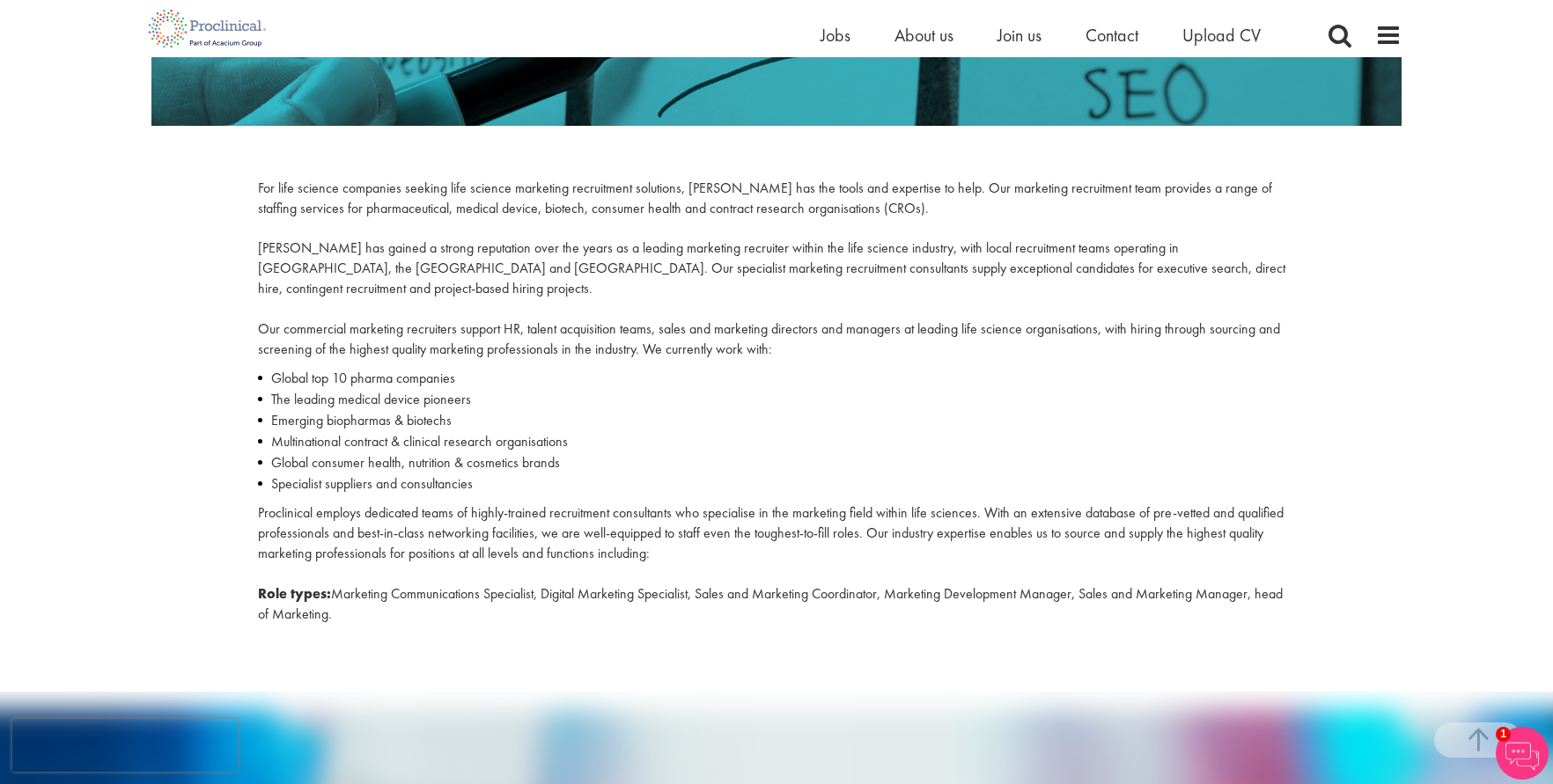
click at [491, 610] on div "For life science companies seeking life science marketing recruitment solutions…" at bounding box center [777, 406] width 1064 height 455
copy div "Marketing Recruitment For life science companies seeking life science marketing…"
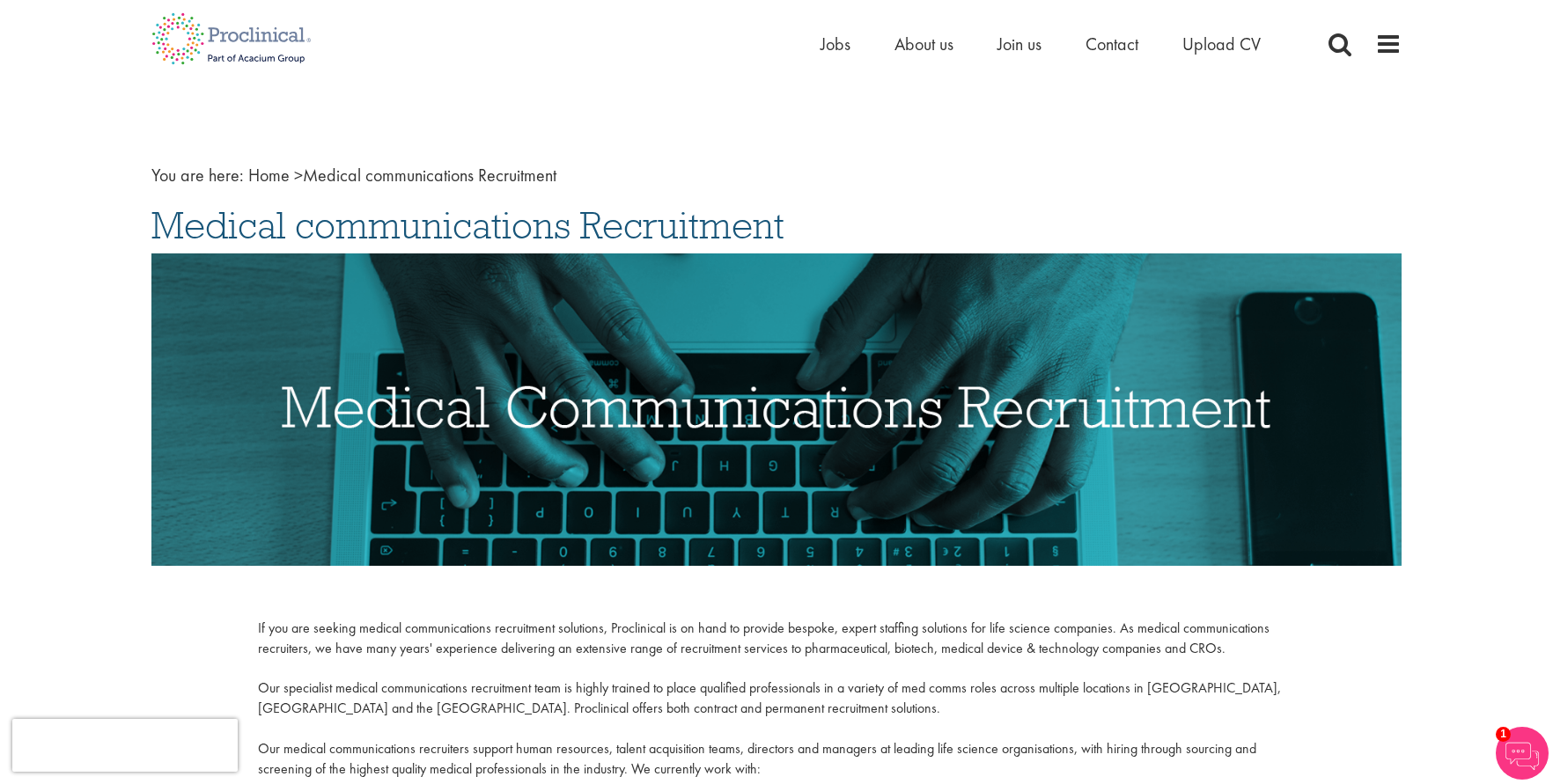
drag, startPoint x: 148, startPoint y: 225, endPoint x: 952, endPoint y: 227, distance: 804.0
click at [952, 227] on div "You are here: Home > Medical communications Recruitment Medical communications …" at bounding box center [776, 633] width 1276 height 1020
copy span "Medical communications Recruitment"
click at [304, 219] on span "Medical communications Recruitment" at bounding box center [468, 225] width 633 height 48
drag, startPoint x: 156, startPoint y: 228, endPoint x: 204, endPoint y: 255, distance: 55.1
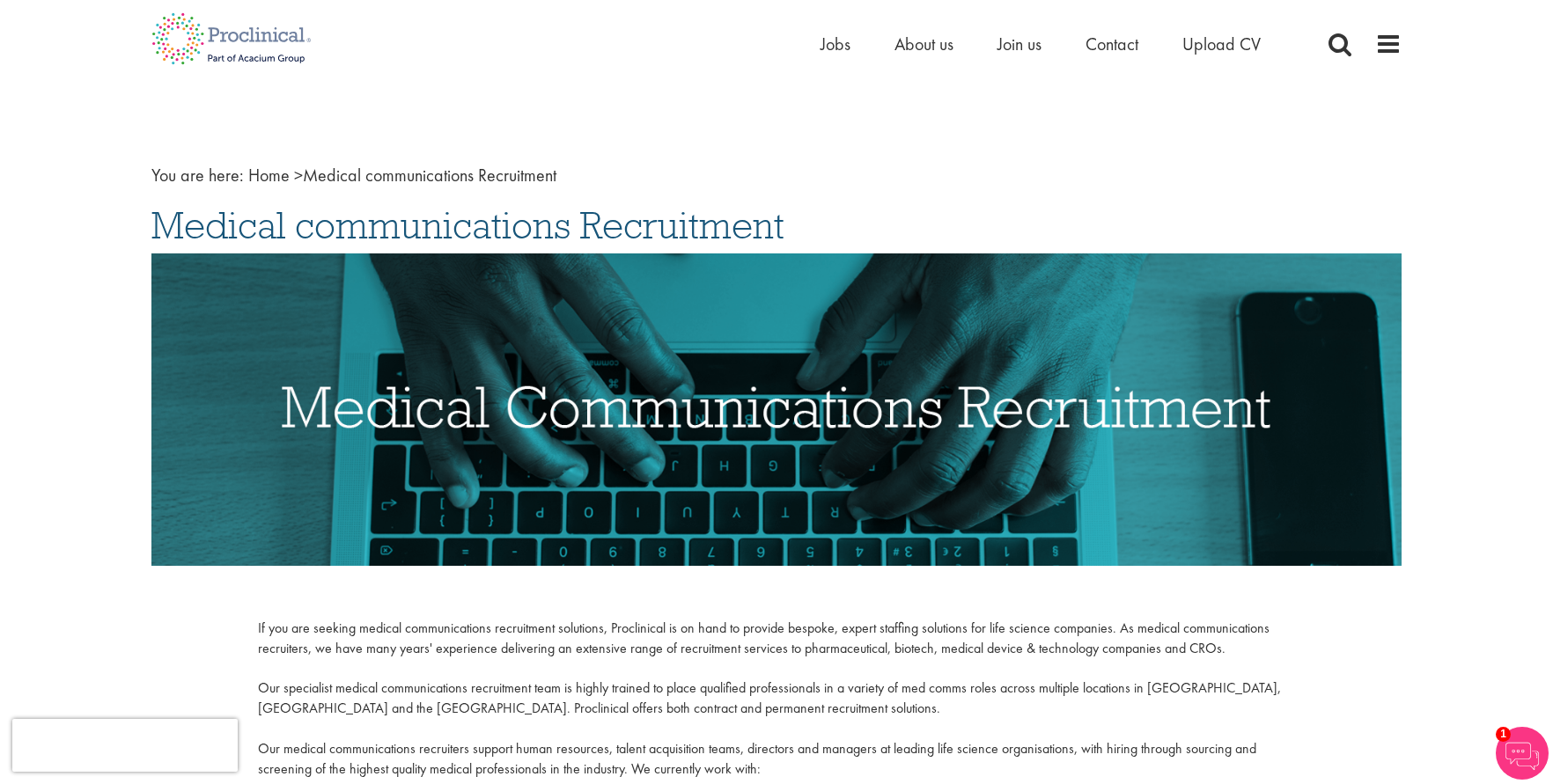
click at [171, 235] on span "Medical communications Recruitment" at bounding box center [468, 225] width 633 height 48
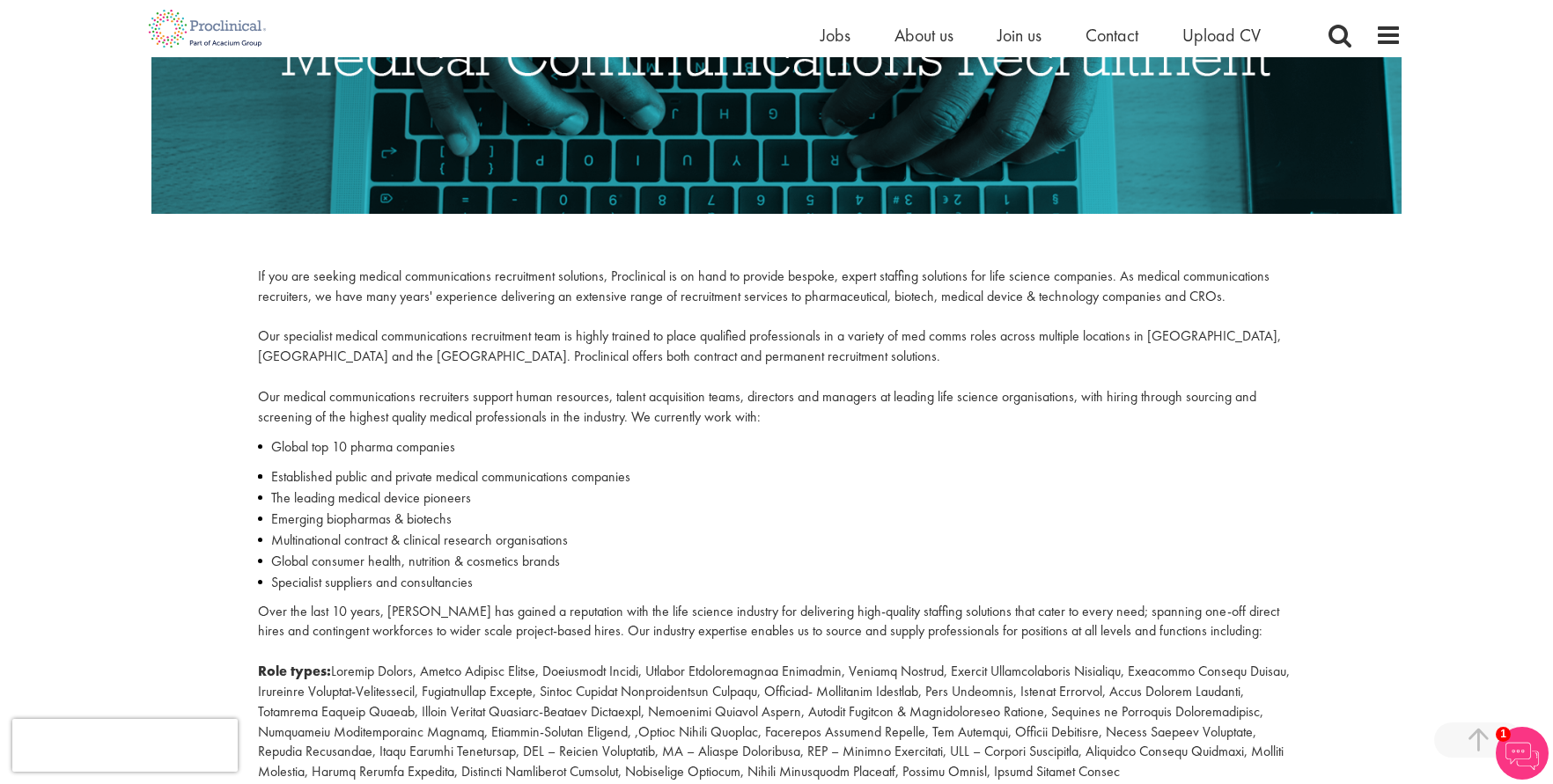
scroll to position [616, 0]
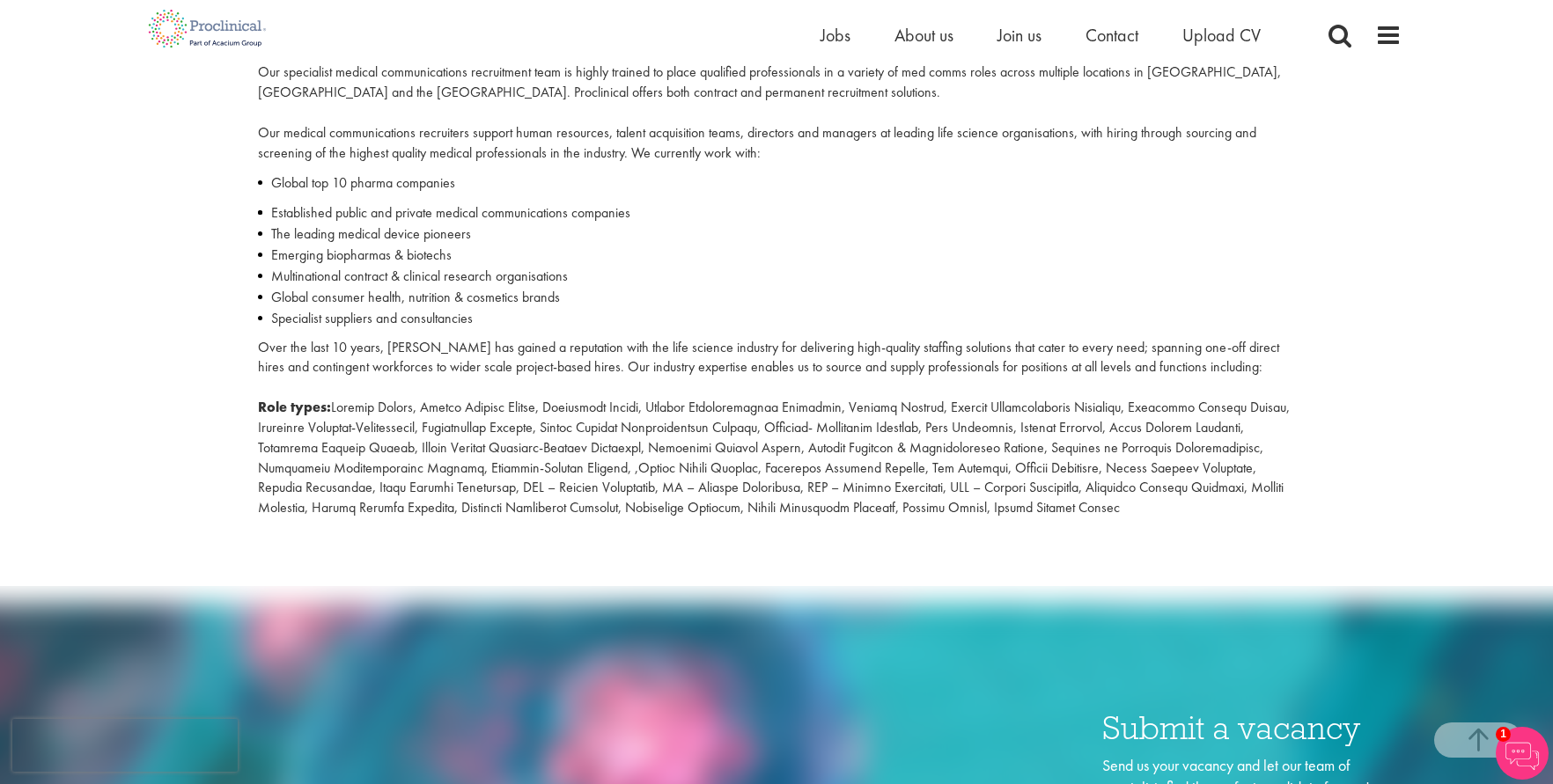
click at [1230, 509] on p "Over the last 10 years, Proclinical has gained a reputation with the life scien…" at bounding box center [776, 429] width 1037 height 181
copy div "Medical communications Recruitment If you are seeking medical communications re…"
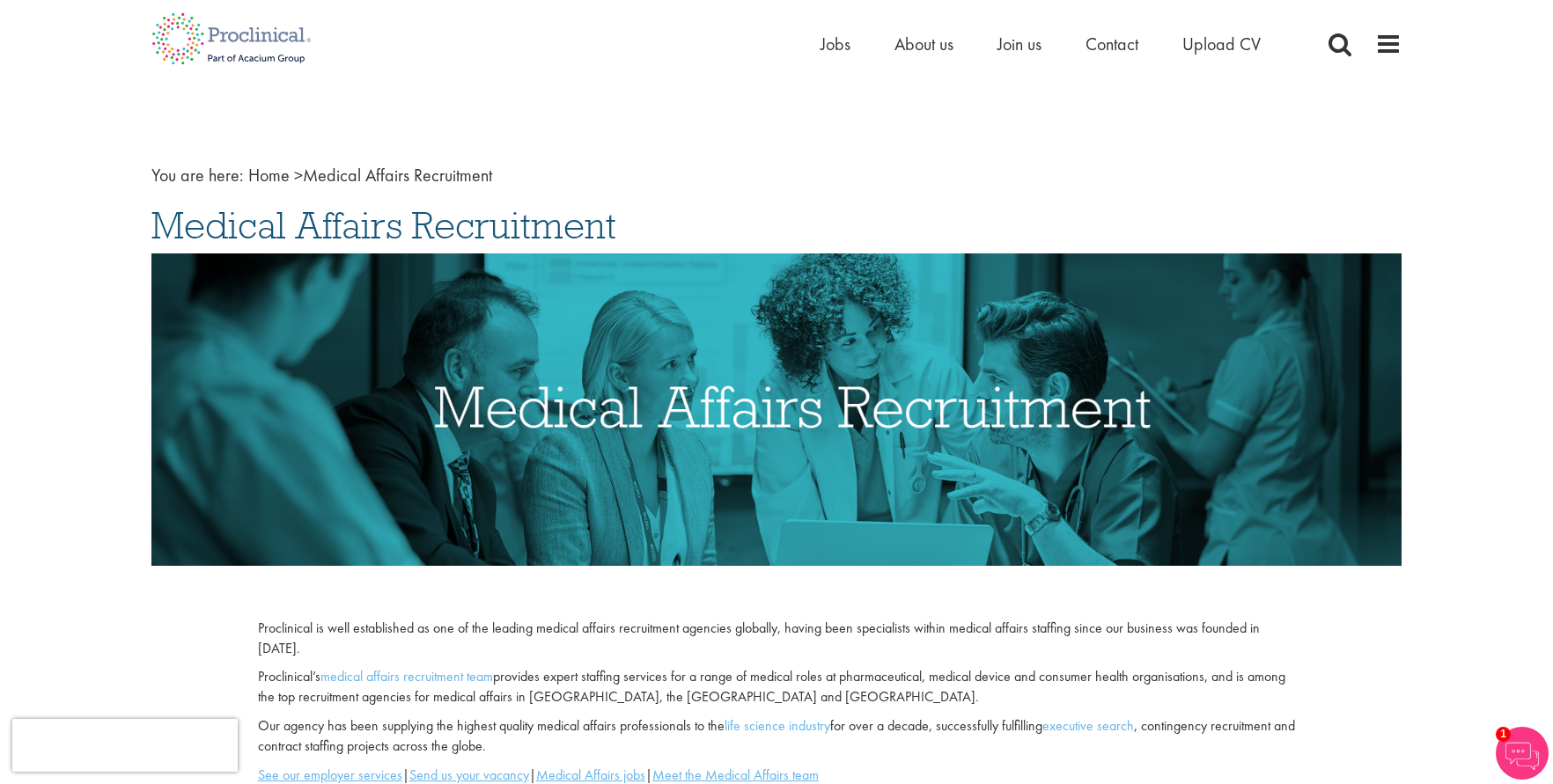
drag, startPoint x: 142, startPoint y: 231, endPoint x: 621, endPoint y: 234, distance: 479.0
click at [621, 234] on div "You are here: Home > Medical Affairs Recruitment Medical Affairs Recruitment Pr…" at bounding box center [776, 769] width 1276 height 1291
copy span "Medical Affairs Recruitment"
click at [488, 207] on span "Medical Affairs Recruitment" at bounding box center [384, 225] width 465 height 48
drag, startPoint x: 172, startPoint y: 215, endPoint x: 209, endPoint y: 235, distance: 42.1
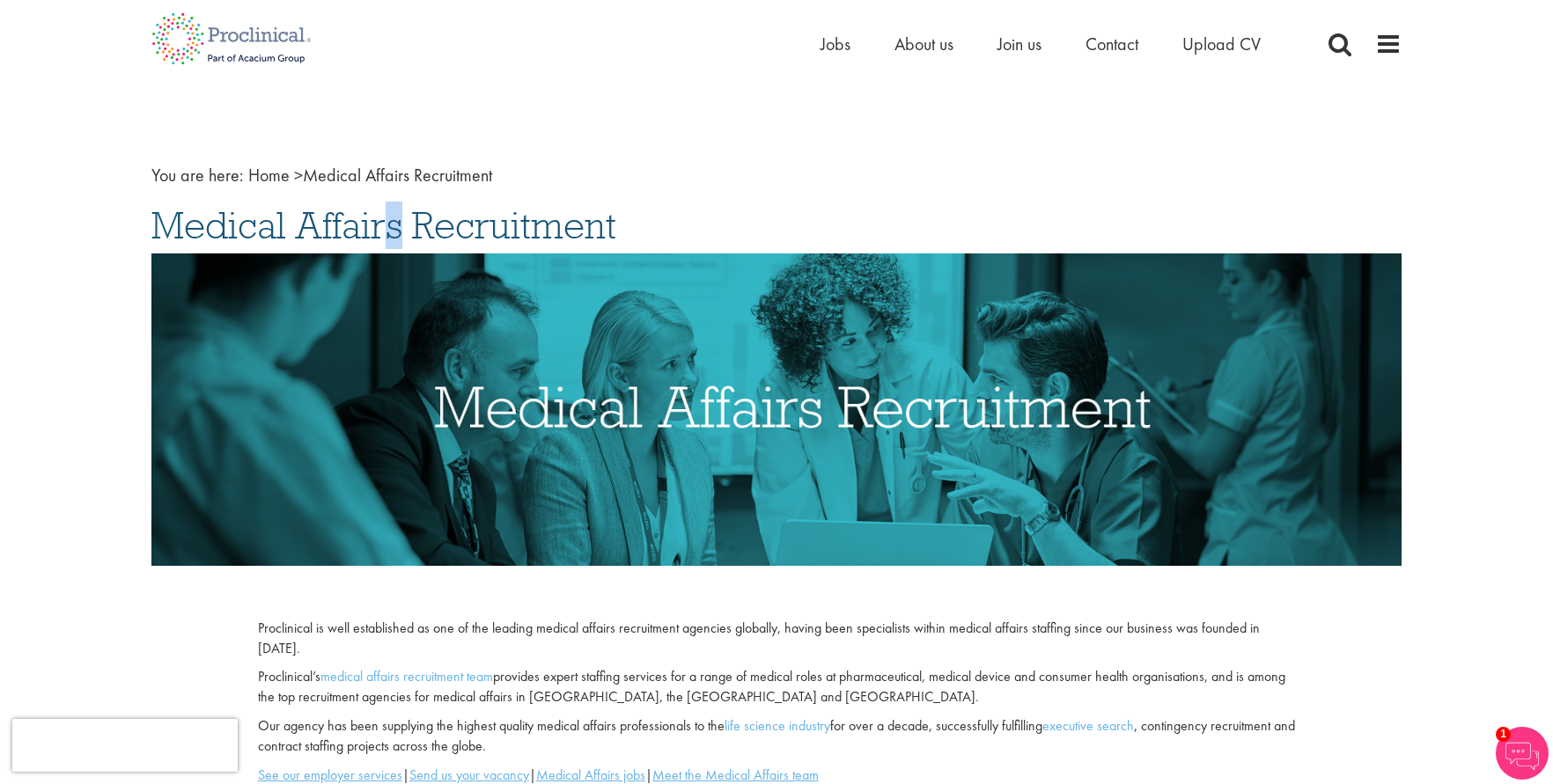
click at [209, 235] on span "Medical Affairs Recruitment" at bounding box center [384, 225] width 465 height 48
drag, startPoint x: 159, startPoint y: 223, endPoint x: 205, endPoint y: 316, distance: 103.8
click at [198, 241] on span "Medical Affairs Recruitment" at bounding box center [384, 225] width 465 height 48
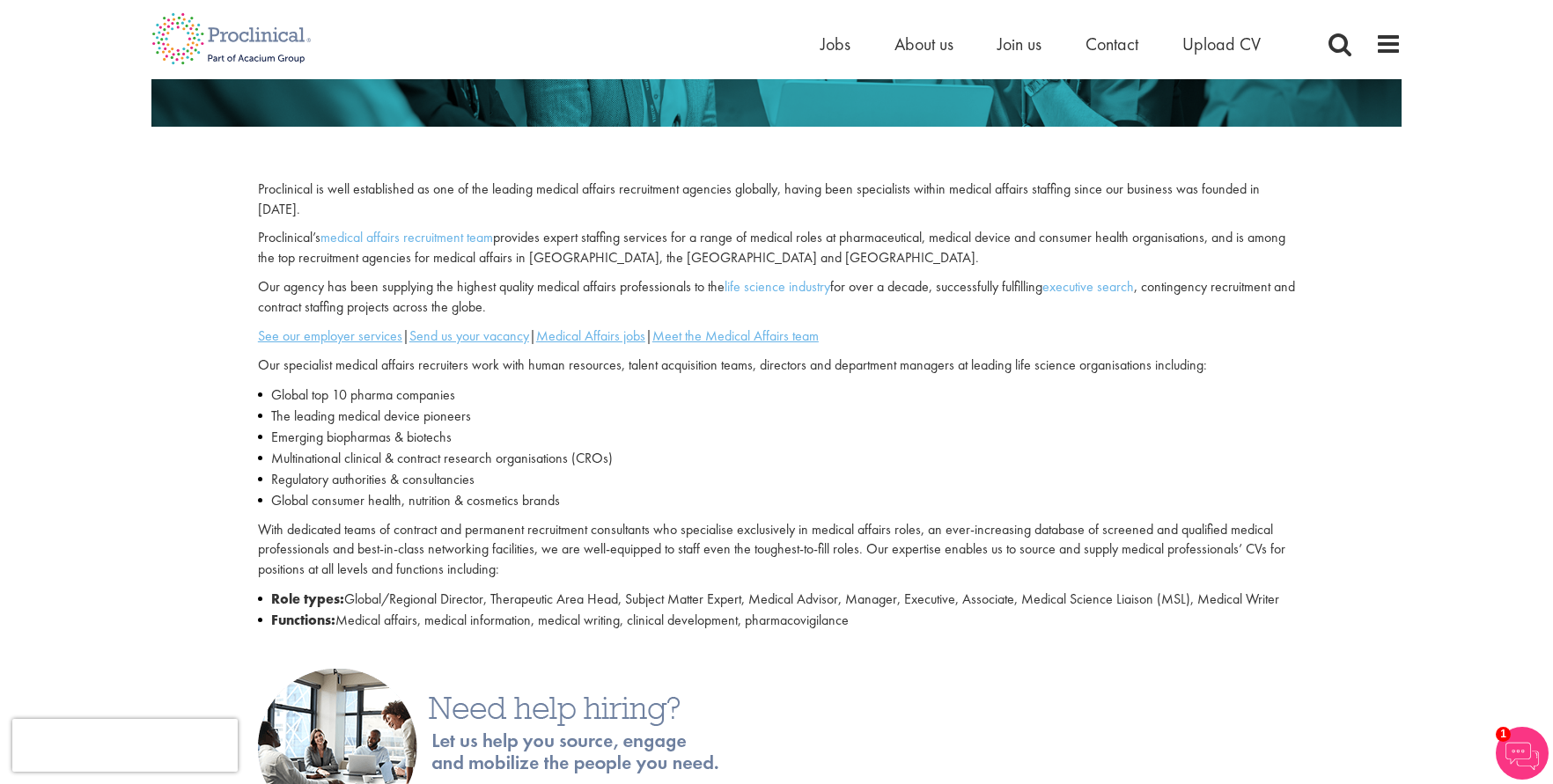
scroll to position [440, 0]
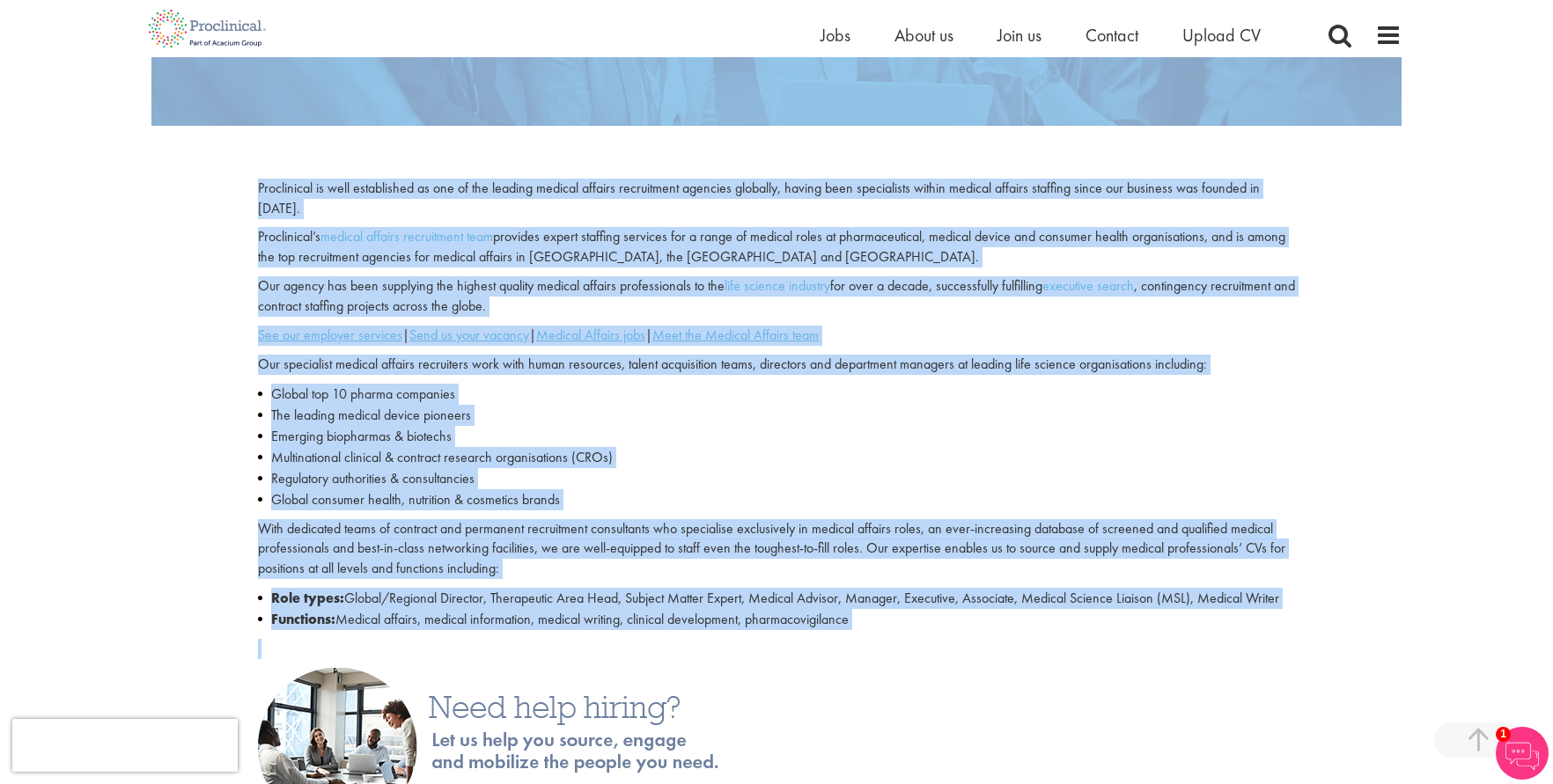
click at [901, 659] on p at bounding box center [776, 649] width 1037 height 20
copy div "Medical Affairs Recruitment Proclinical is well established as one of the leadi…"
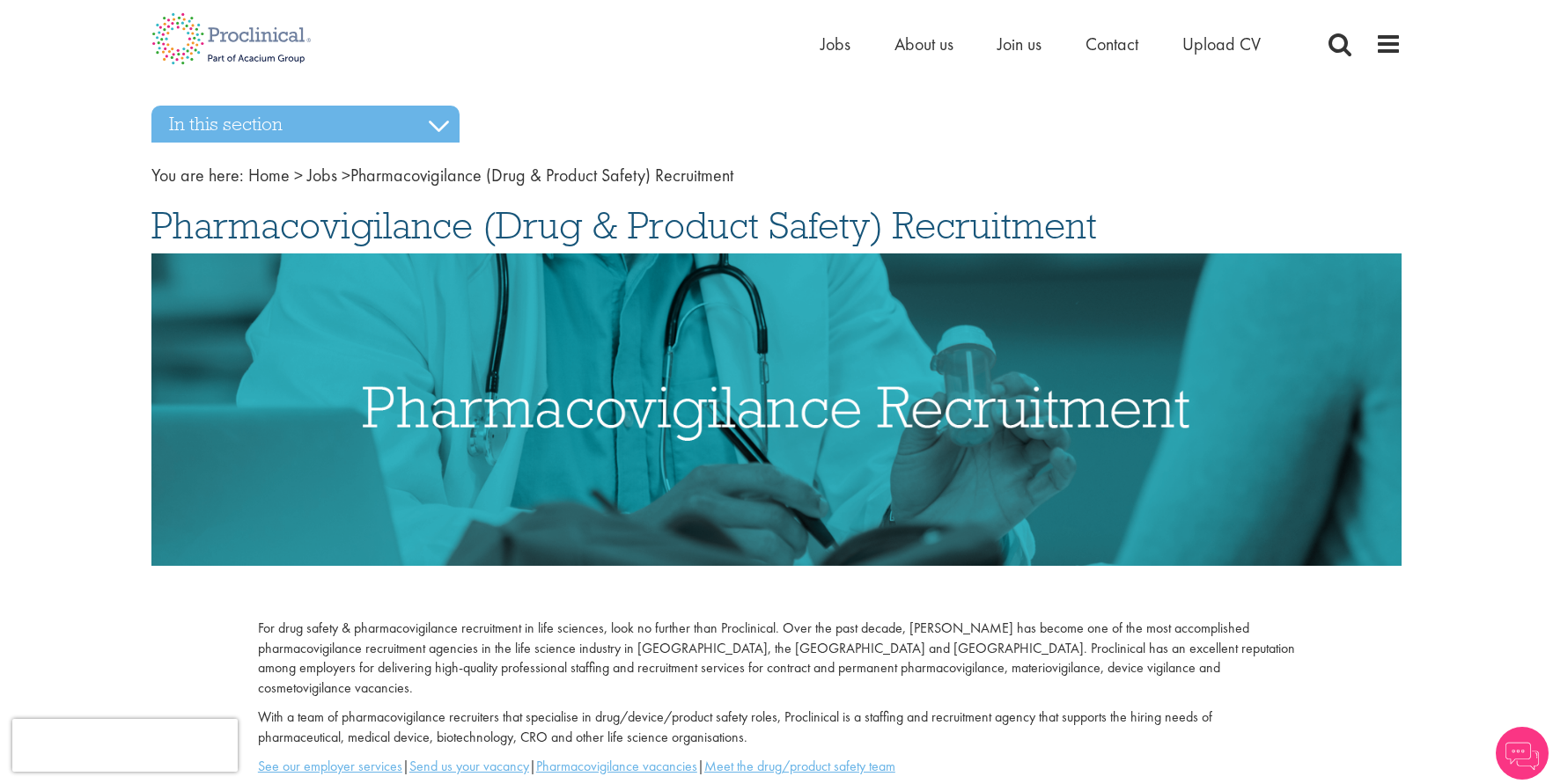
drag, startPoint x: 140, startPoint y: 214, endPoint x: 1109, endPoint y: 222, distance: 969.0
click at [1109, 222] on div "In this section Biometrics Business Development Clinical Research Jobs Complian…" at bounding box center [776, 750] width 1276 height 1253
copy span "Pharmacovigilance (Drug & Product Safety) Recruitment"
drag, startPoint x: 148, startPoint y: 222, endPoint x: 253, endPoint y: 242, distance: 106.9
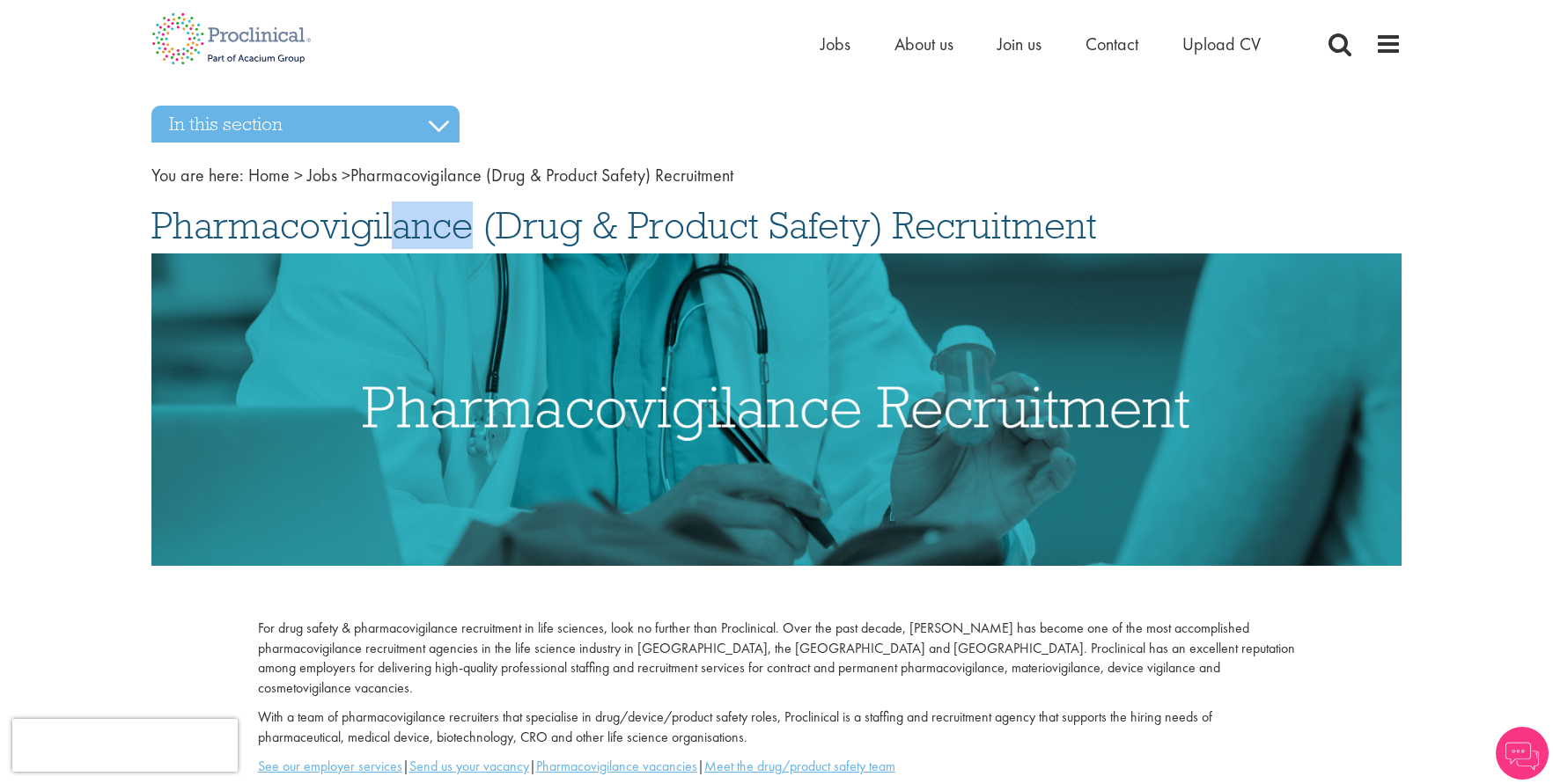
click at [239, 238] on div "In this section Biometrics Business Development Clinical Research Jobs Complian…" at bounding box center [776, 750] width 1276 height 1253
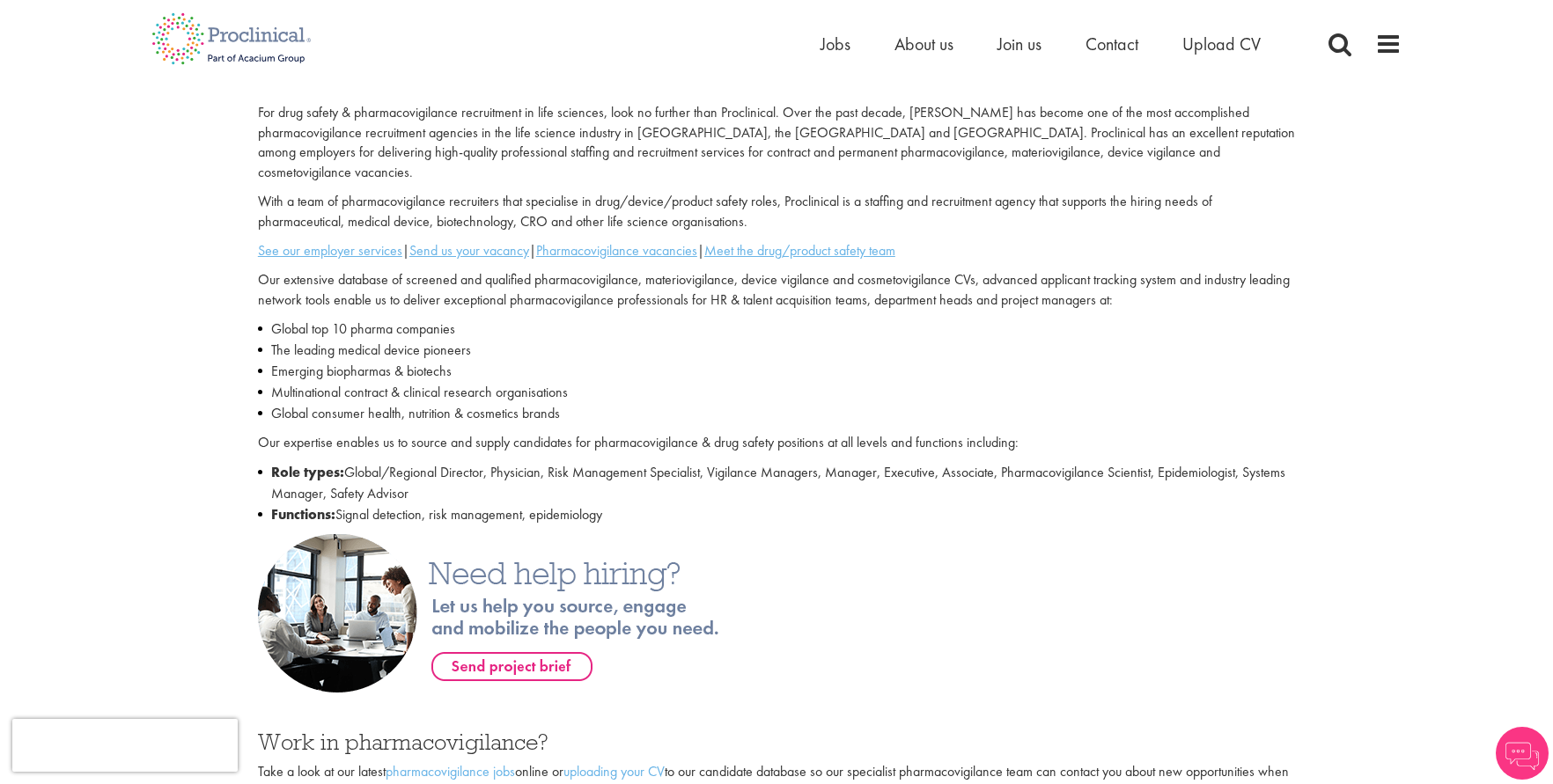
scroll to position [528, 0]
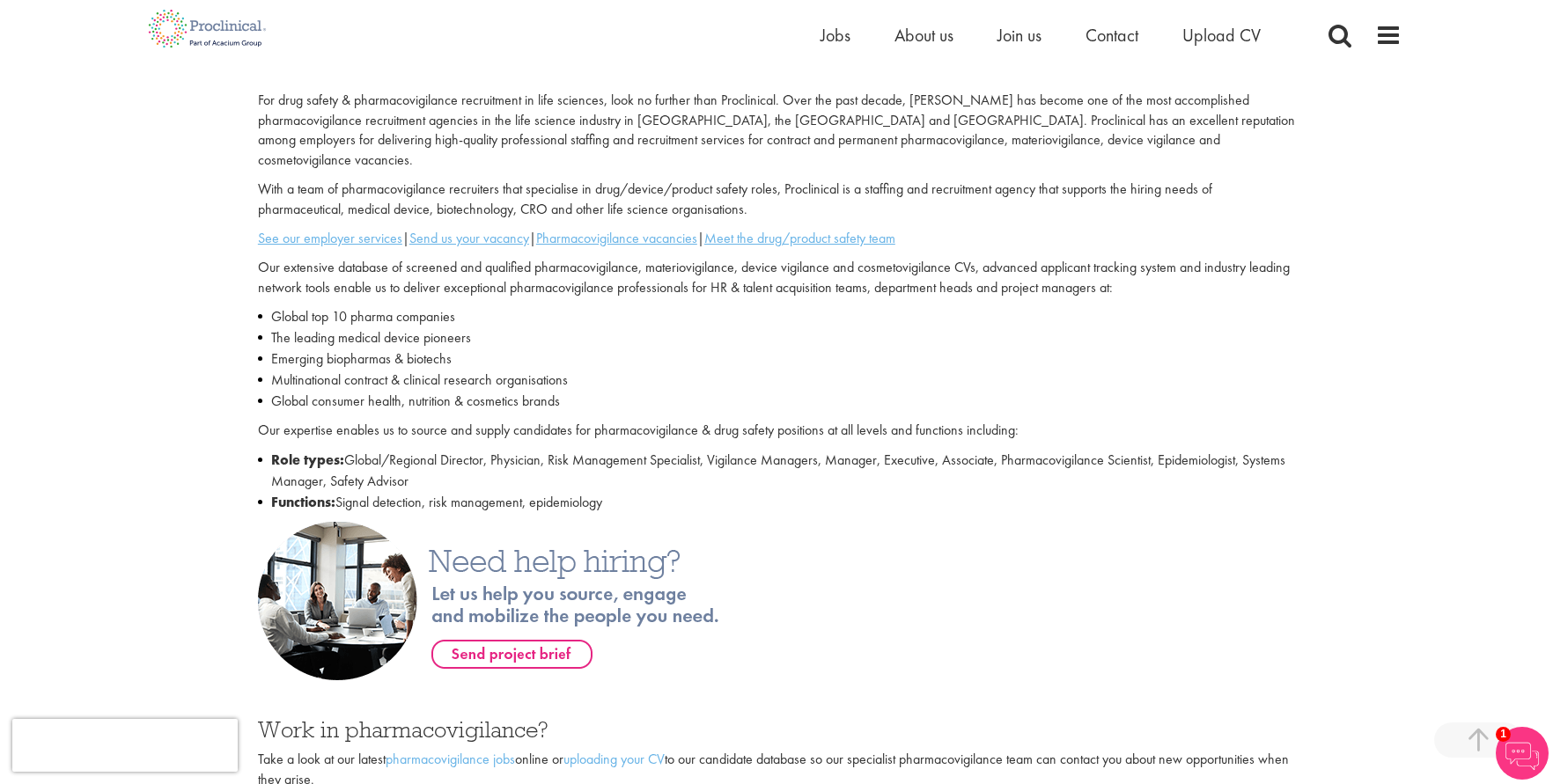
click at [693, 468] on li "Role types: Global/Regional Director, Physician, Risk Management Specialist, Vi…" at bounding box center [776, 470] width 1037 height 43
click at [678, 492] on li "Functions: Signal detection, risk management, epidemiology" at bounding box center [776, 502] width 1037 height 21
copy div "Pharmacovigilance (Drug & Product Safety) Recruitment For drug safety & pharmac…"
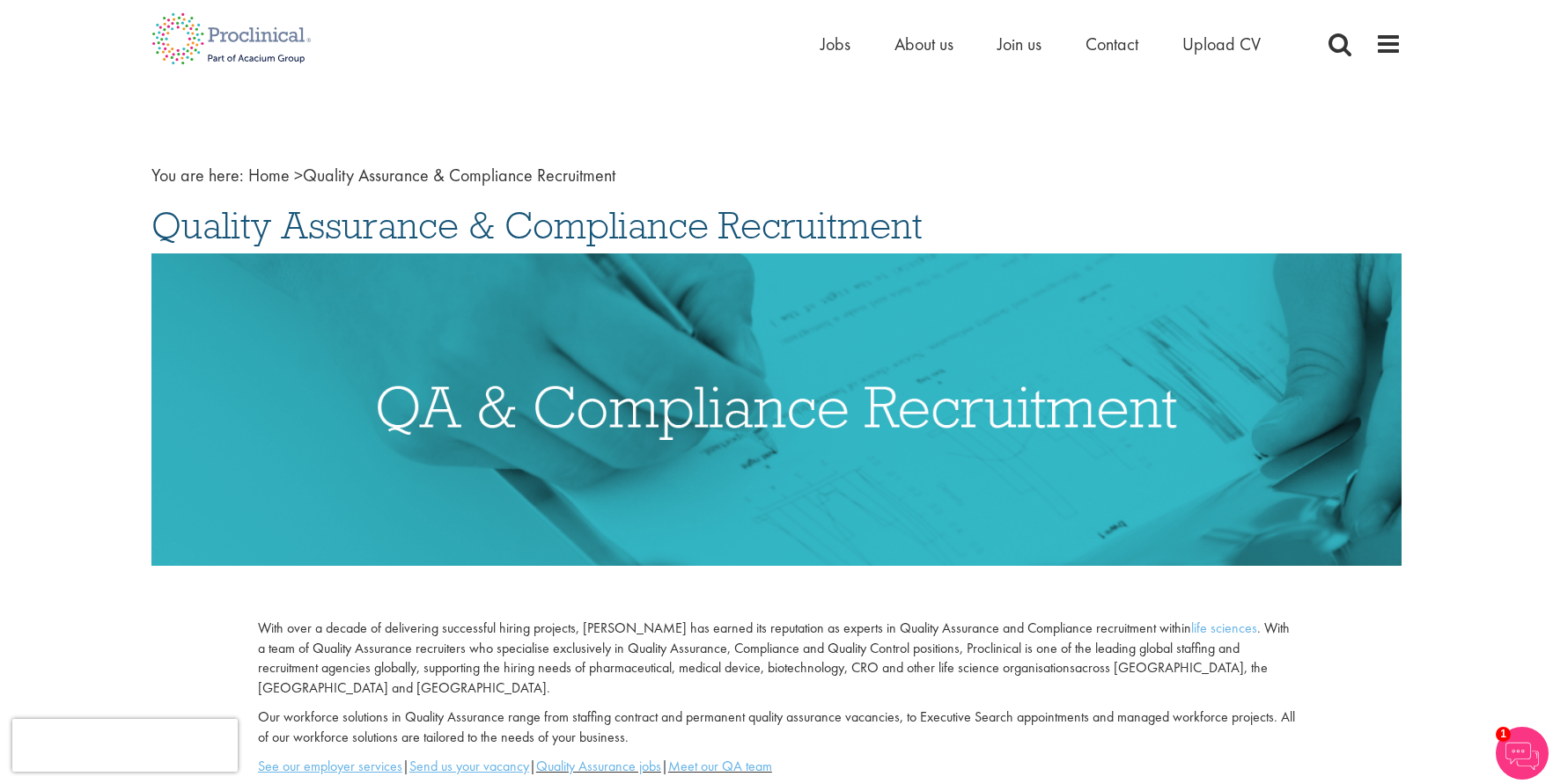
drag, startPoint x: 152, startPoint y: 224, endPoint x: 620, endPoint y: 274, distance: 470.7
click at [927, 225] on div "You are here: Home > Quality Assurance & Compliance Recruitment Quality Assuran…" at bounding box center [776, 779] width 1276 height 1312
copy span "Quality Assurance & Compliance Recruitment"
drag, startPoint x: 214, startPoint y: 221, endPoint x: 194, endPoint y: 222, distance: 20.0
click at [214, 221] on span "Quality Assurance & Compliance Recruitment" at bounding box center [536, 225] width 772 height 48
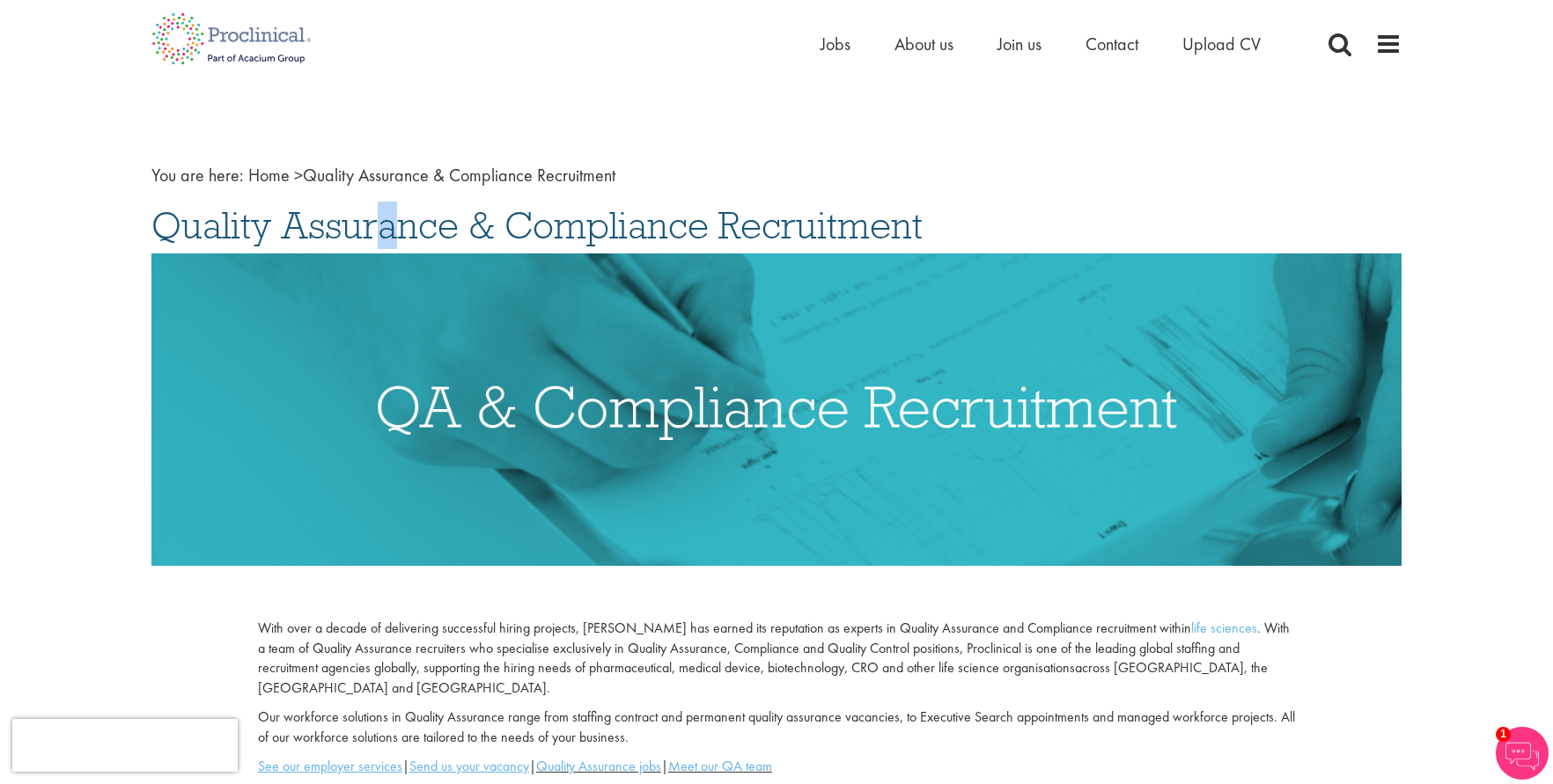
drag, startPoint x: 155, startPoint y: 225, endPoint x: 243, endPoint y: 244, distance: 90.0
click at [239, 241] on span "Quality Assurance & Compliance Recruitment" at bounding box center [536, 225] width 772 height 48
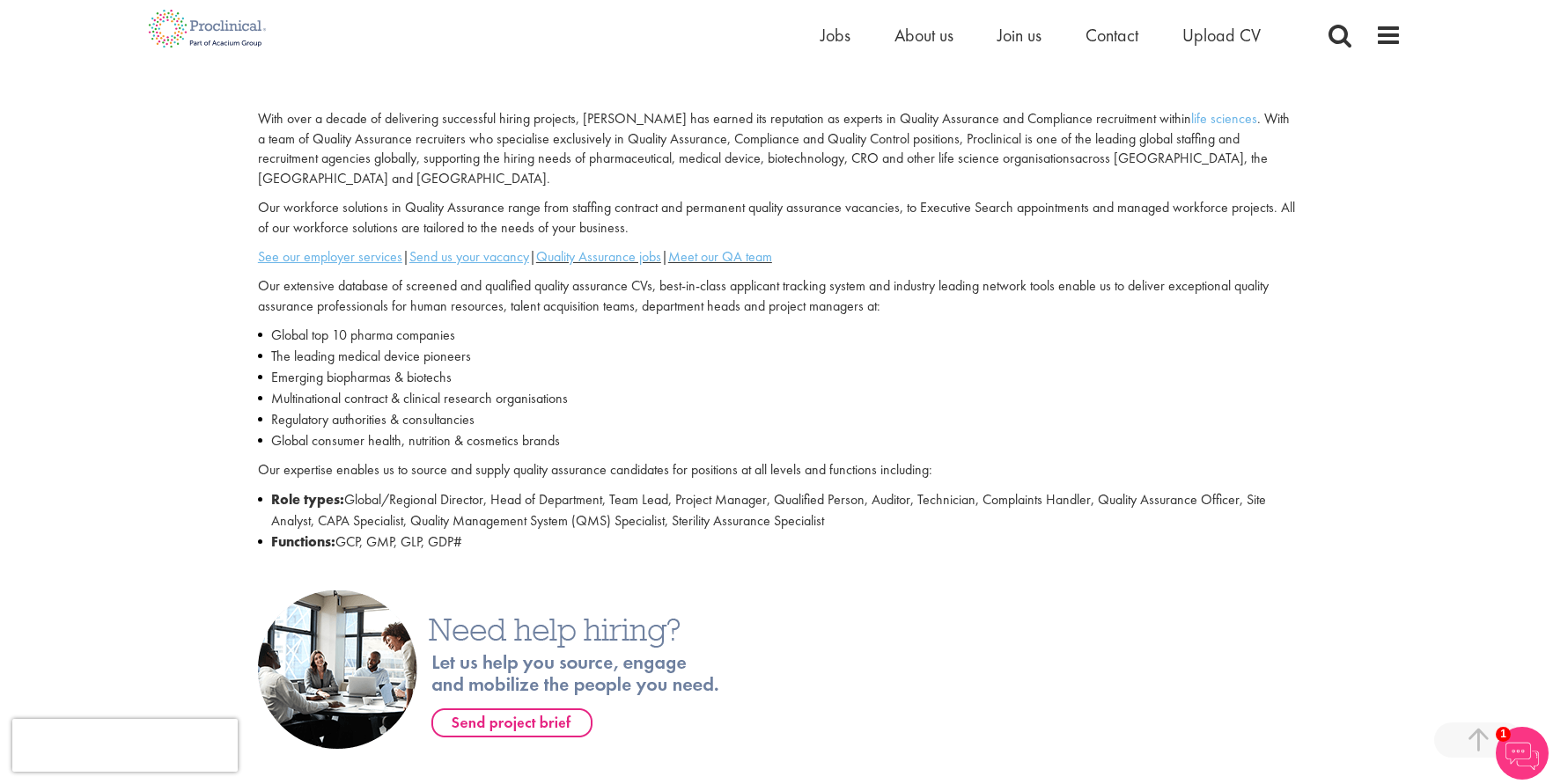
scroll to position [616, 0]
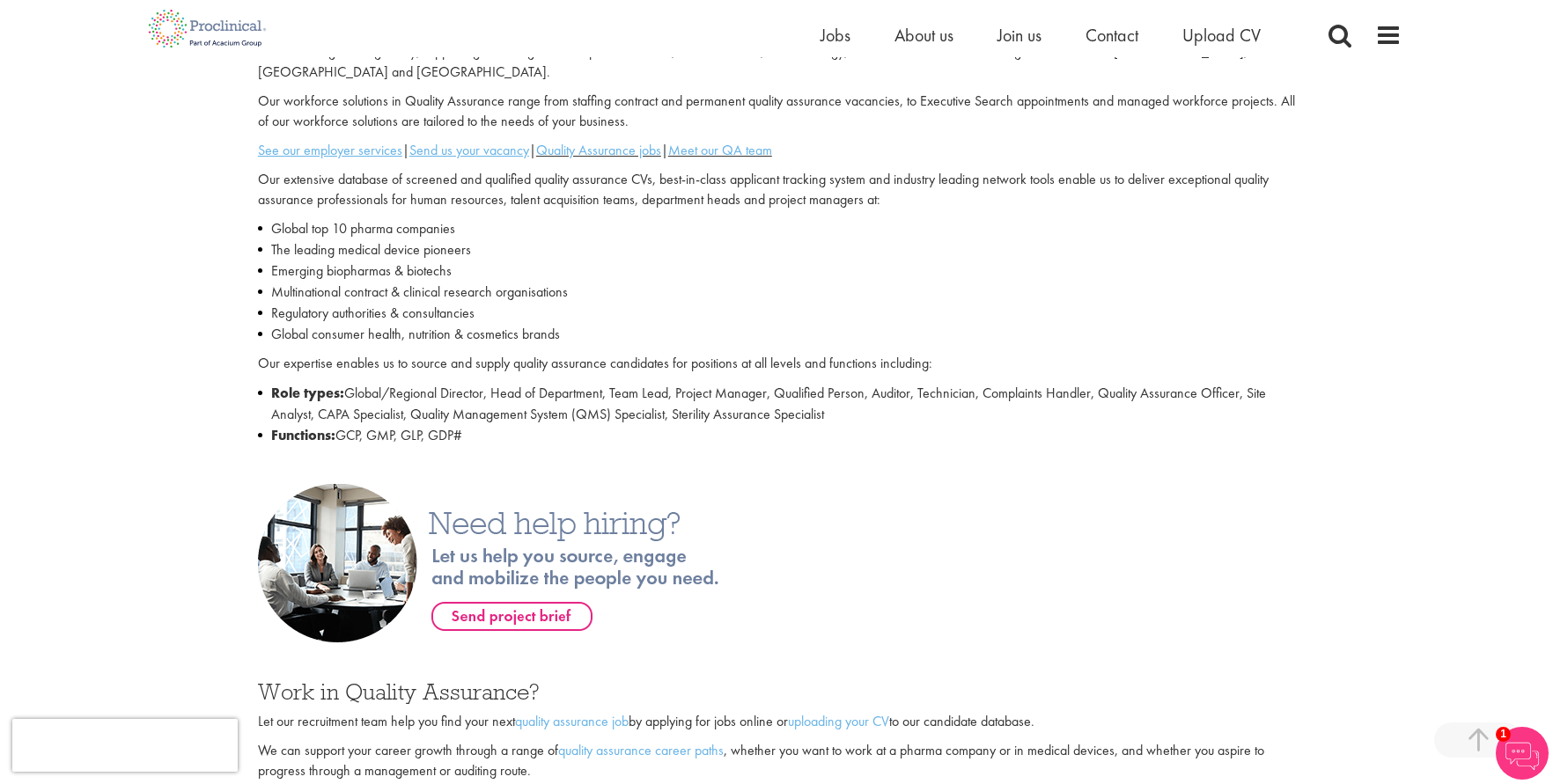
click at [525, 425] on li "Functions: GCP, GMP, GLP, GDP#" at bounding box center [776, 435] width 1037 height 21
copy div "Quality Assurance & Compliance Recruitment With over a decade of delivering suc…"
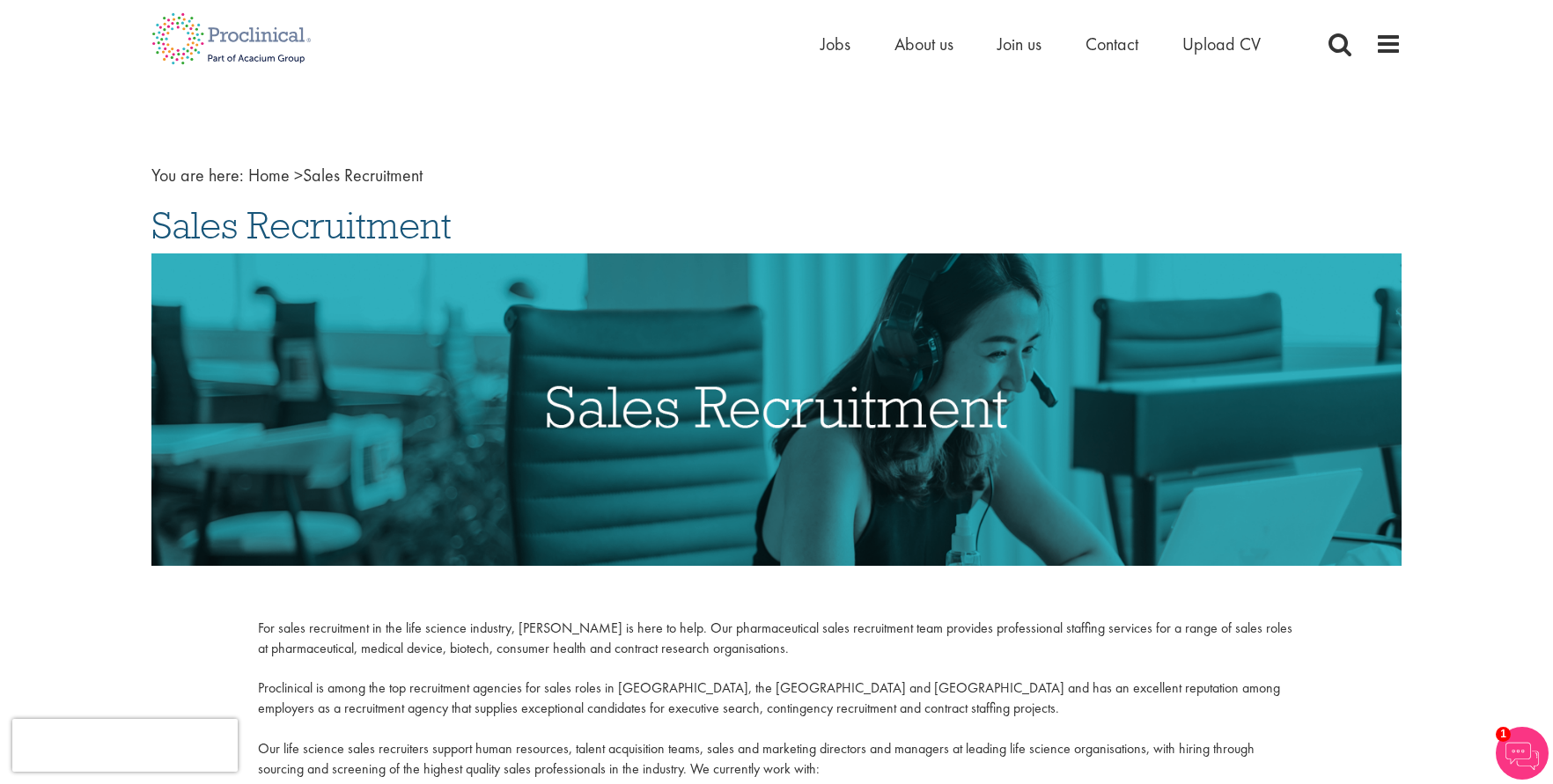
drag, startPoint x: 143, startPoint y: 227, endPoint x: 474, endPoint y: 224, distance: 331.0
click at [474, 224] on div "You are here: Home > Sales Recruitment Sales Recruitment For sales recruitment …" at bounding box center [776, 608] width 1276 height 970
drag, startPoint x: 335, startPoint y: 232, endPoint x: 308, endPoint y: 236, distance: 27.3
click at [335, 232] on span "Sales Recruitment" at bounding box center [301, 225] width 300 height 48
drag, startPoint x: 153, startPoint y: 224, endPoint x: 229, endPoint y: 240, distance: 77.7
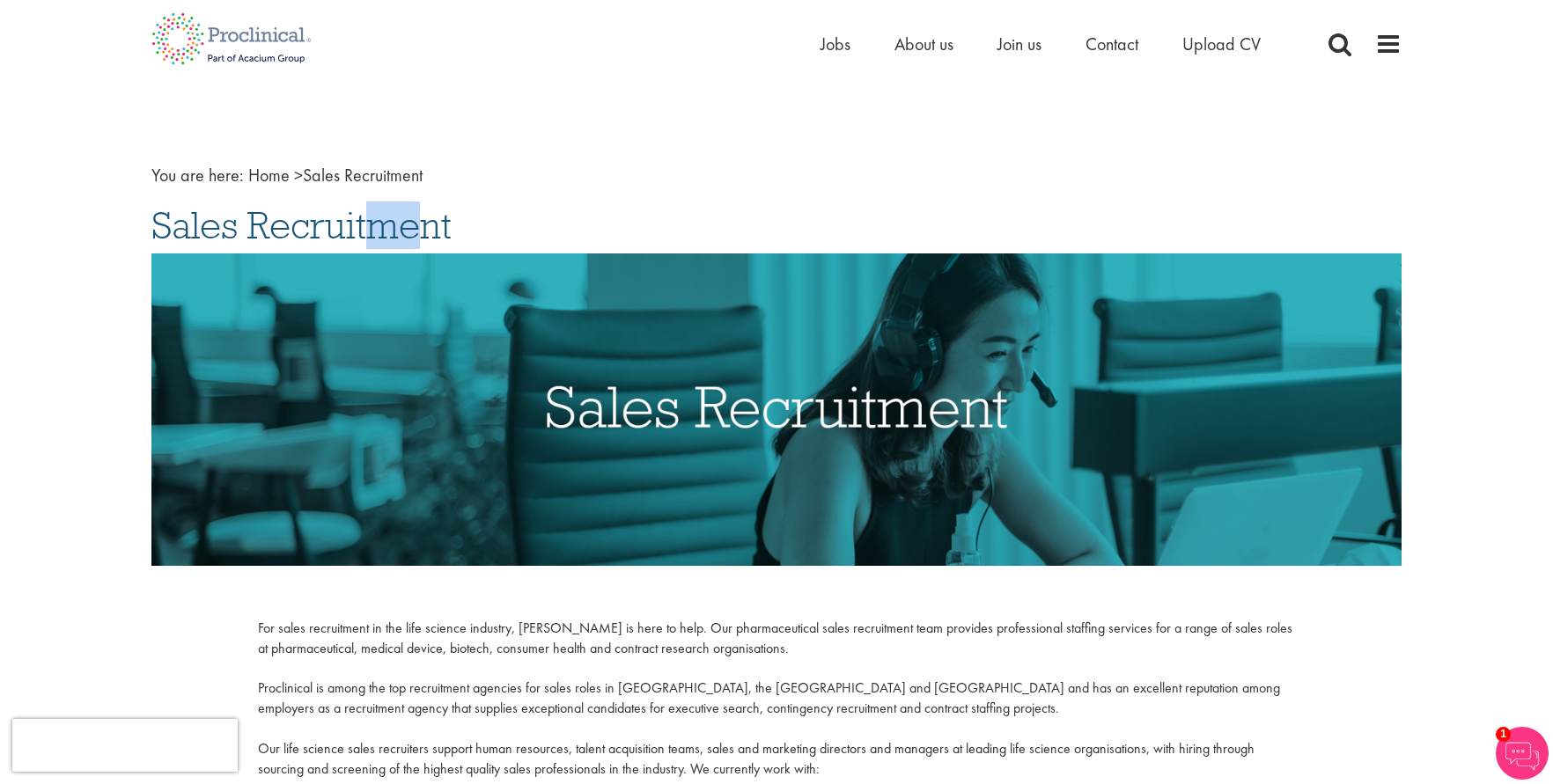
click at [212, 235] on div "You are here: Home > Sales Recruitment Sales Recruitment For sales recruitment …" at bounding box center [776, 608] width 1276 height 970
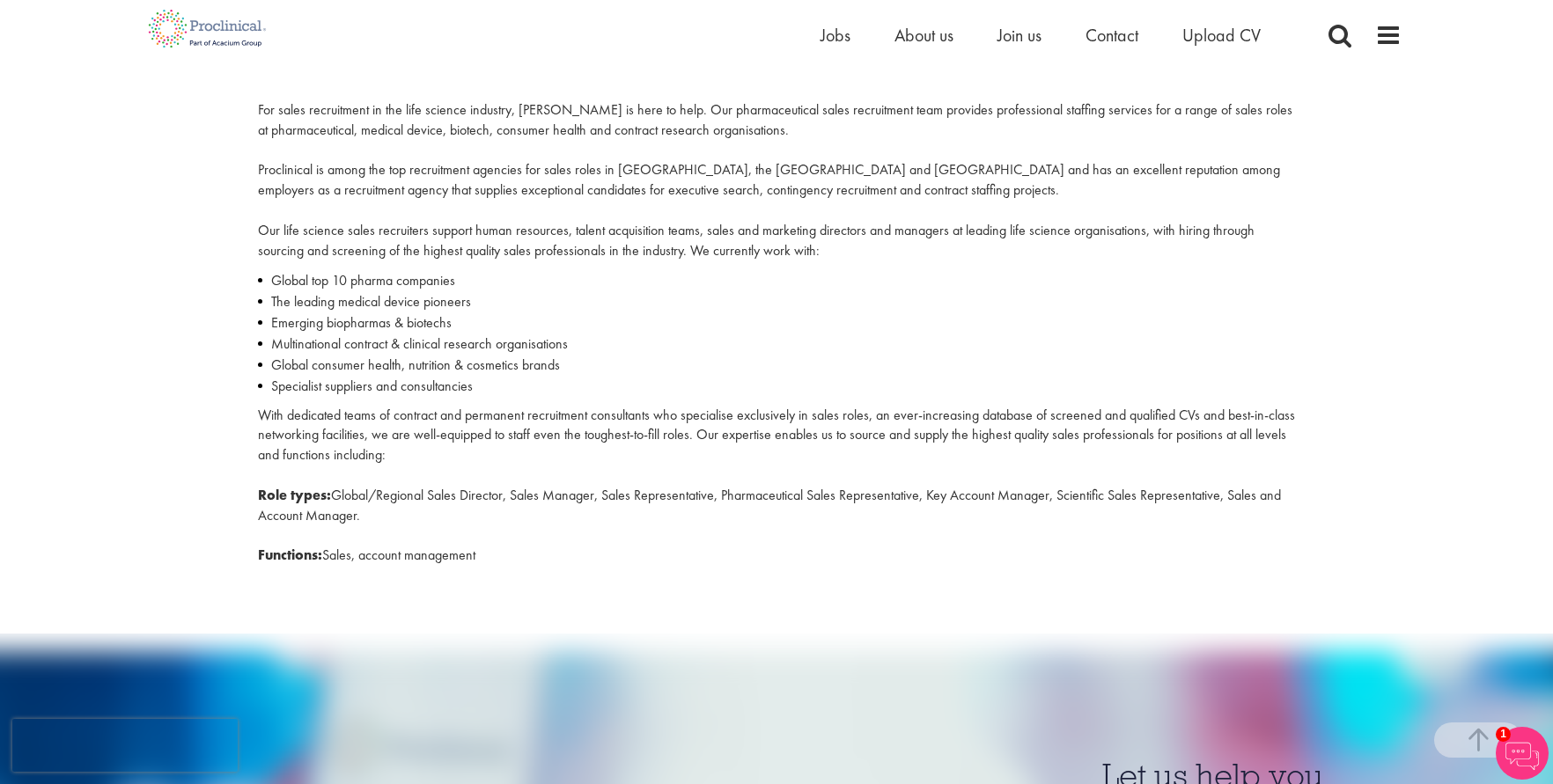
scroll to position [528, 0]
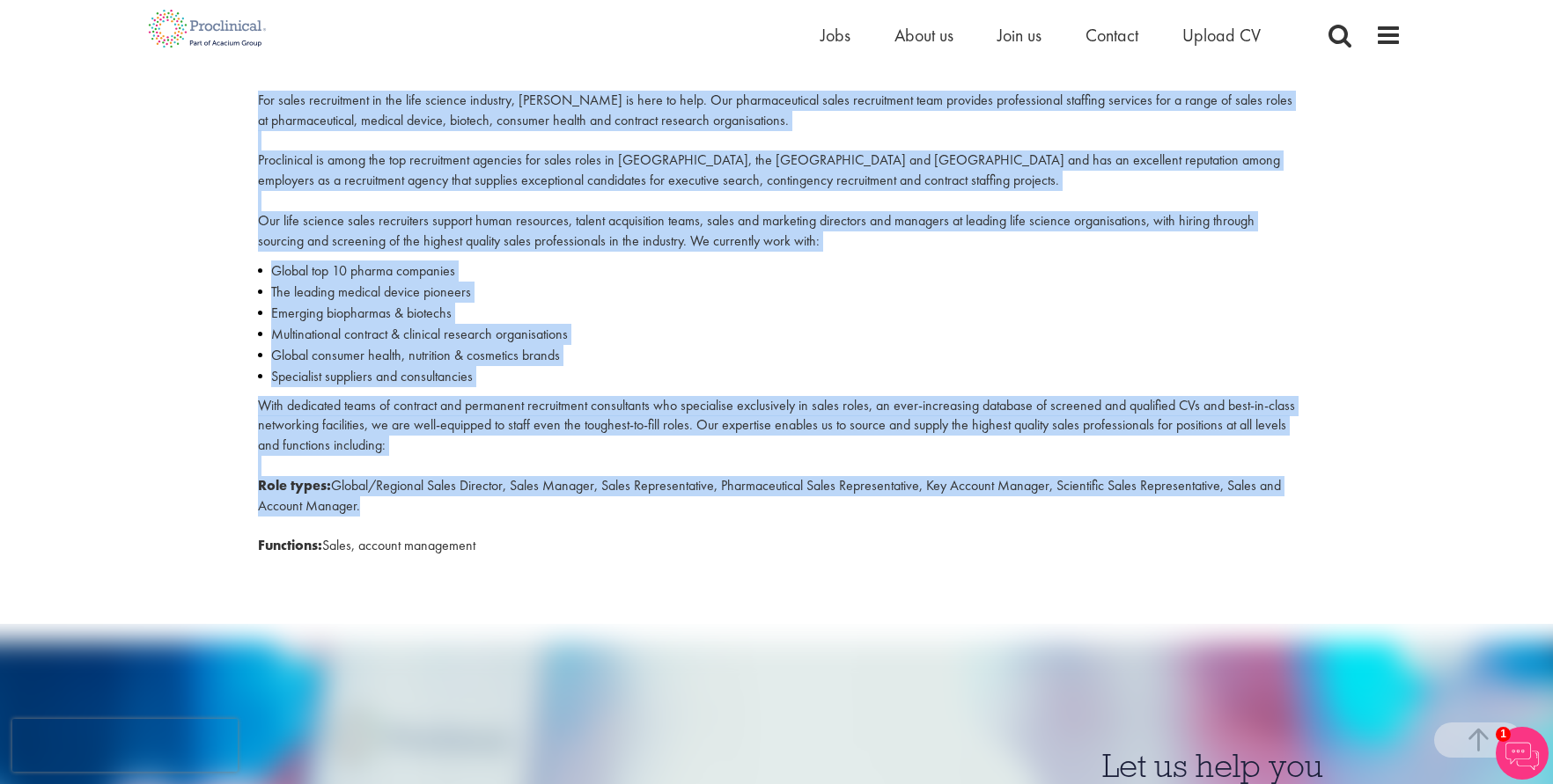
click at [425, 511] on div "For sales recruitment in the life science industry, Proclinical is here to help…" at bounding box center [777, 328] width 1064 height 476
copy div "Sales Recruitment For sales recruitment in the life science industry, Proclinic…"
click at [533, 547] on div "For sales recruitment in the life science industry, Proclinical is here to help…" at bounding box center [777, 328] width 1064 height 476
copy div "Sales Recruitment For sales recruitment in the life science industry, Proclinic…"
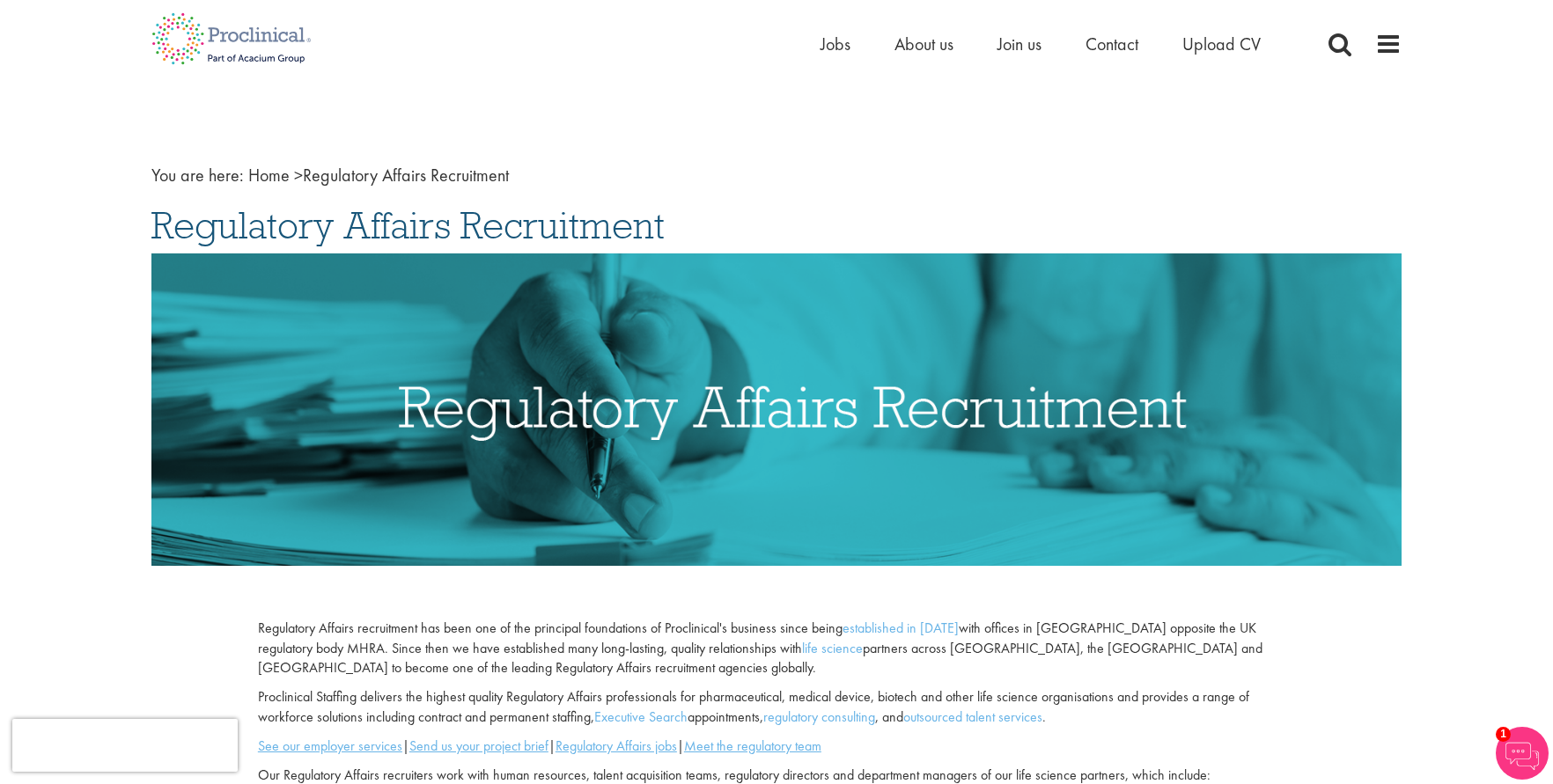
drag, startPoint x: 154, startPoint y: 222, endPoint x: 689, endPoint y: 231, distance: 535.1
click at [689, 231] on h1 "Regulatory Affairs Recruitment" at bounding box center [776, 225] width 1250 height 39
click at [291, 224] on span "Regulatory Affairs Recruitment" at bounding box center [407, 225] width 513 height 48
drag, startPoint x: 166, startPoint y: 231, endPoint x: 334, endPoint y: 281, distance: 175.3
click at [218, 236] on div "You are here: Home > Regulatory Affairs Recruitment Regulatory Affairs Recruitm…" at bounding box center [776, 775] width 1276 height 1304
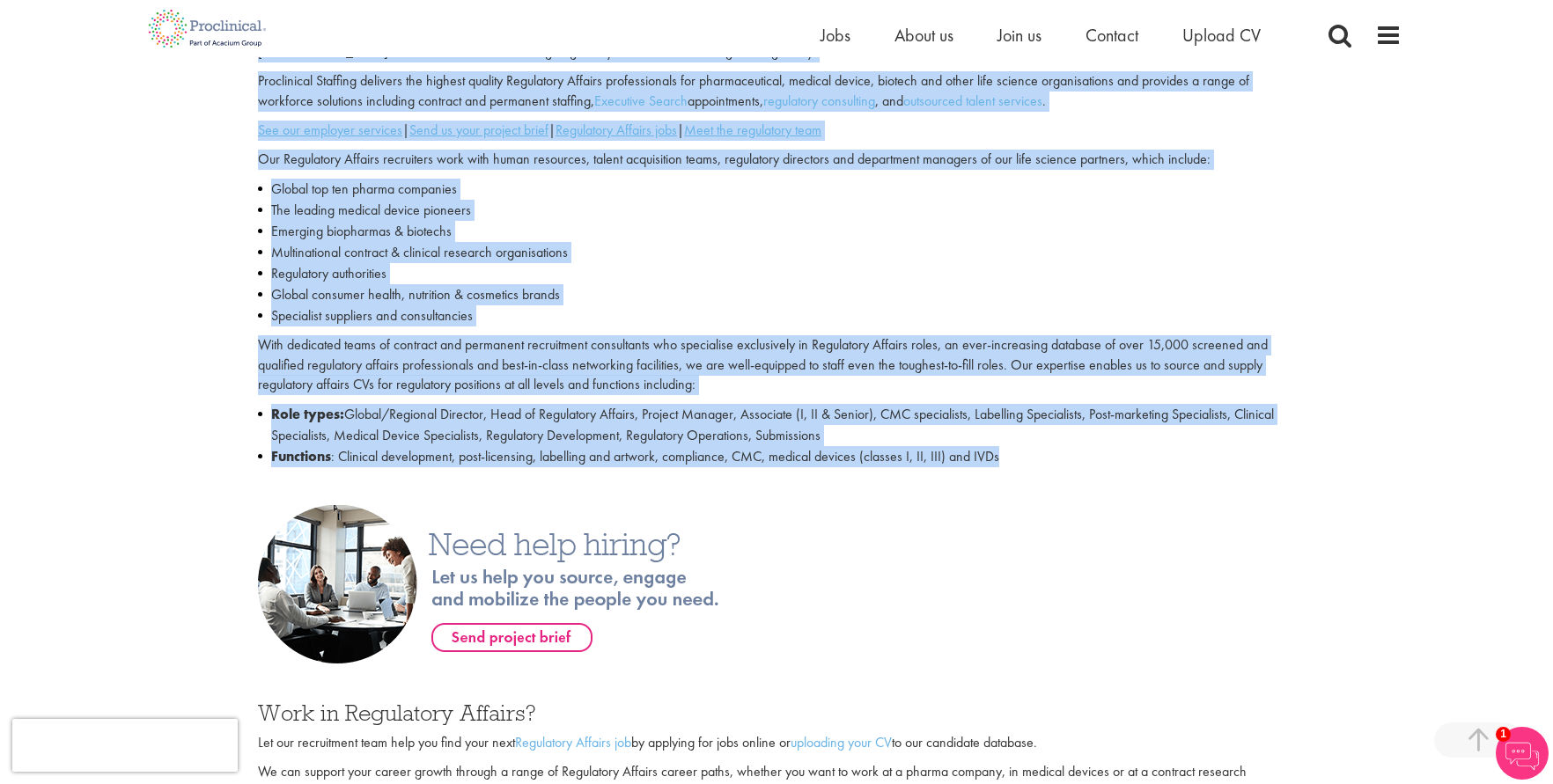
click at [1089, 465] on li "Functions : Clinical development, post-licensing, labelling and artwork, compli…" at bounding box center [776, 456] width 1037 height 21
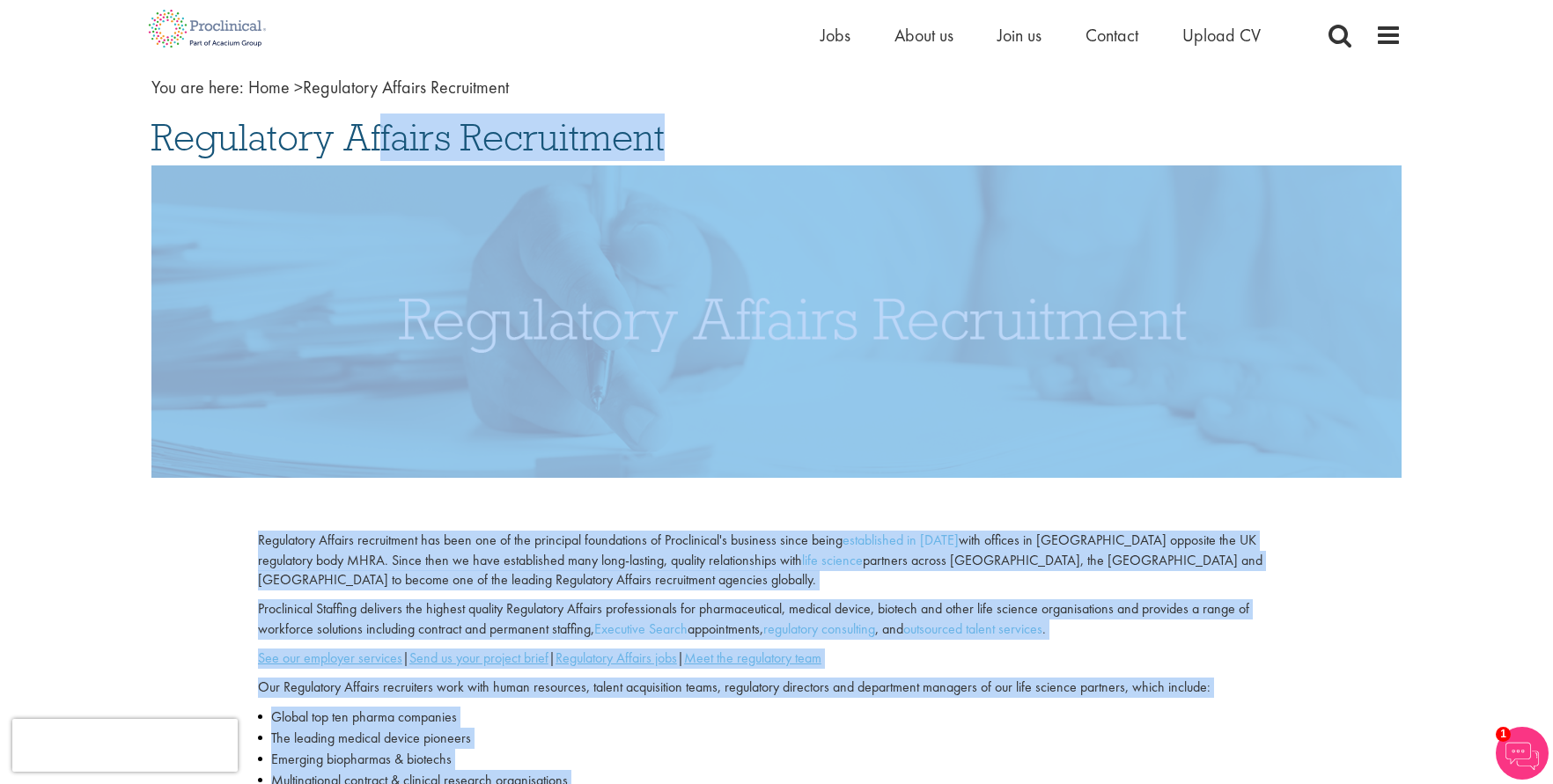
copy div "Regulatory Affairs Recruitment Regulatory Affairs recruitment has been one of t…"
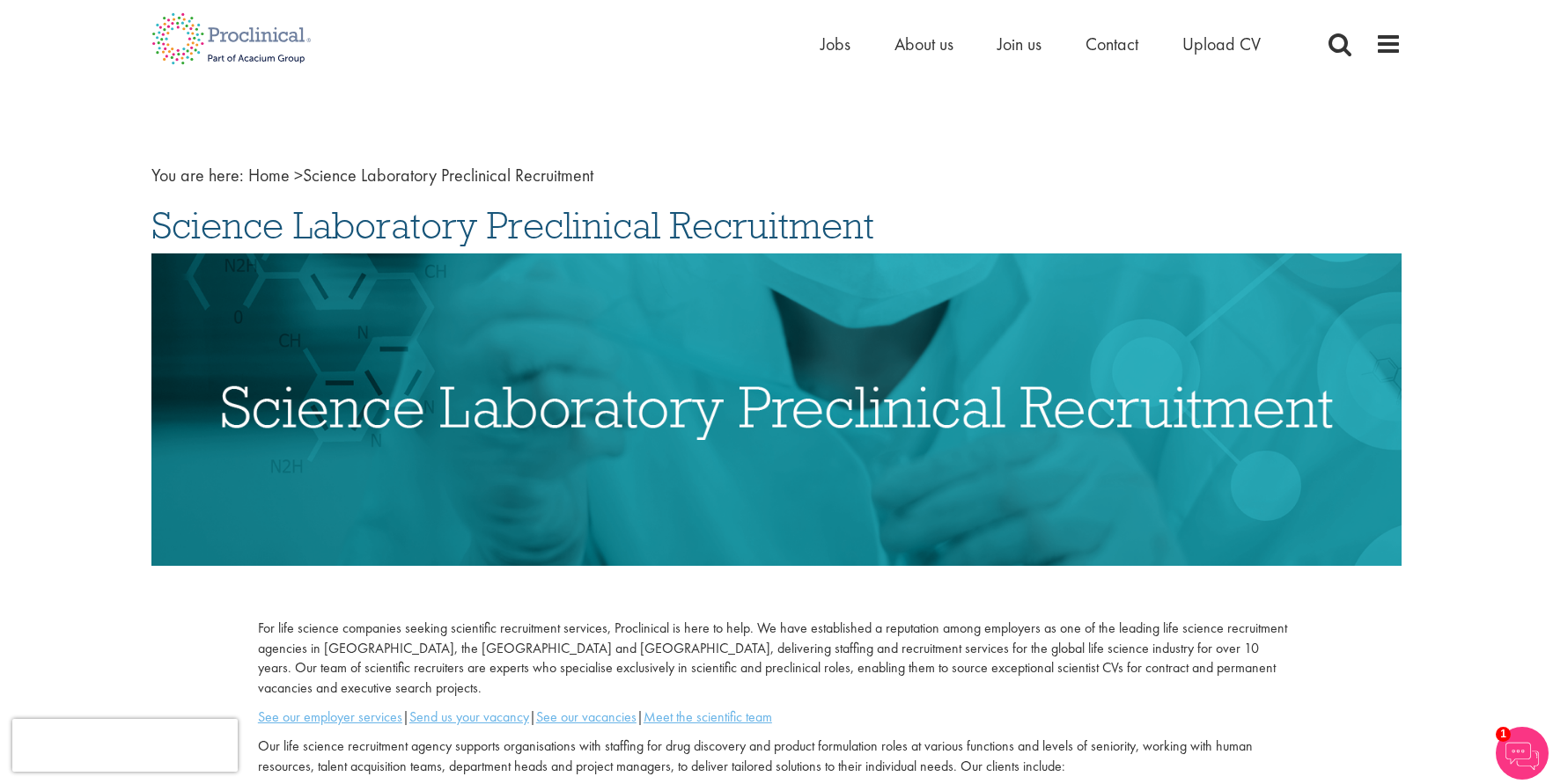
drag, startPoint x: 133, startPoint y: 223, endPoint x: 877, endPoint y: 234, distance: 744.1
copy span "Science Laboratory Preclinical Recruitment"
click at [203, 221] on span "Science Laboratory Preclinical Recruitment" at bounding box center [512, 225] width 723 height 48
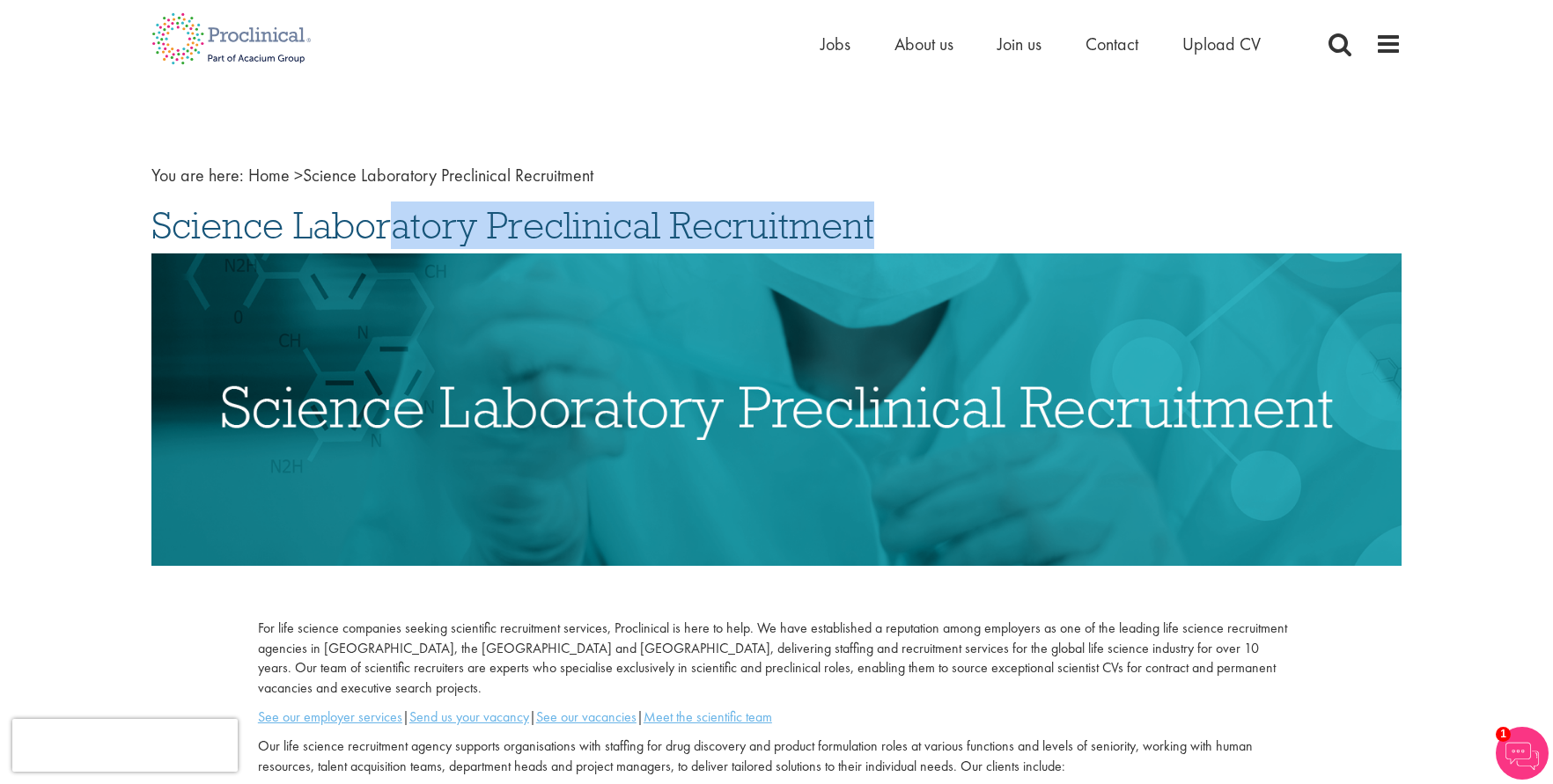
drag, startPoint x: 142, startPoint y: 231, endPoint x: 267, endPoint y: 295, distance: 140.4
click at [198, 250] on div "You are here: Home > Science Laboratory Preclinical Recruitment Science Laborat…" at bounding box center [776, 551] width 1276 height 855
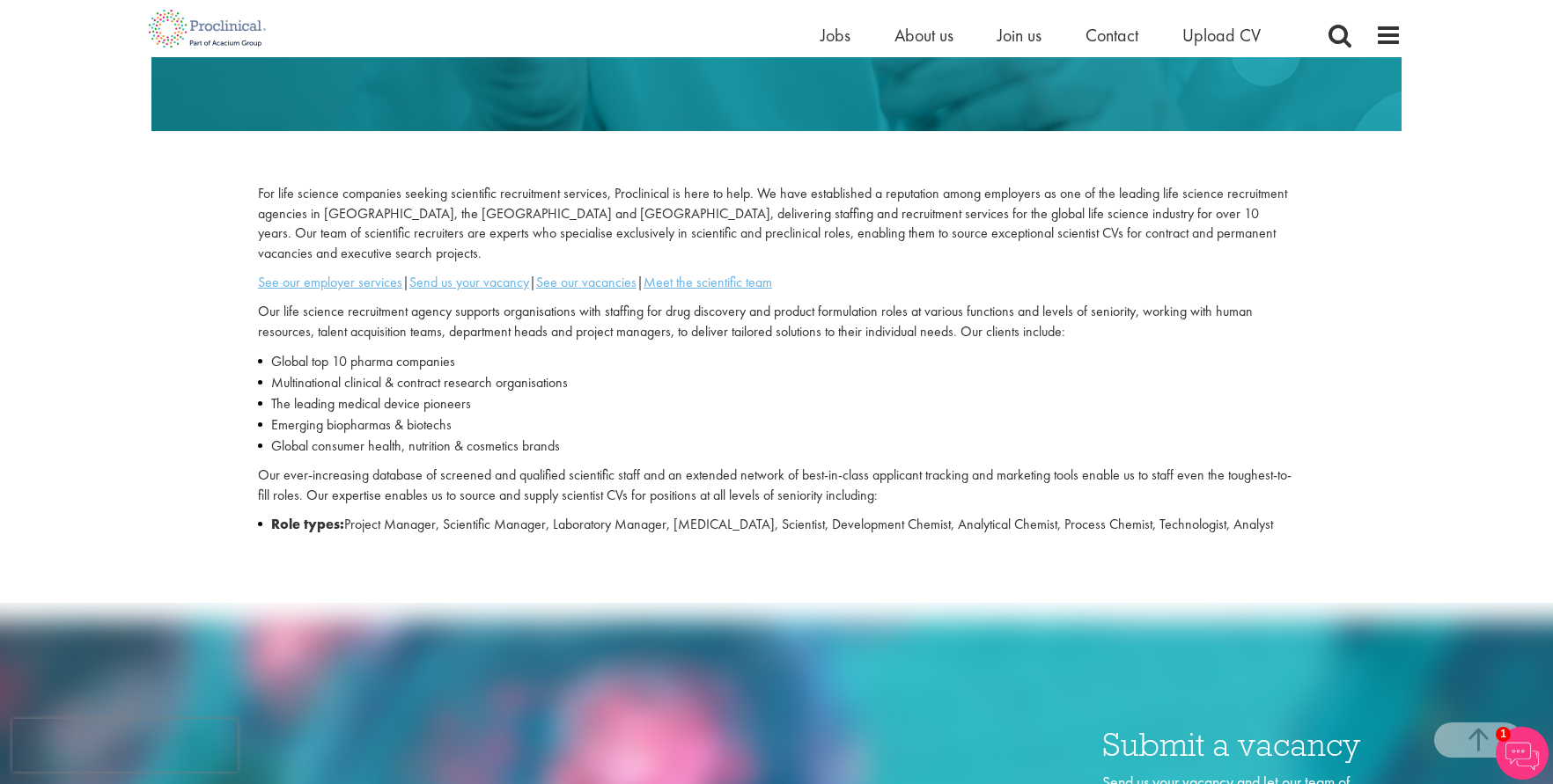
scroll to position [440, 0]
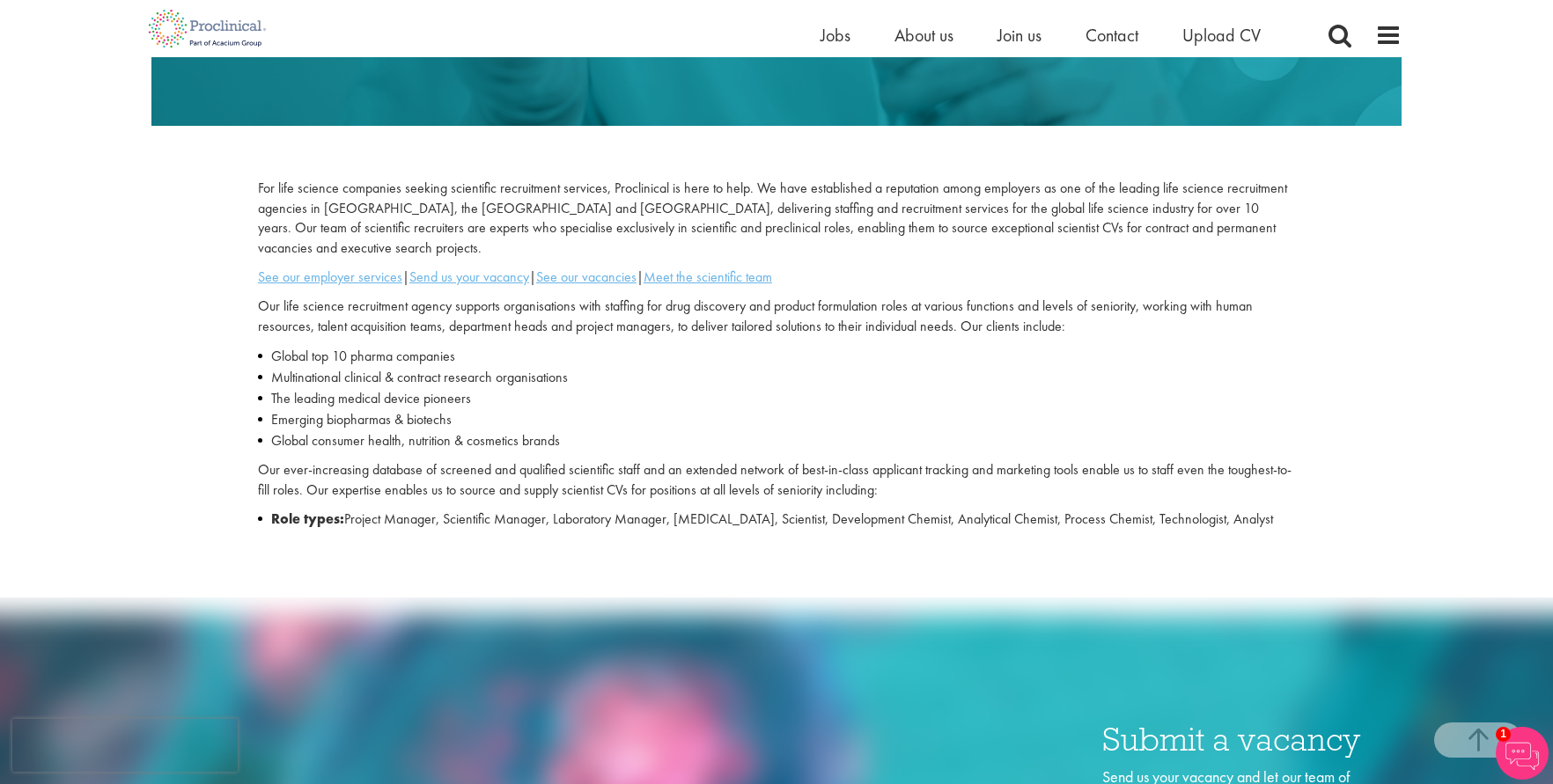
click at [1312, 505] on div "For life science companies seeking scientific recruitment services, Proclinical…" at bounding box center [776, 332] width 1276 height 413
copy div "Science Laboratory Preclinical Recruitment For life science companies seeking s…"
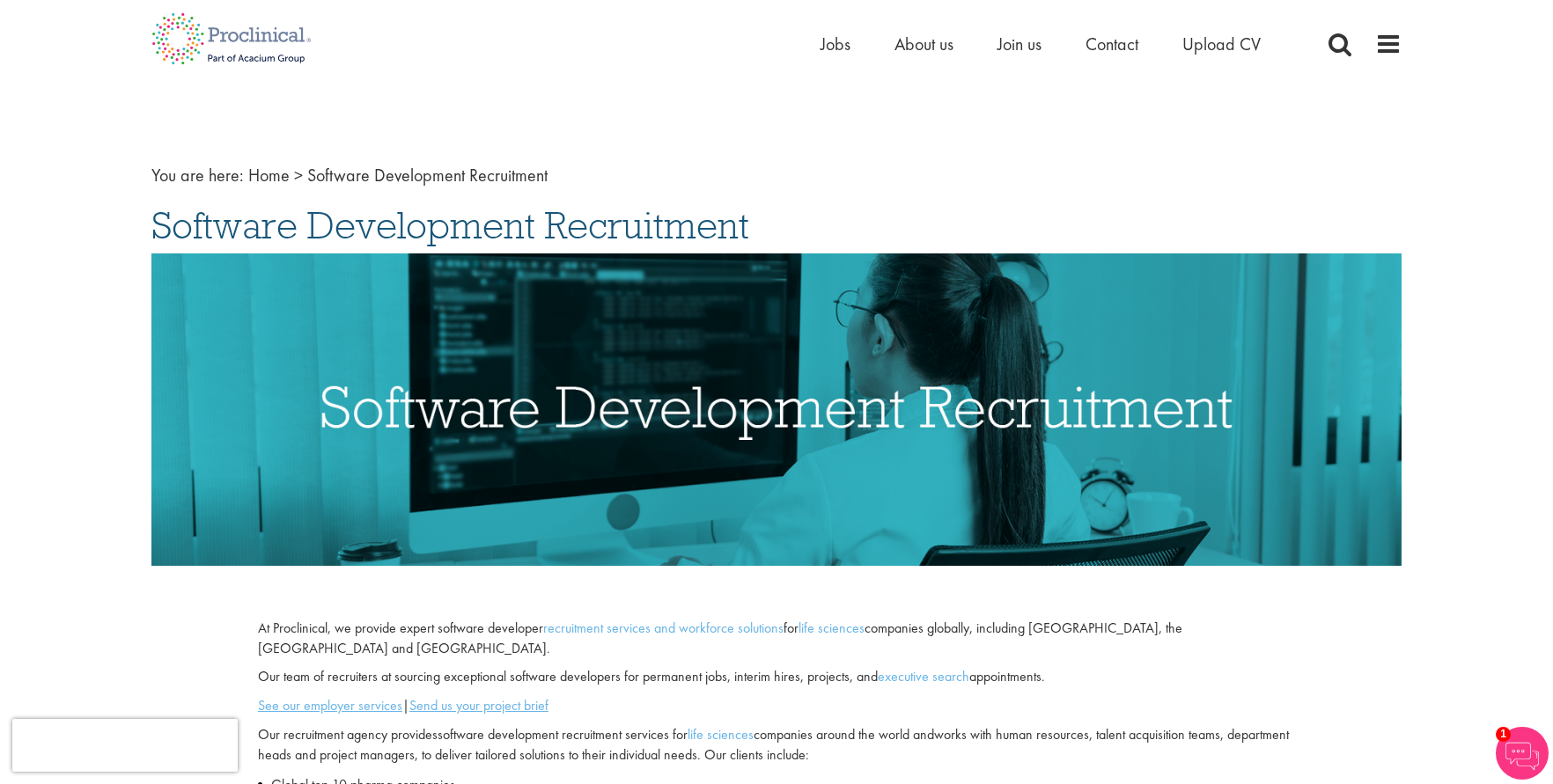
drag, startPoint x: 152, startPoint y: 231, endPoint x: 818, endPoint y: 219, distance: 666.1
click at [818, 219] on h1 "Software Development Recruitment" at bounding box center [776, 225] width 1250 height 39
copy span "Software Development Recruitment"
click at [339, 209] on span "Software Development Recruitment" at bounding box center [450, 225] width 598 height 48
drag, startPoint x: 177, startPoint y: 232, endPoint x: 426, endPoint y: 385, distance: 292.2
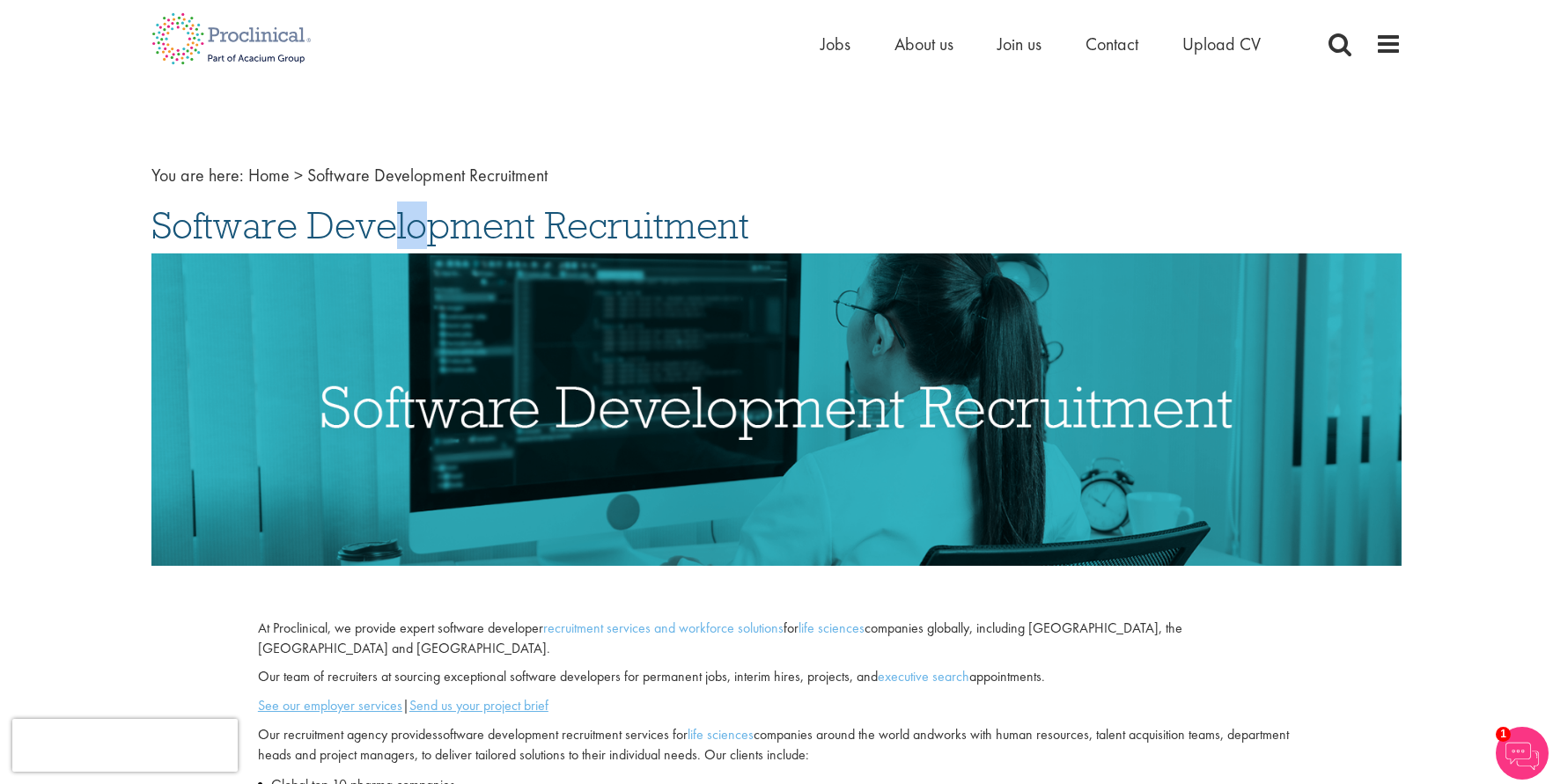
click at [228, 243] on div "You are here: Home > Software Development Recruitment Software Development Recr…" at bounding box center [776, 600] width 1276 height 953
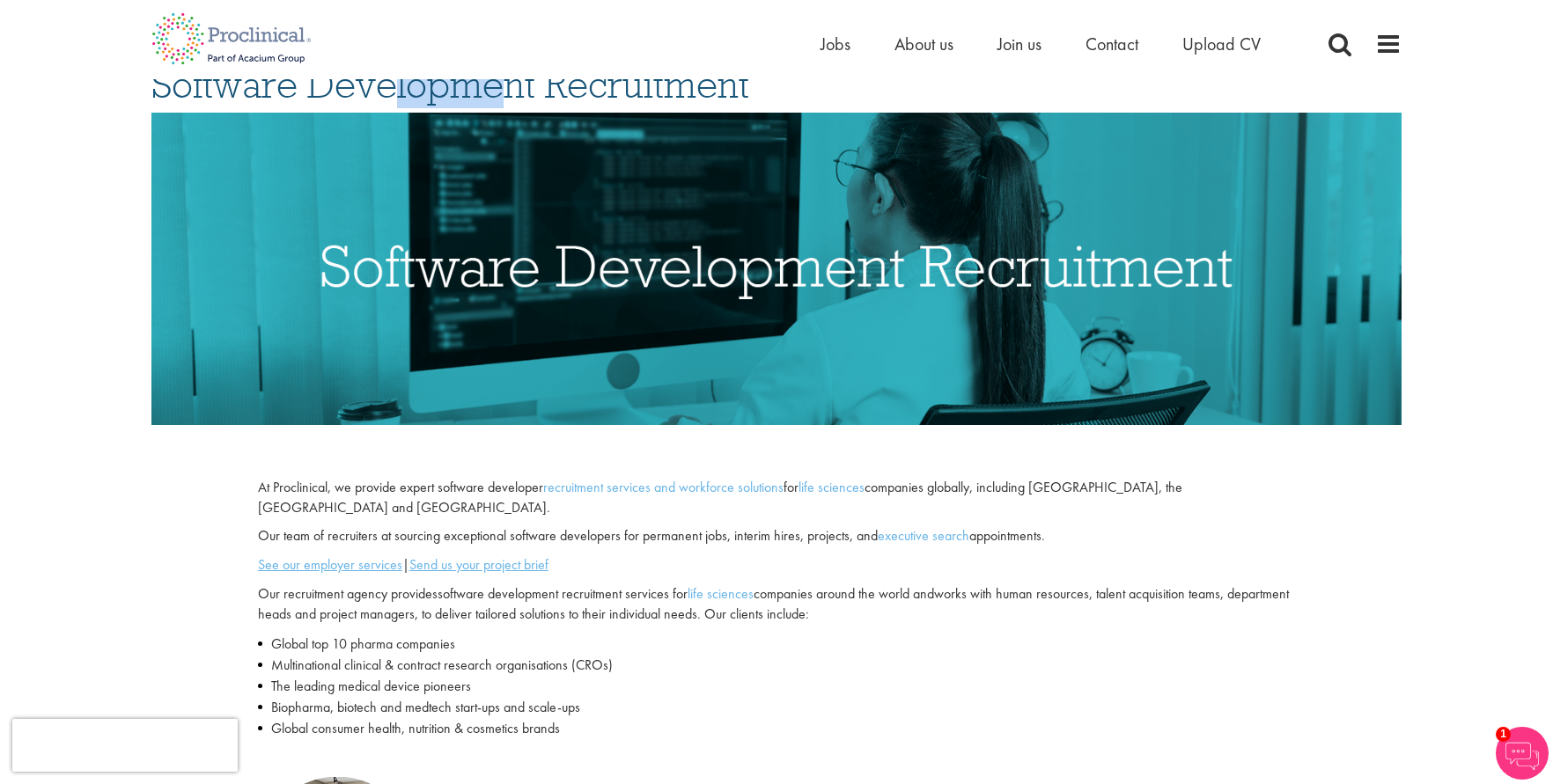
scroll to position [440, 0]
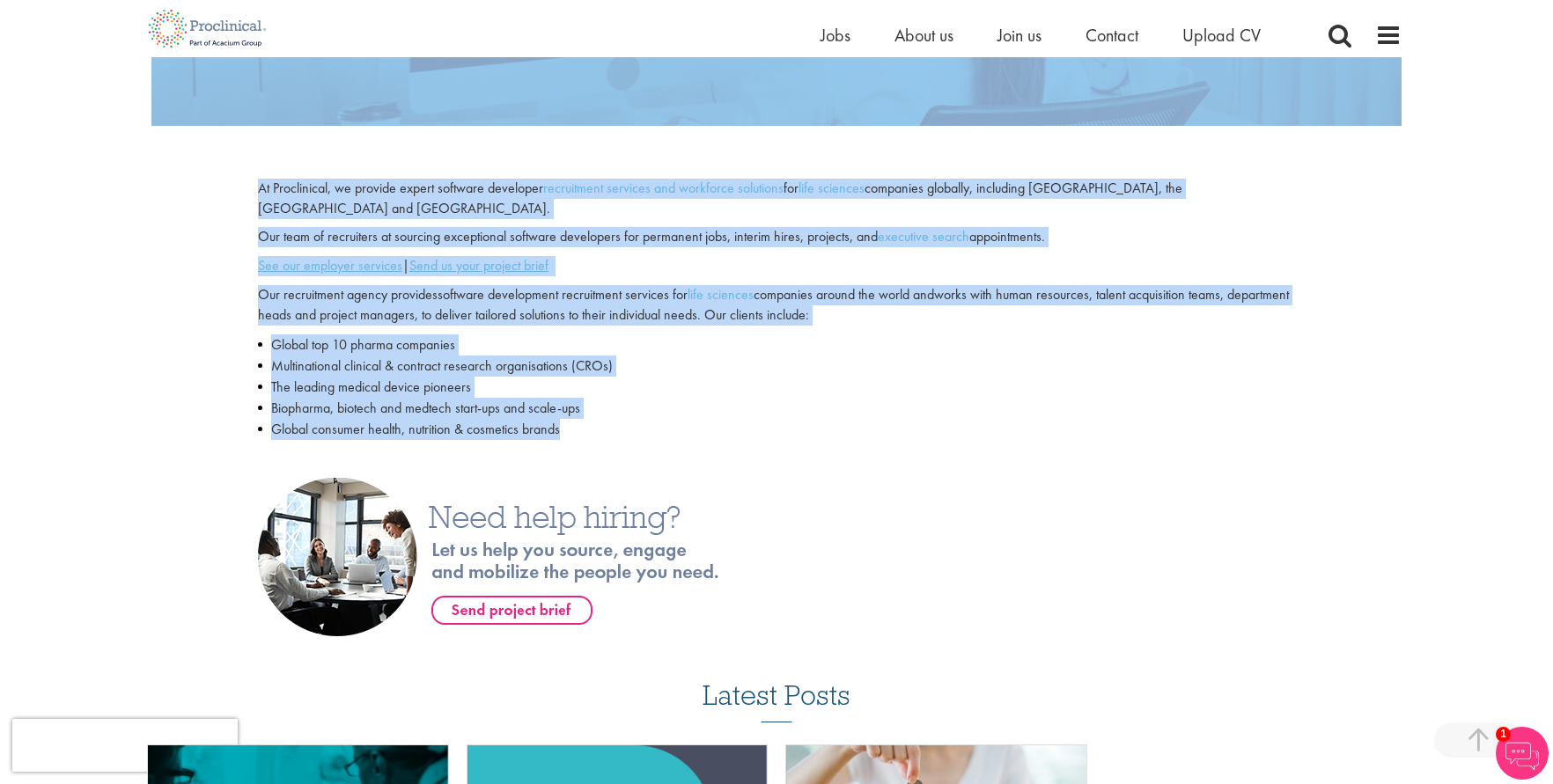
click at [620, 419] on li "Global consumer health, nutrition & cosmetics brands" at bounding box center [776, 429] width 1037 height 21
copy div "Software Development Recruitment At Proclinical, we provide expert software dev…"
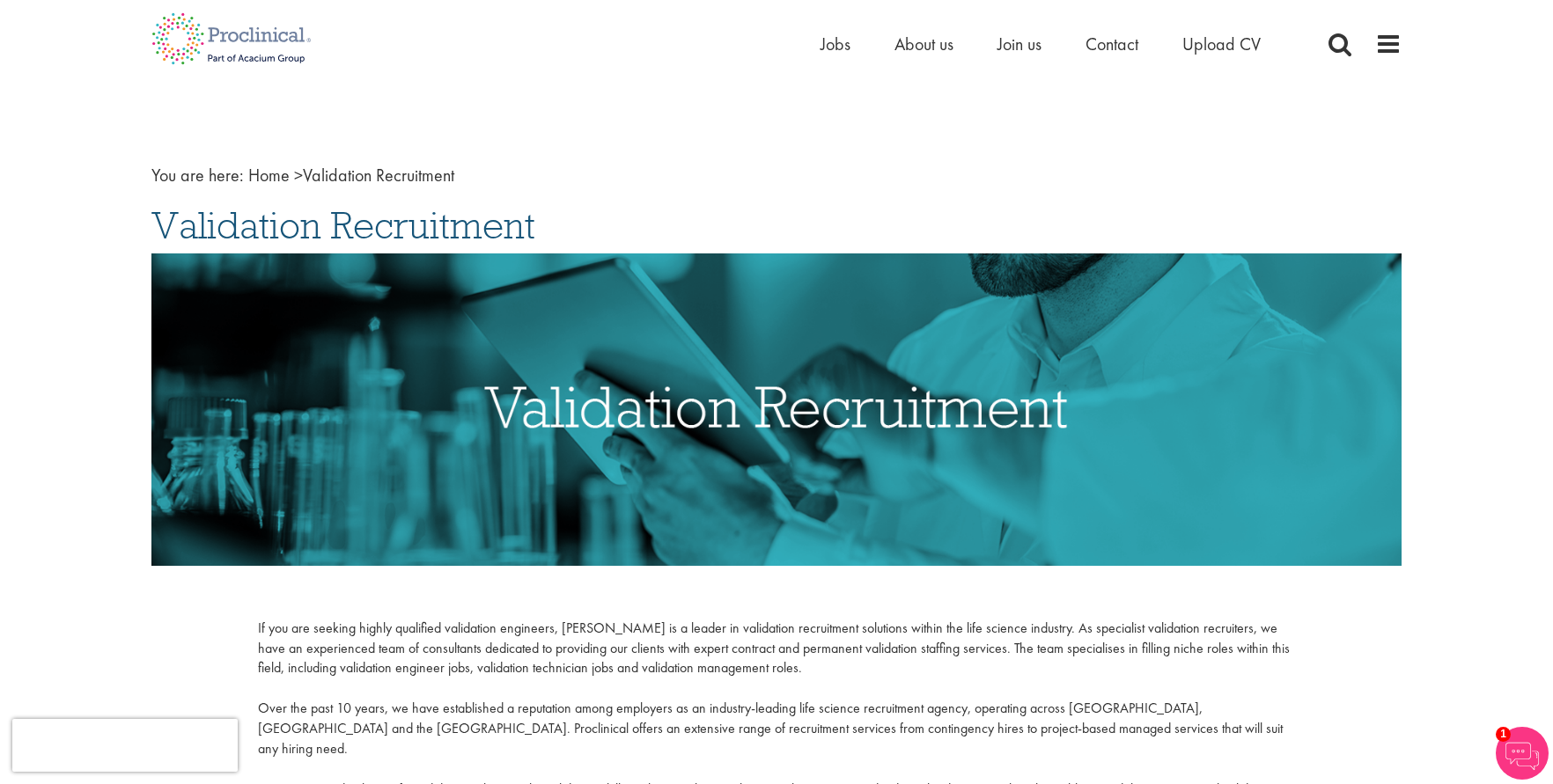
click at [302, 250] on div "You are here: Home > Validation Recruitment Validation Recruitment If you are s…" at bounding box center [776, 567] width 1276 height 888
drag, startPoint x: 143, startPoint y: 224, endPoint x: 576, endPoint y: 214, distance: 433.1
click at [593, 203] on div "You are here: Home > Validation Recruitment Validation Recruitment If you are s…" at bounding box center [776, 567] width 1276 height 888
copy span "Validation Recruitment"
click at [302, 216] on span "Validation Recruitment" at bounding box center [343, 225] width 384 height 48
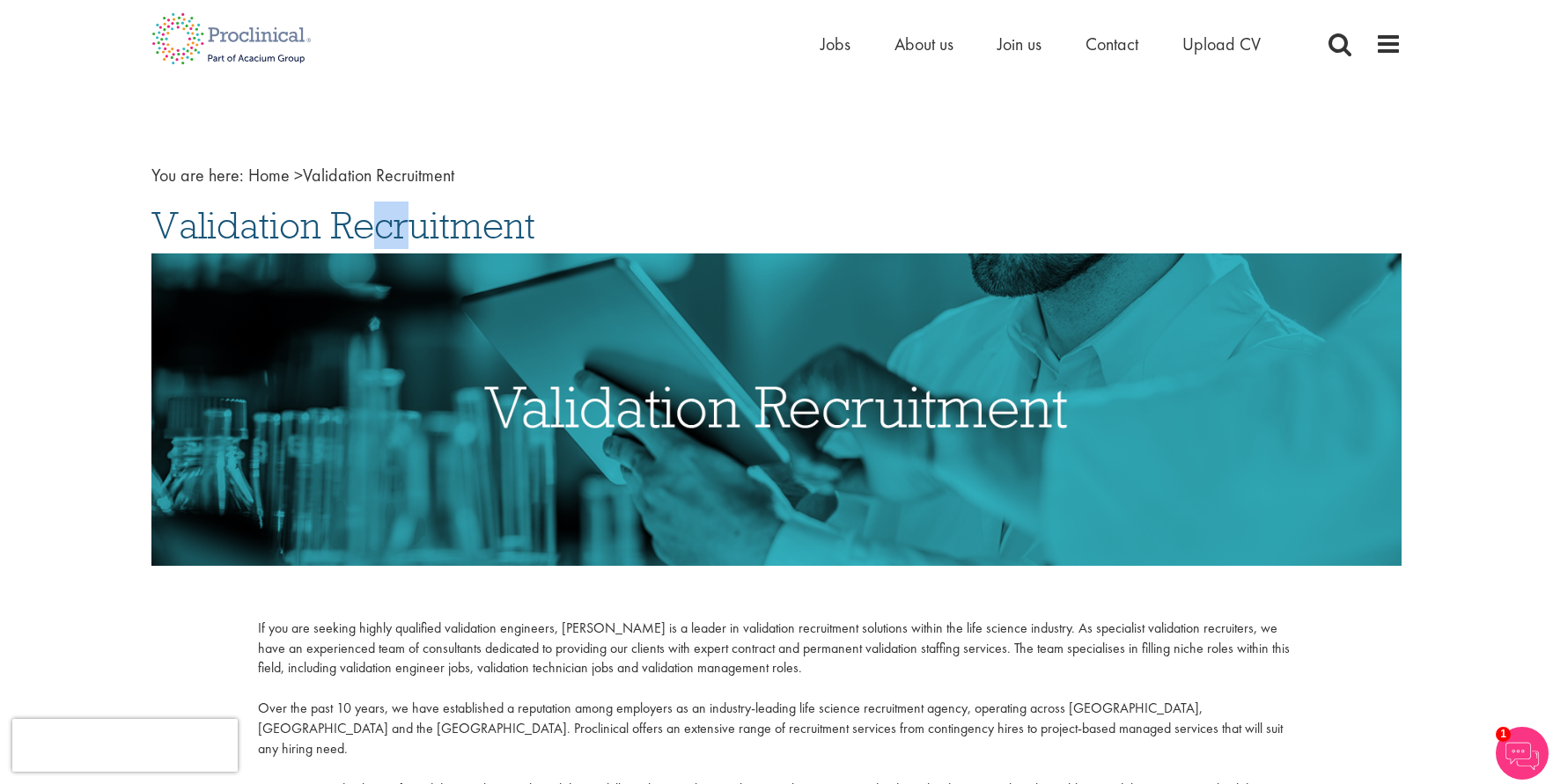
drag, startPoint x: 210, startPoint y: 228, endPoint x: 377, endPoint y: 297, distance: 180.7
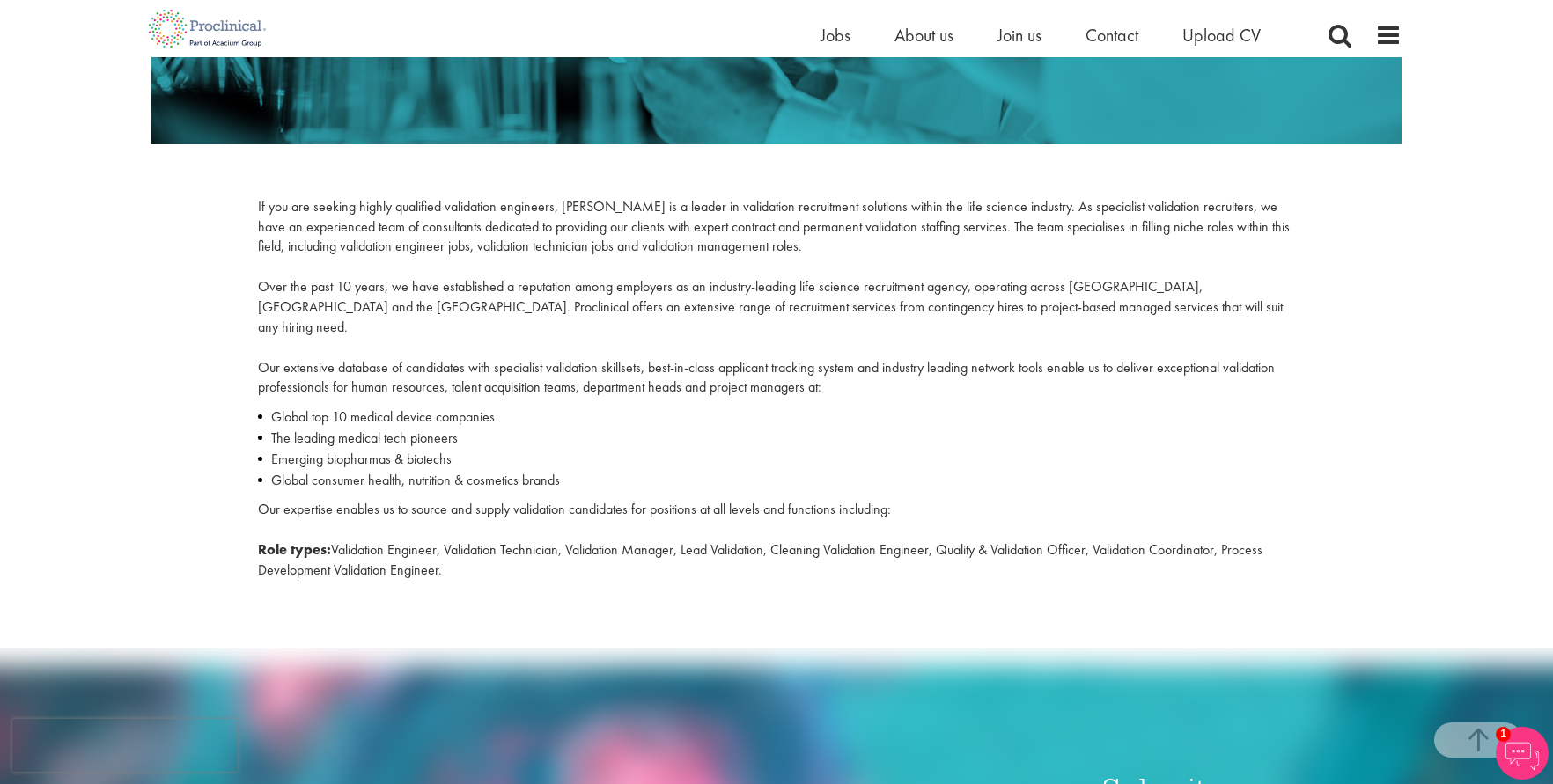
scroll to position [616, 0]
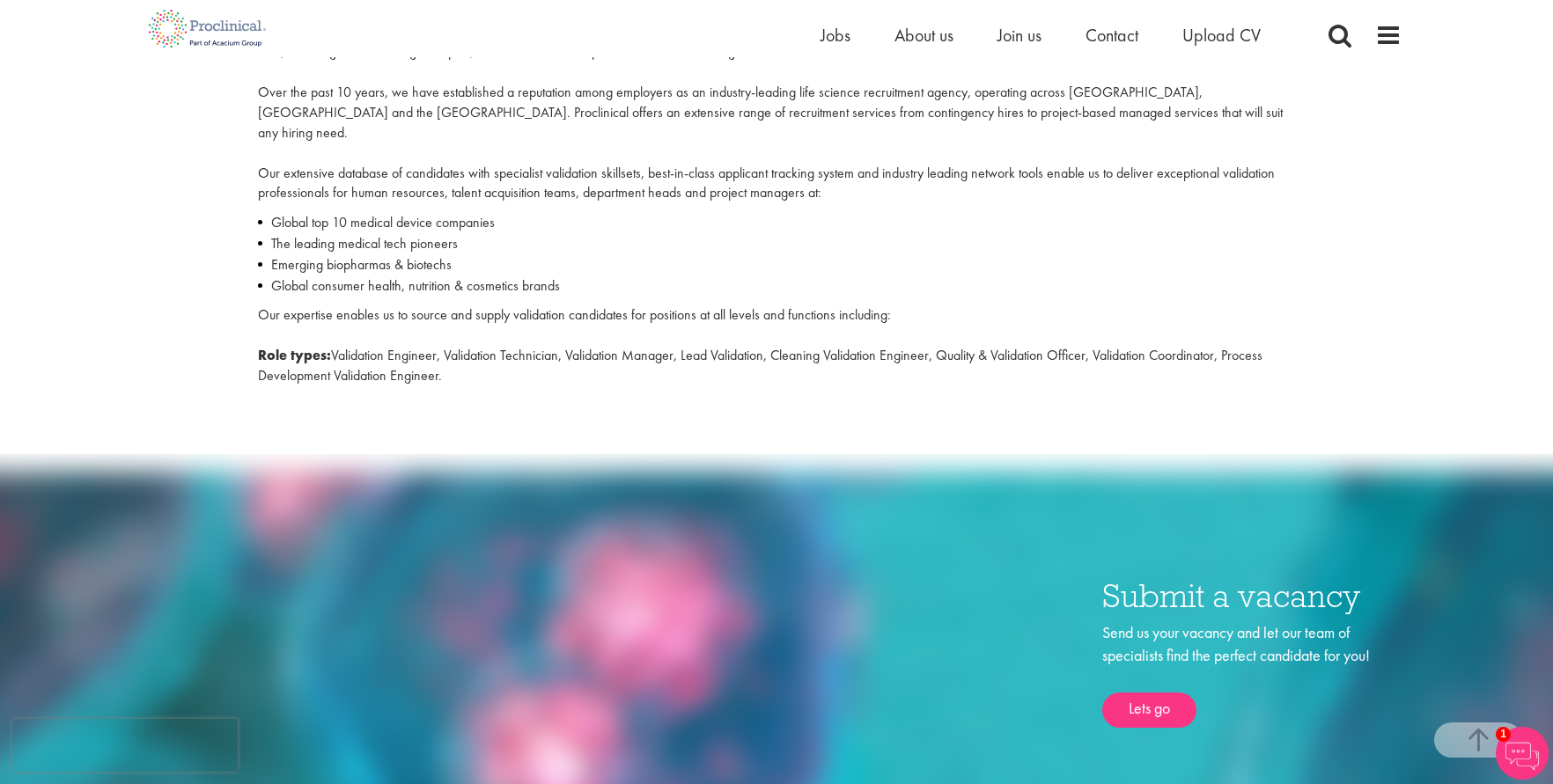
click at [495, 346] on div "If you are seeking highly qualified validation engineers, Proclinical is a lead…" at bounding box center [777, 199] width 1064 height 392
copy div "Validation Recruitment If you are seeking highly qualified validation engineers…"
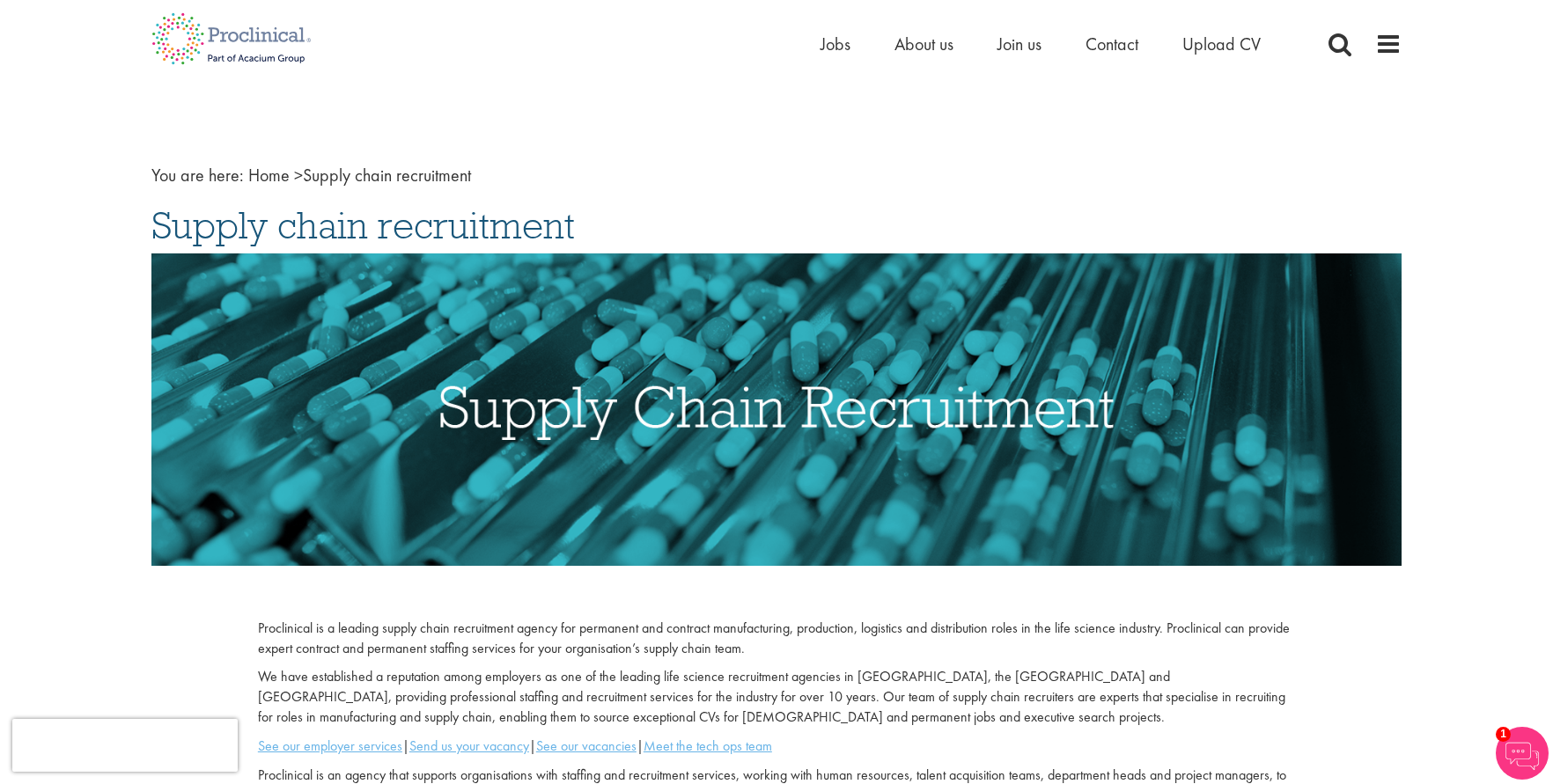
drag, startPoint x: 322, startPoint y: 215, endPoint x: 609, endPoint y: 205, distance: 287.2
click at [609, 205] on div "You are here: Home > Supply chain recruitment Supply chain recruitment Proclini…" at bounding box center [776, 597] width 1276 height 948
copy span "Supply chain recruitment"
click at [260, 217] on span "Supply chain recruitment" at bounding box center [363, 225] width 423 height 48
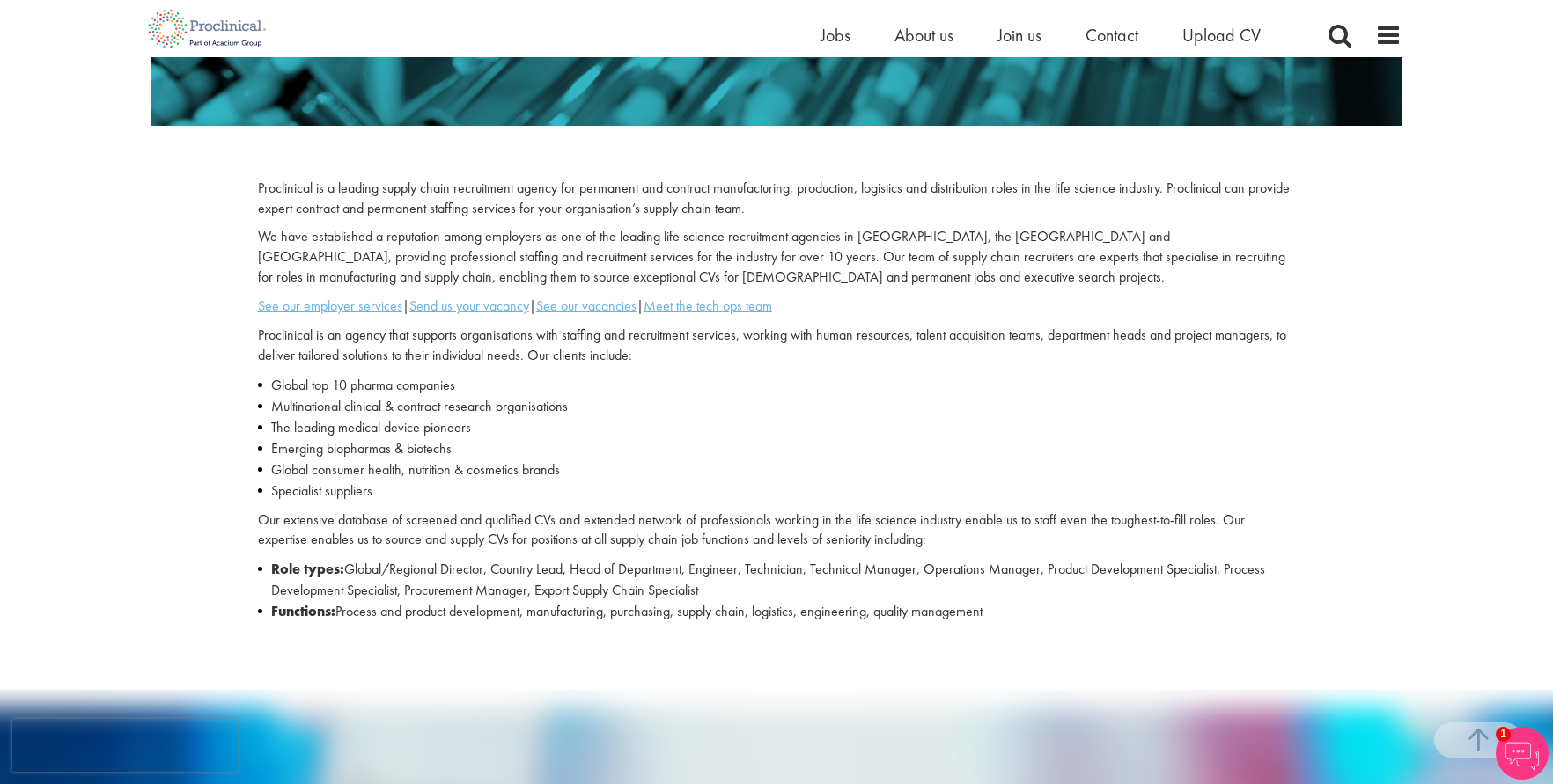
click at [1050, 611] on li "Functions: Process and product development, manufacturing, purchasing, supply c…" at bounding box center [776, 611] width 1037 height 21
copy div "Loremi dolor sitametcons Adipiscinge se d eiusmod tempor incid utlaboreetd magn…"
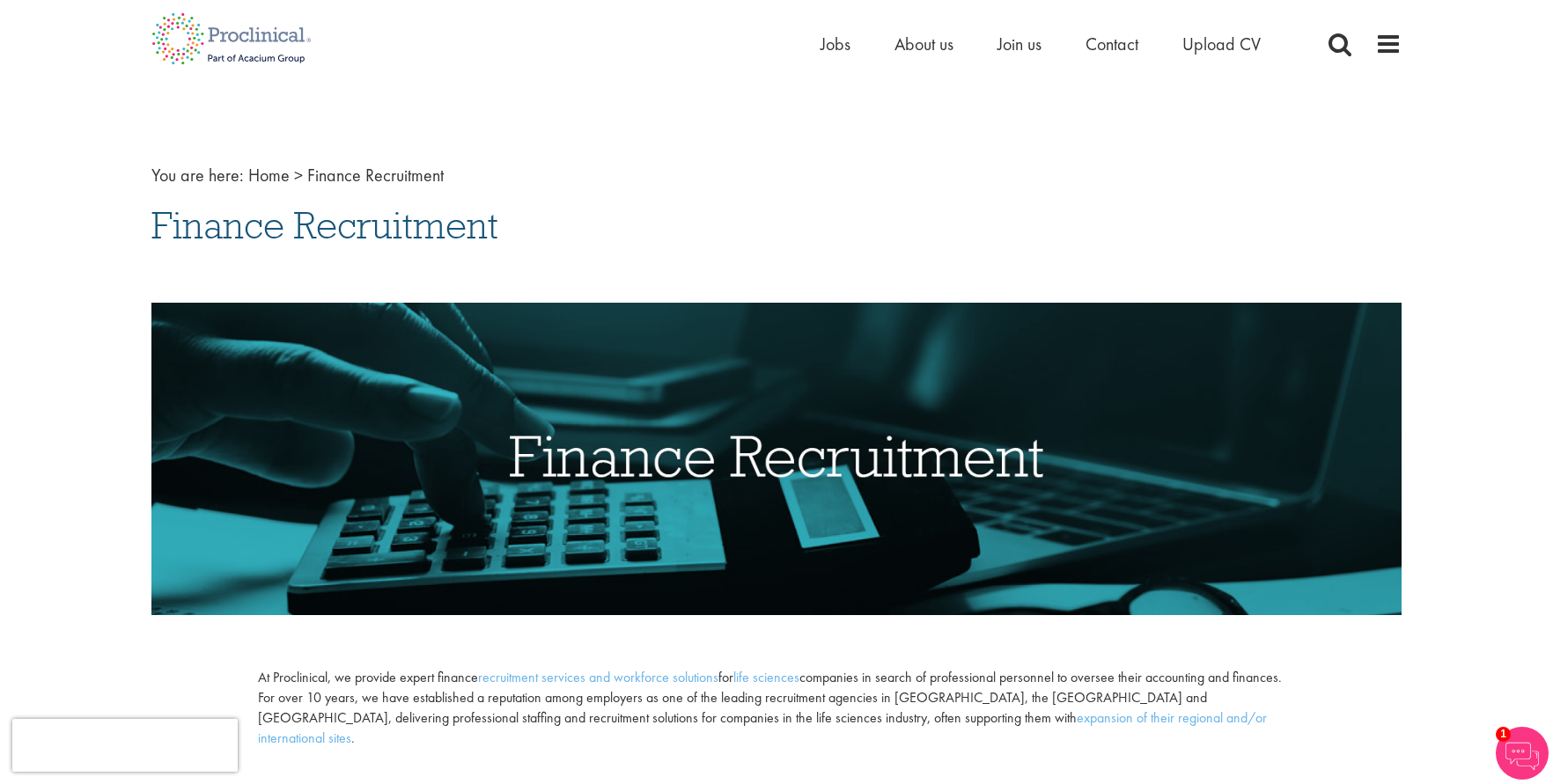
drag, startPoint x: 168, startPoint y: 232, endPoint x: 543, endPoint y: 237, distance: 375.0
click at [543, 237] on h1 "Finance Recruitment" at bounding box center [776, 225] width 1250 height 39
drag, startPoint x: 431, startPoint y: 235, endPoint x: 379, endPoint y: 230, distance: 52.2
click at [431, 235] on span "Finance Recruitment" at bounding box center [324, 225] width 346 height 48
drag, startPoint x: 174, startPoint y: 233, endPoint x: 280, endPoint y: 252, distance: 107.7
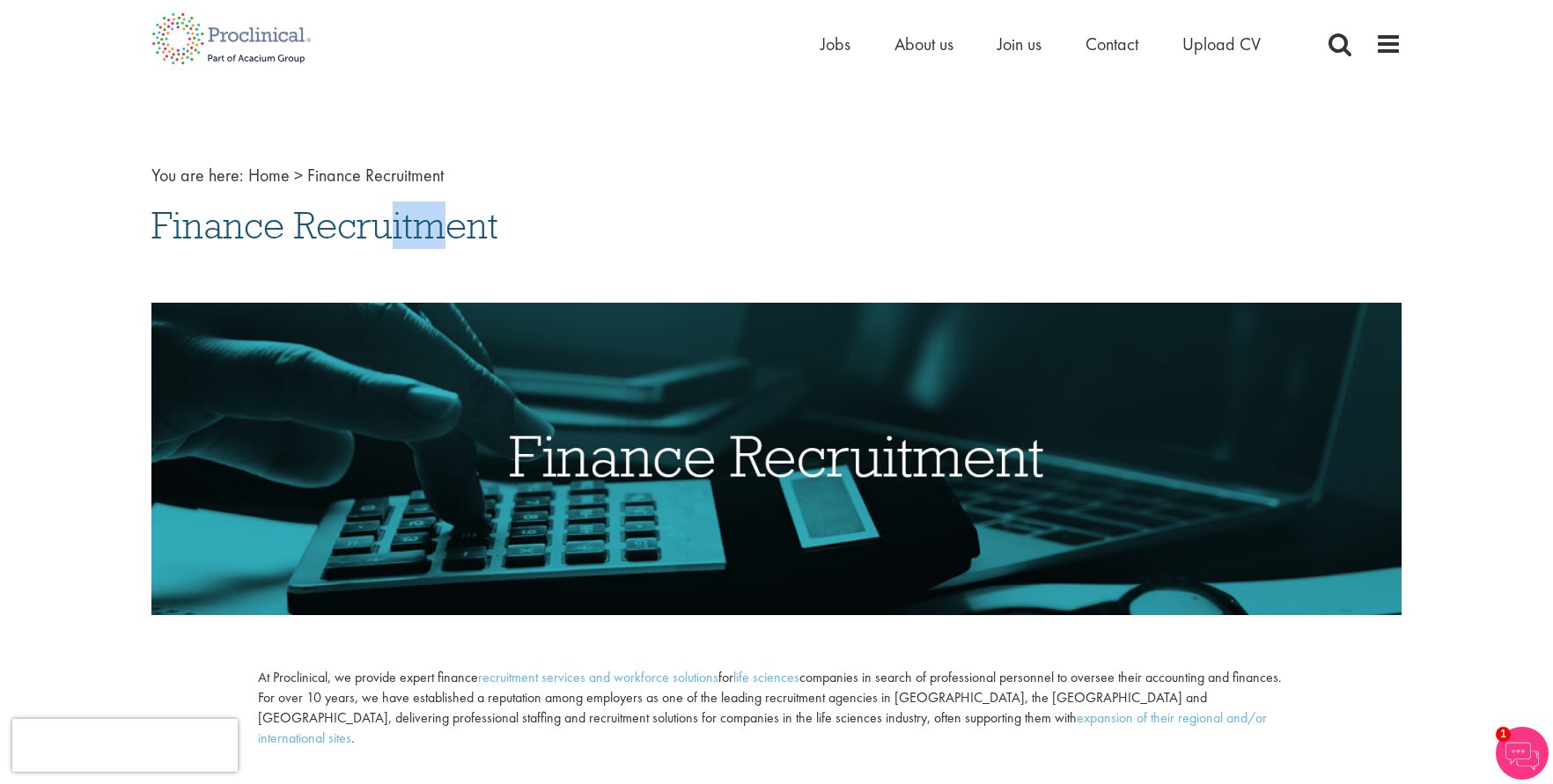
click at [217, 238] on div "You are here: Home > Finance Recruitment Finance Recruitment At Proclinical, we…" at bounding box center [776, 611] width 1276 height 978
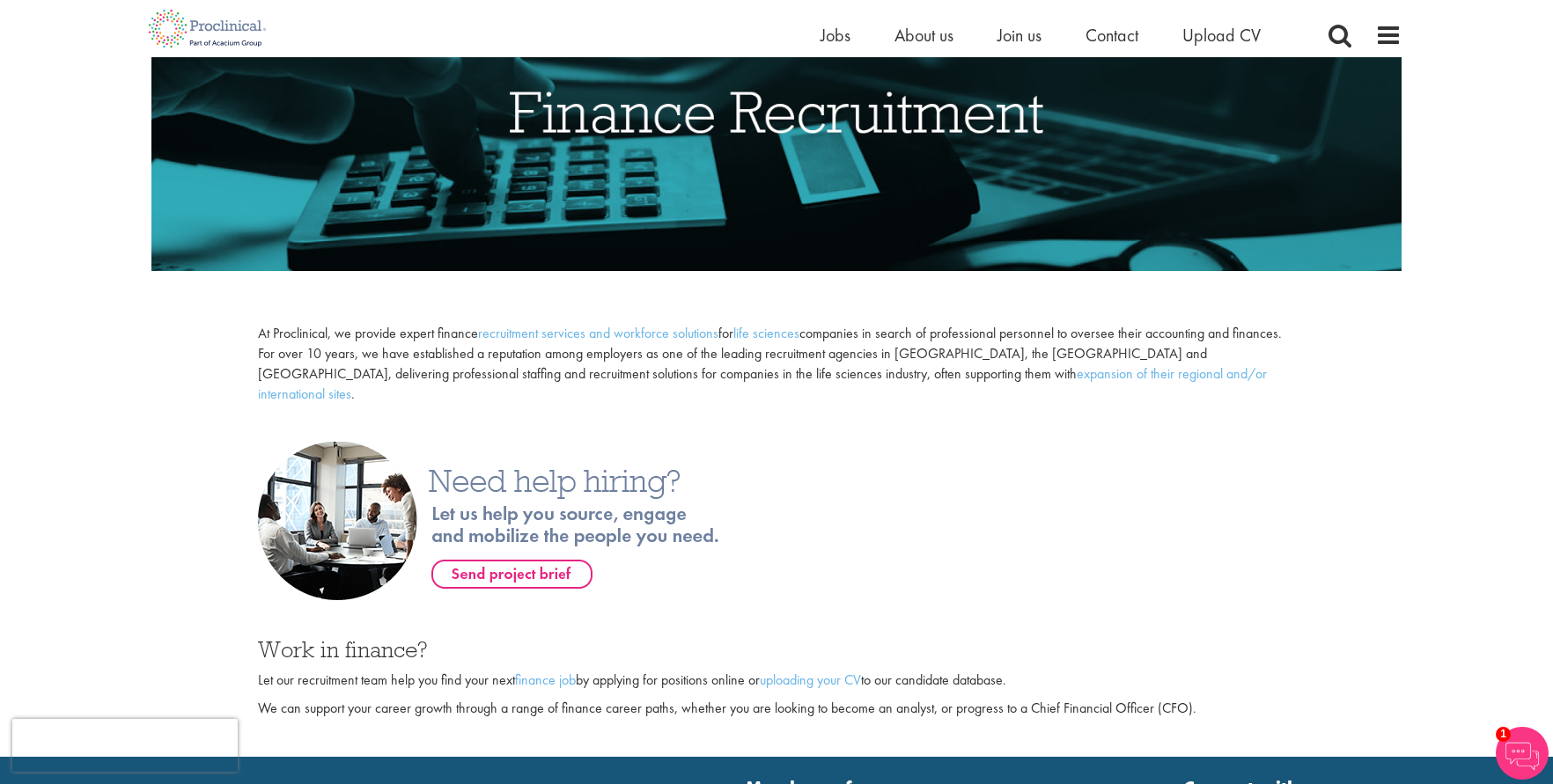
scroll to position [352, 0]
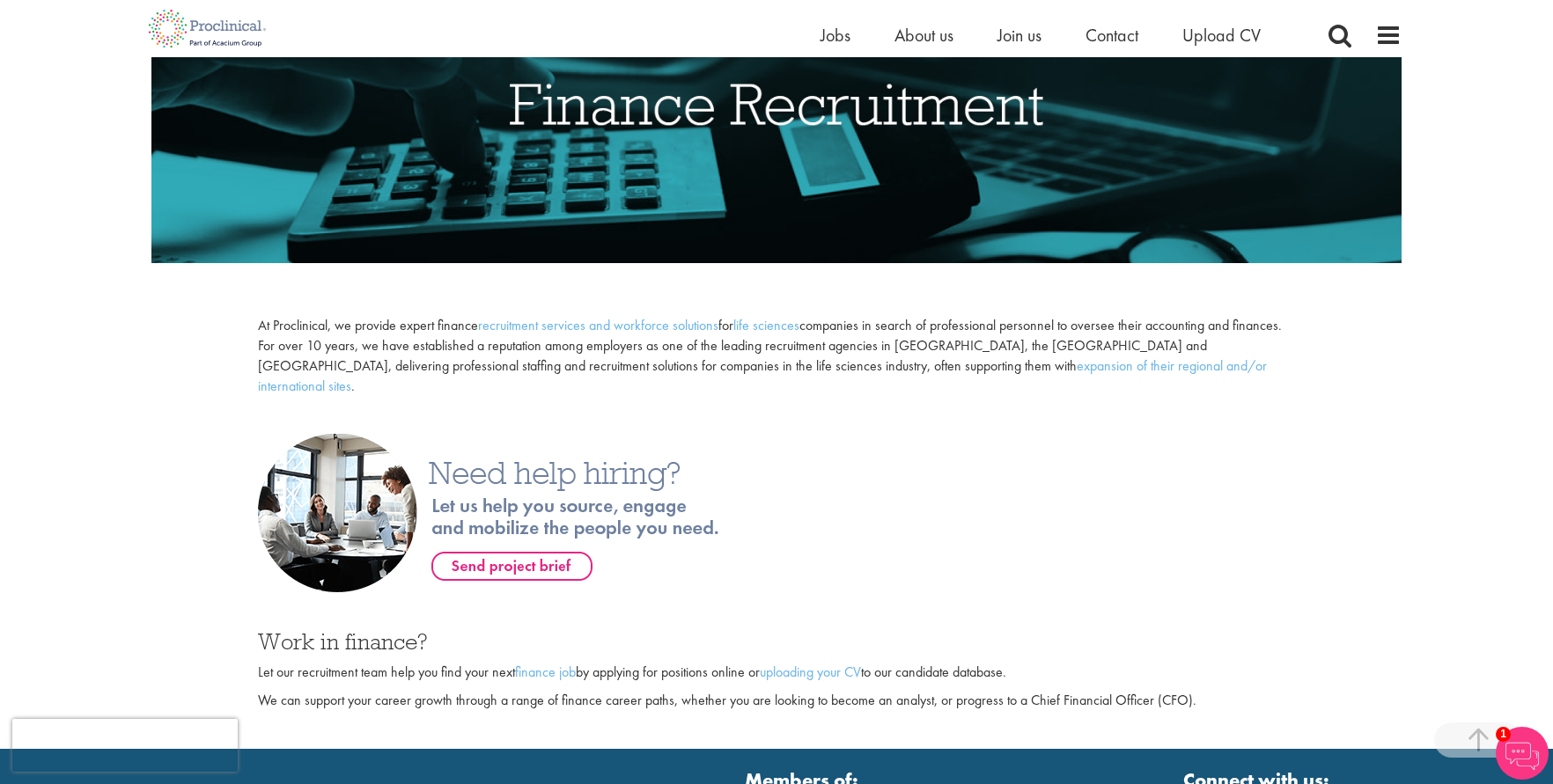
click at [1113, 364] on p "At Proclinical, we provide expert finance recruitment services and workforce so…" at bounding box center [776, 355] width 1037 height 80
copy div "Finance Recruitment At Proclinical, we provide expert finance recruitment servi…"
